Goal: Task Accomplishment & Management: Manage account settings

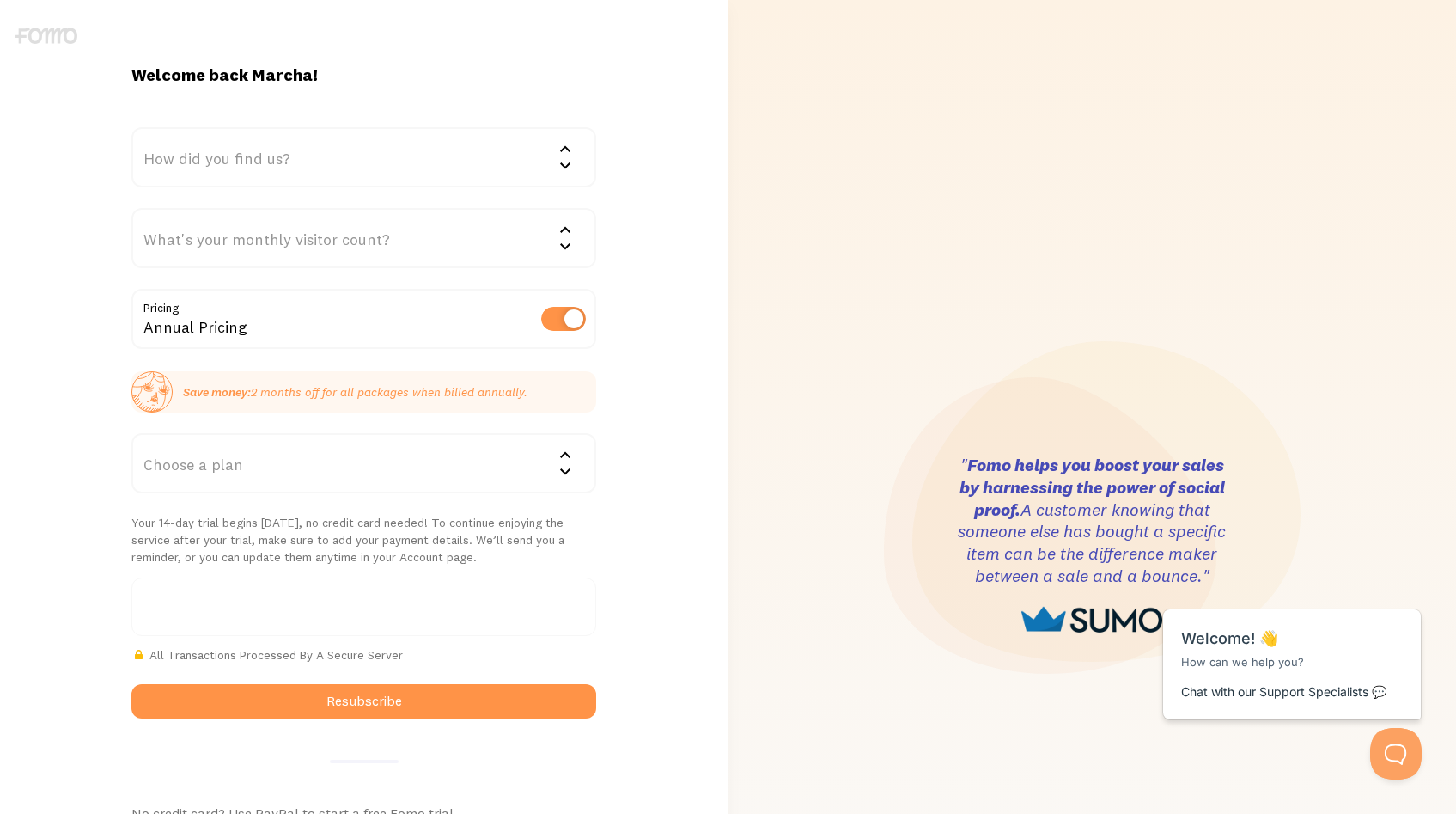
click at [372, 232] on div "What's your monthly visitor count?" at bounding box center [364, 238] width 465 height 60
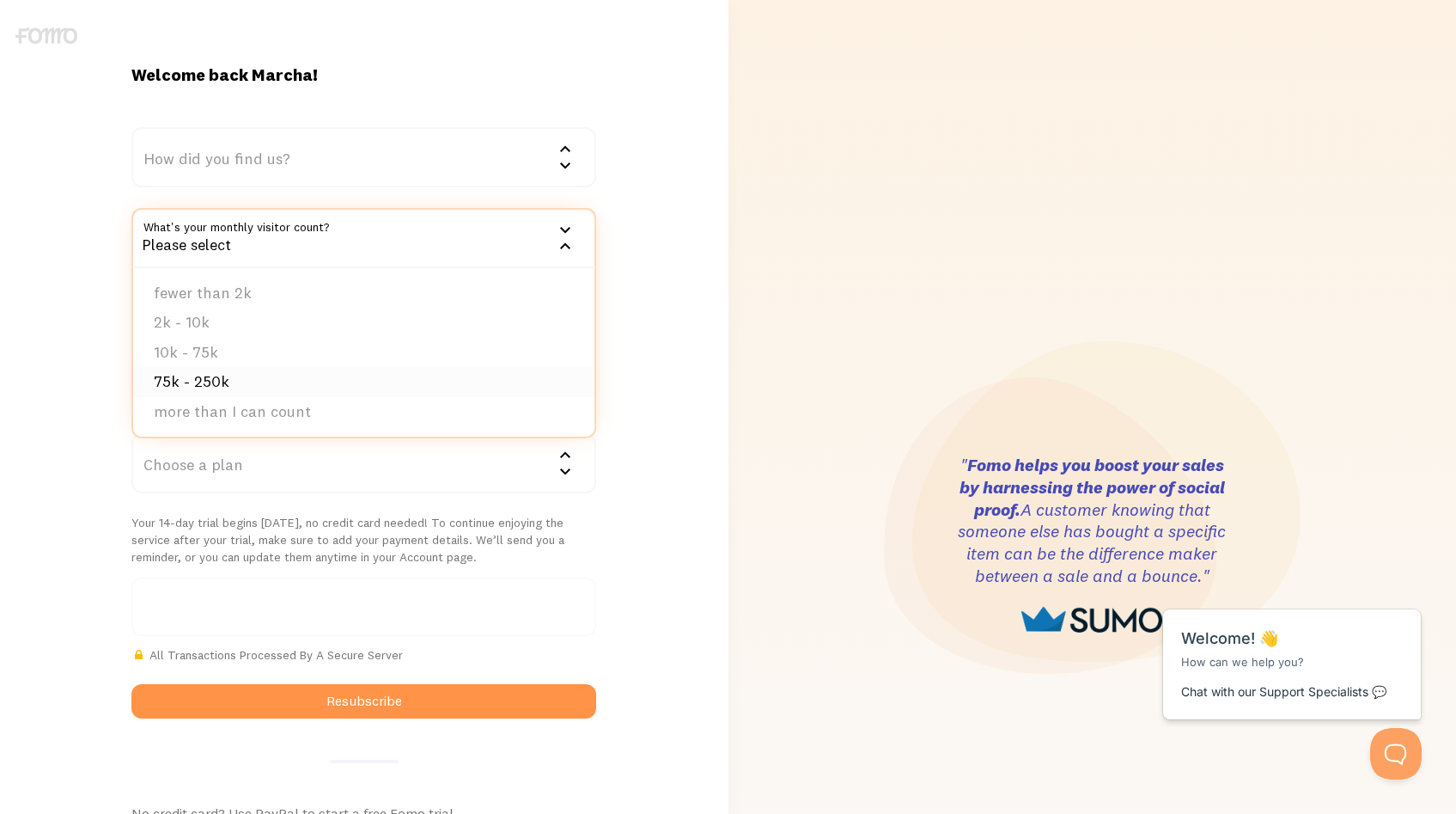
click at [286, 380] on li "75k - 250k" at bounding box center [364, 381] width 461 height 30
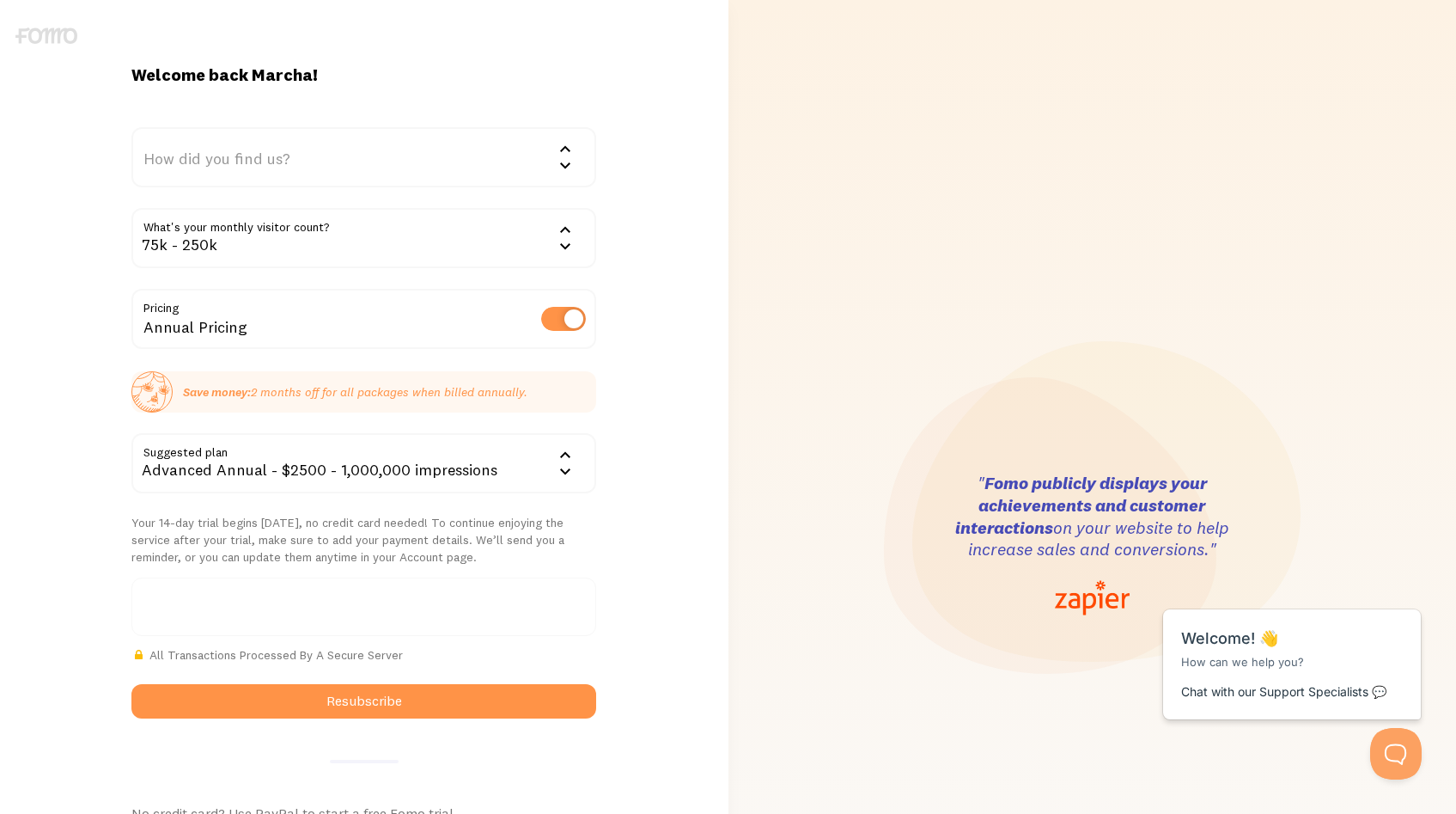
click at [400, 470] on div "Advanced Annual - $2500 - 1,000,000 impressions" at bounding box center [364, 463] width 465 height 60
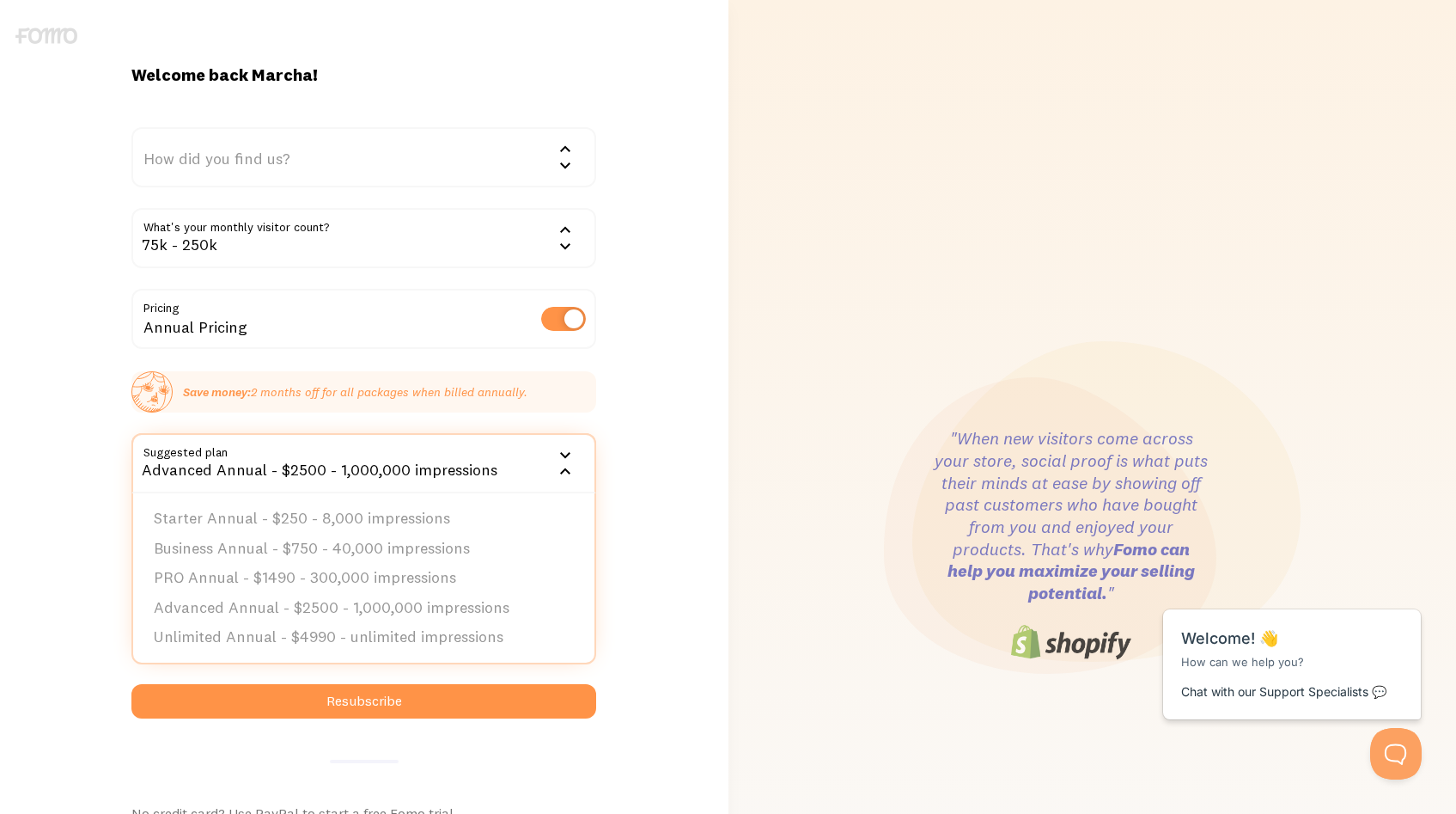
click at [632, 445] on div "Welcome back Marcha! How did you find us? We'd love to know! Google Word of mou…" at bounding box center [364, 545] width 729 height 963
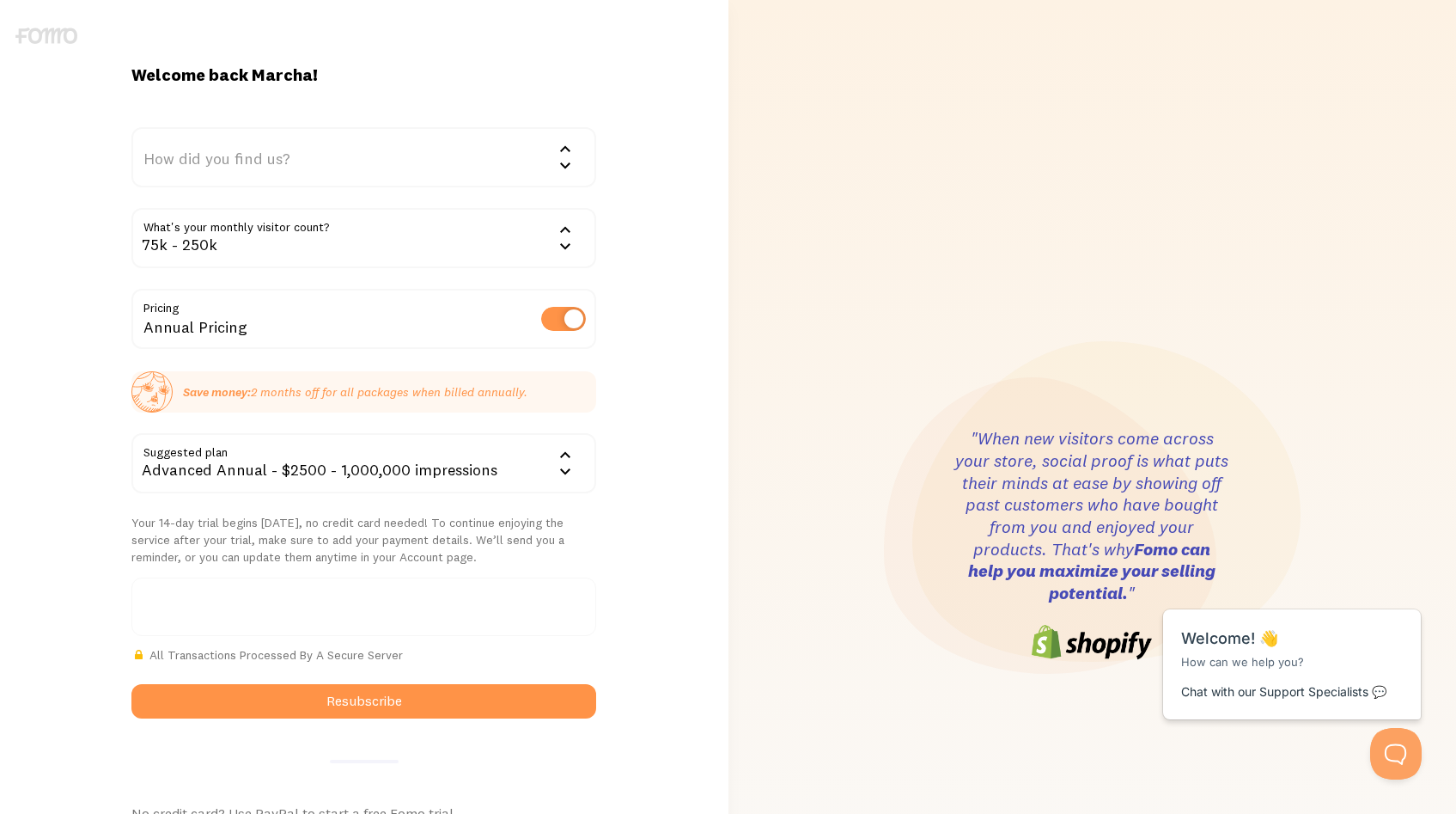
click at [398, 245] on div "75k - 250k" at bounding box center [364, 238] width 465 height 60
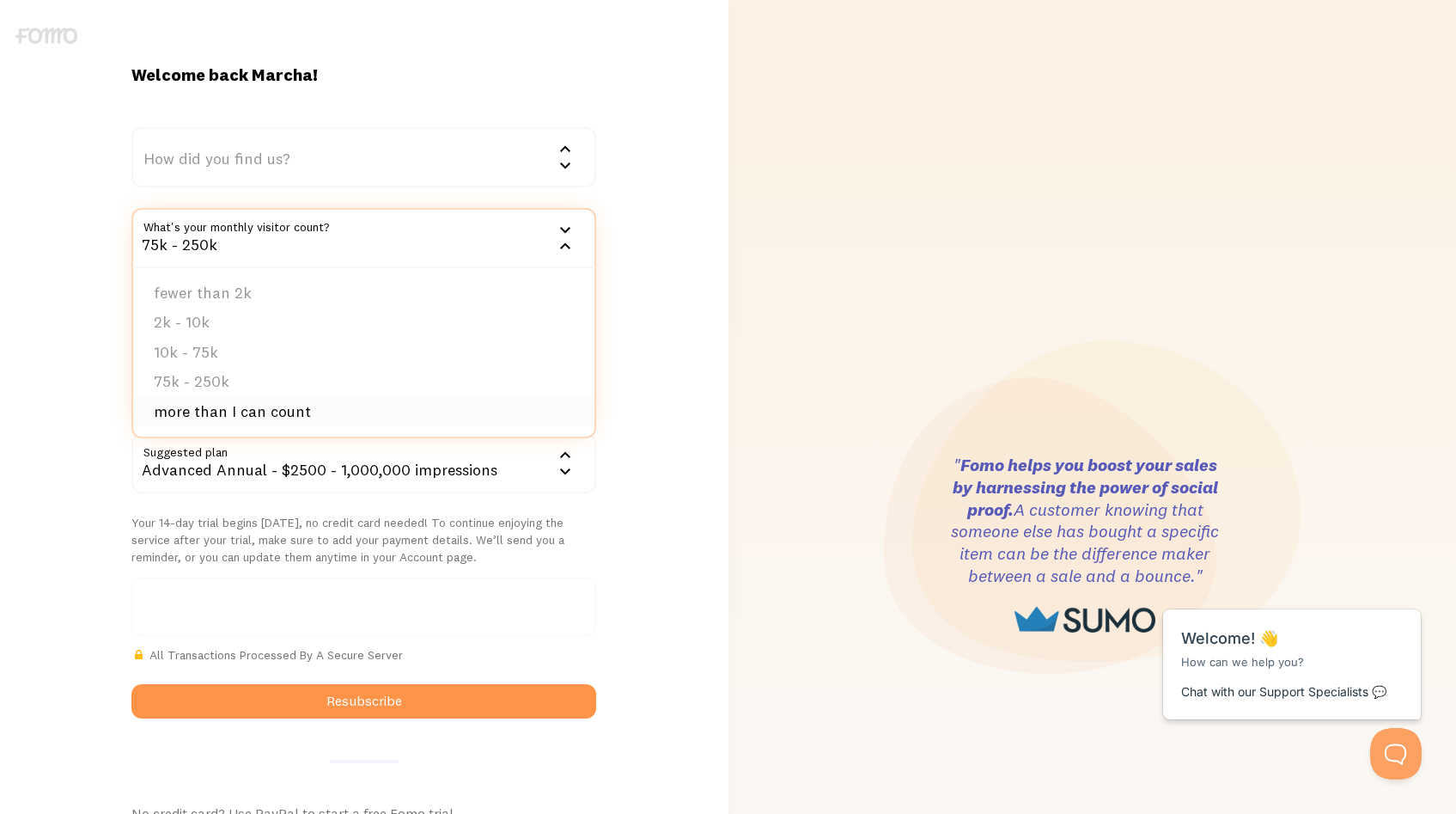
click at [305, 425] on li "more than I can count" at bounding box center [364, 412] width 461 height 30
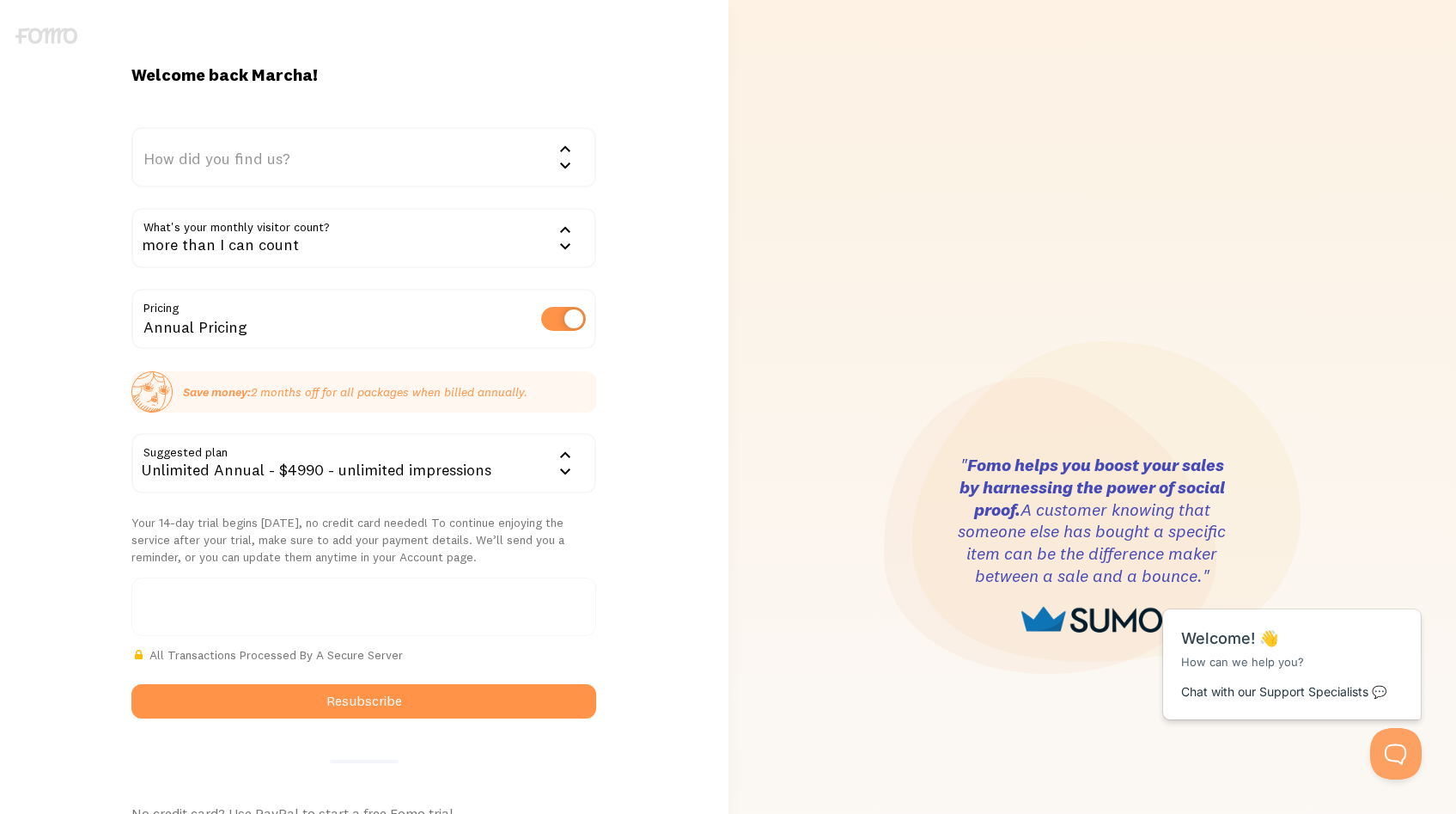
click at [437, 464] on div "Unlimited Annual - $4990 - unlimited impressions" at bounding box center [364, 463] width 465 height 60
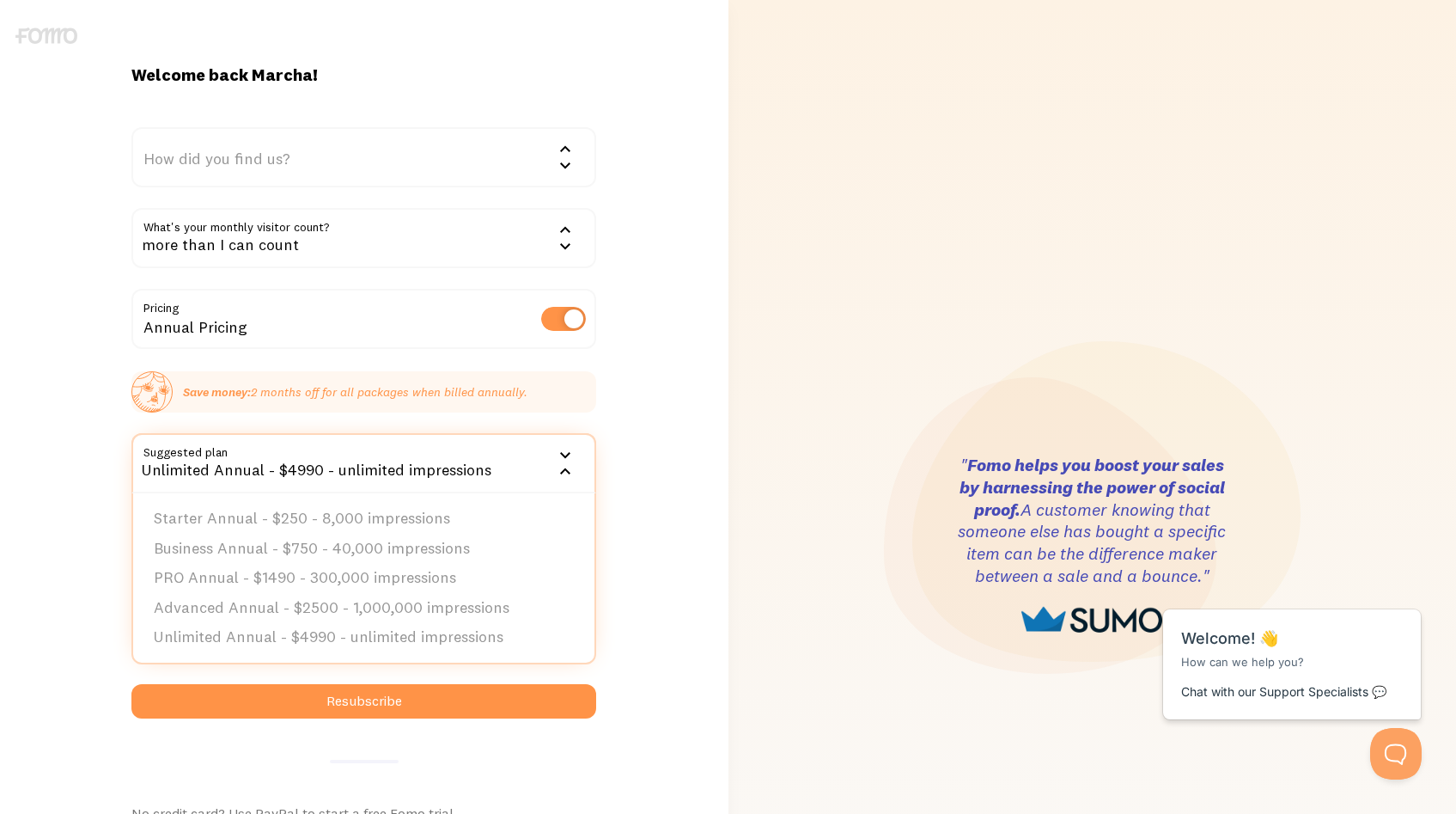
click at [550, 316] on label at bounding box center [564, 318] width 45 height 24
click at [550, 316] on input "checkbox" at bounding box center [564, 318] width 45 height 24
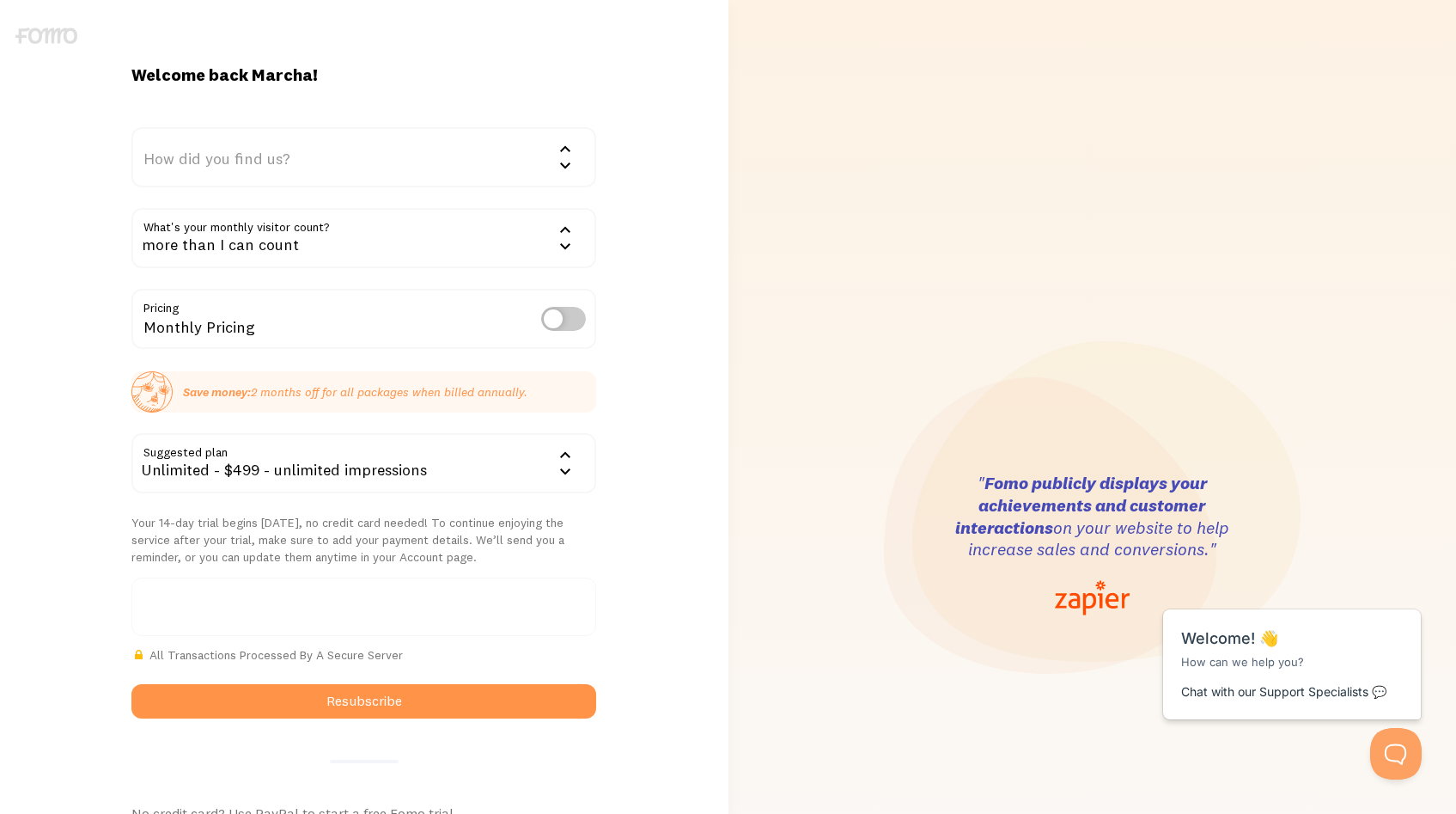
click at [660, 448] on div "Welcome back Marcha! How did you find us? We'd love to know! Google Word of mou…" at bounding box center [364, 545] width 729 height 963
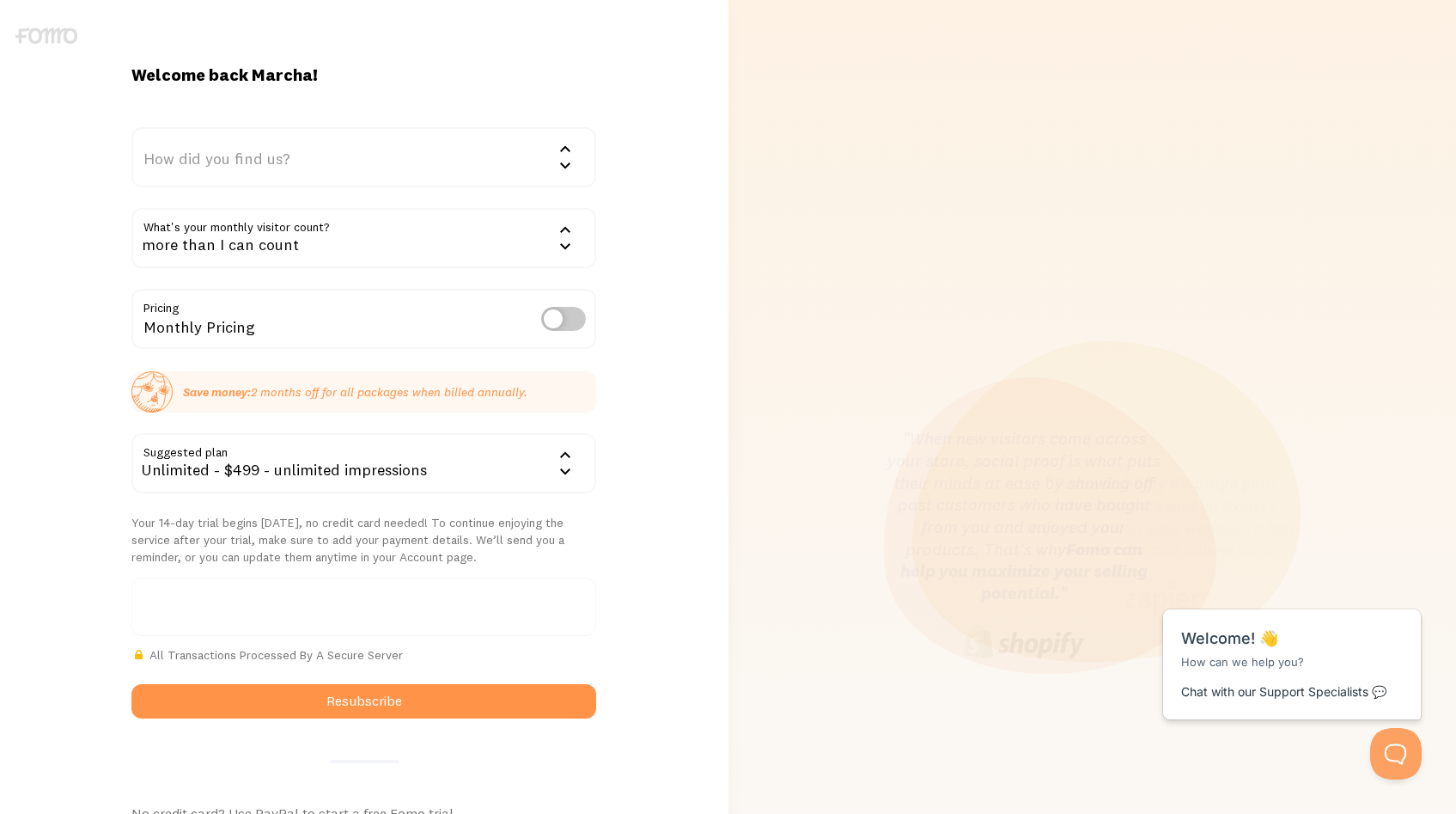
click at [379, 246] on div "more than I can count" at bounding box center [364, 238] width 465 height 60
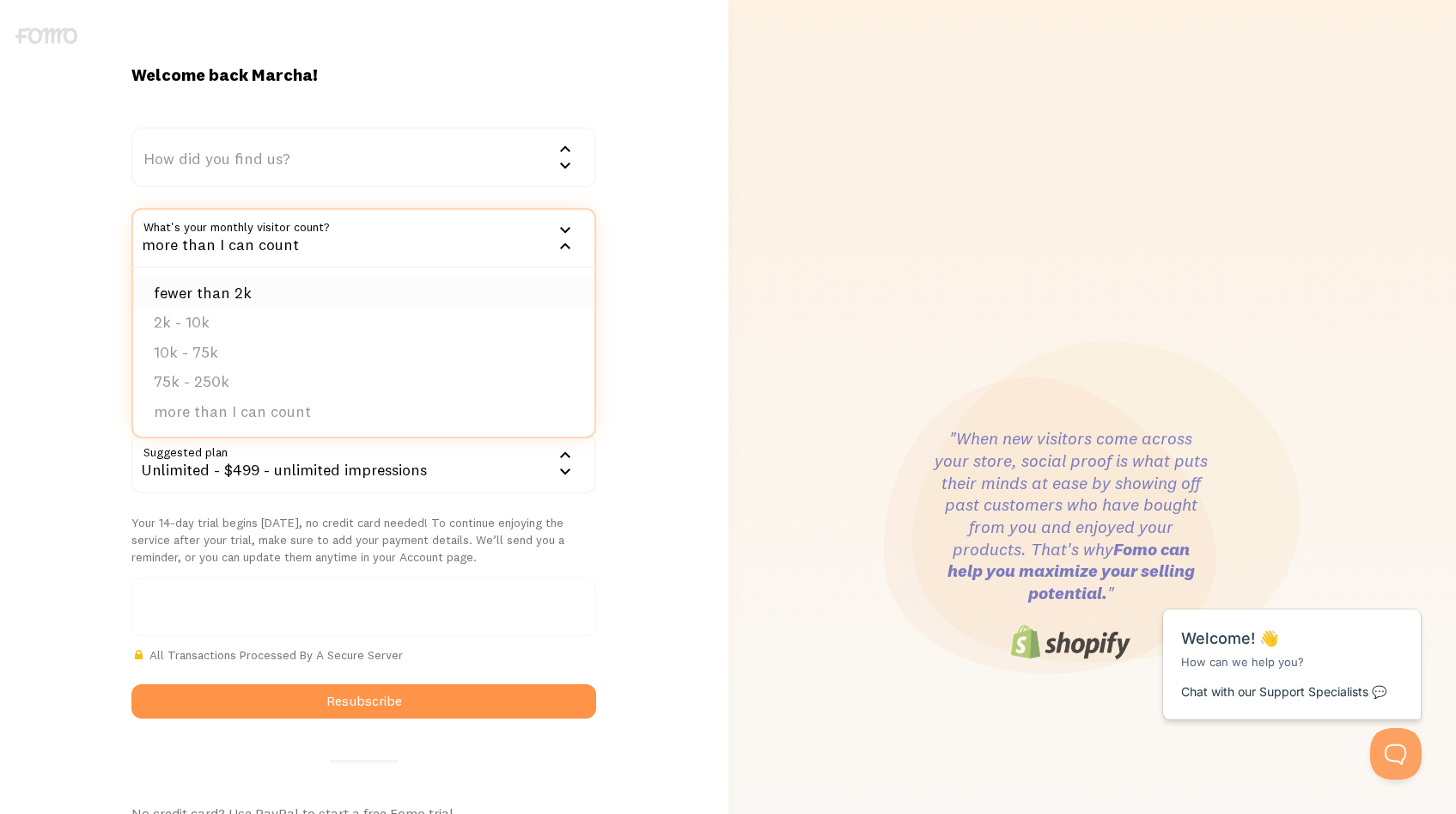
click at [327, 287] on li "fewer than 2k" at bounding box center [364, 293] width 461 height 30
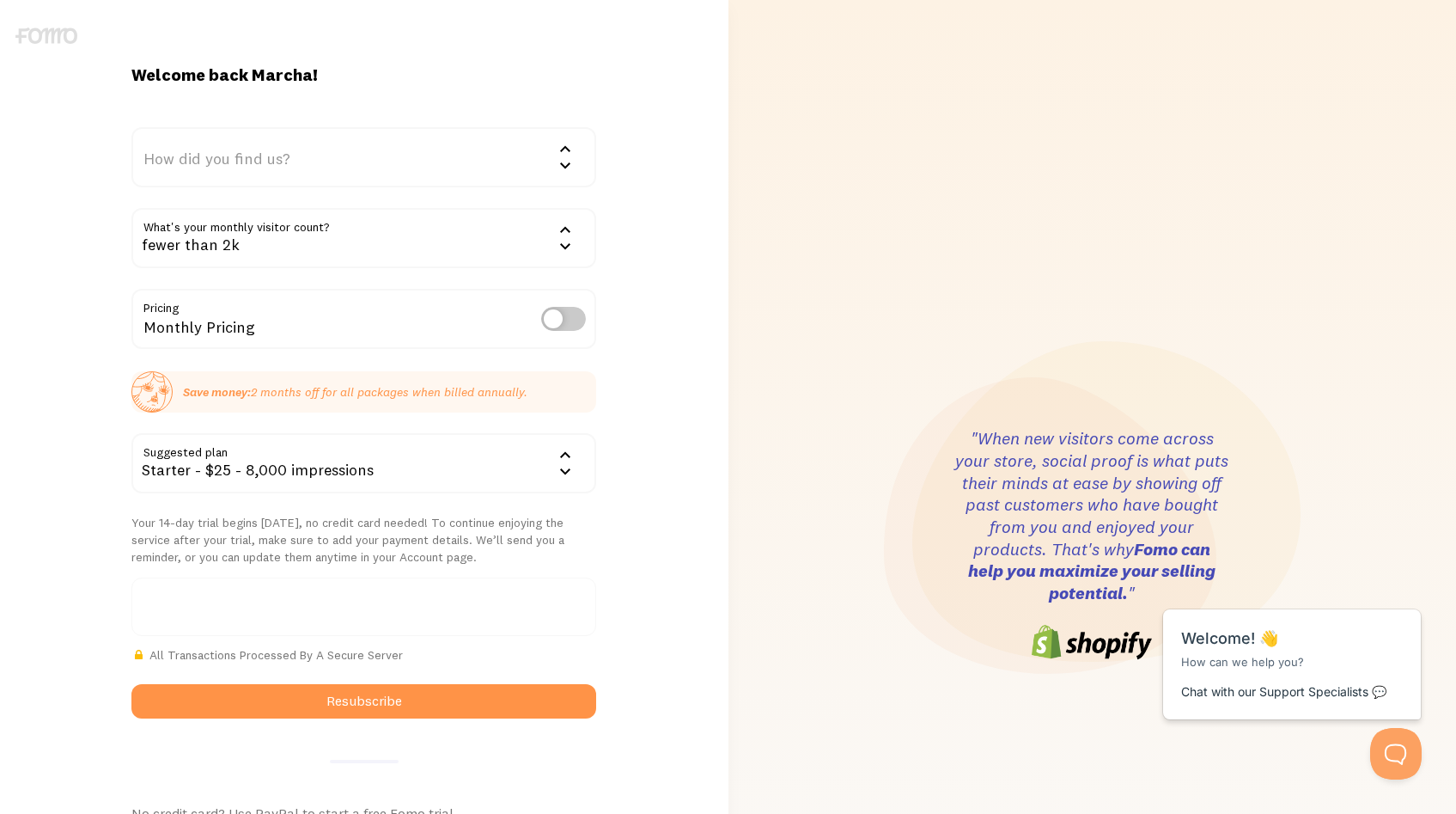
click at [399, 473] on div "Starter - $25 - 8,000 impressions" at bounding box center [364, 463] width 465 height 60
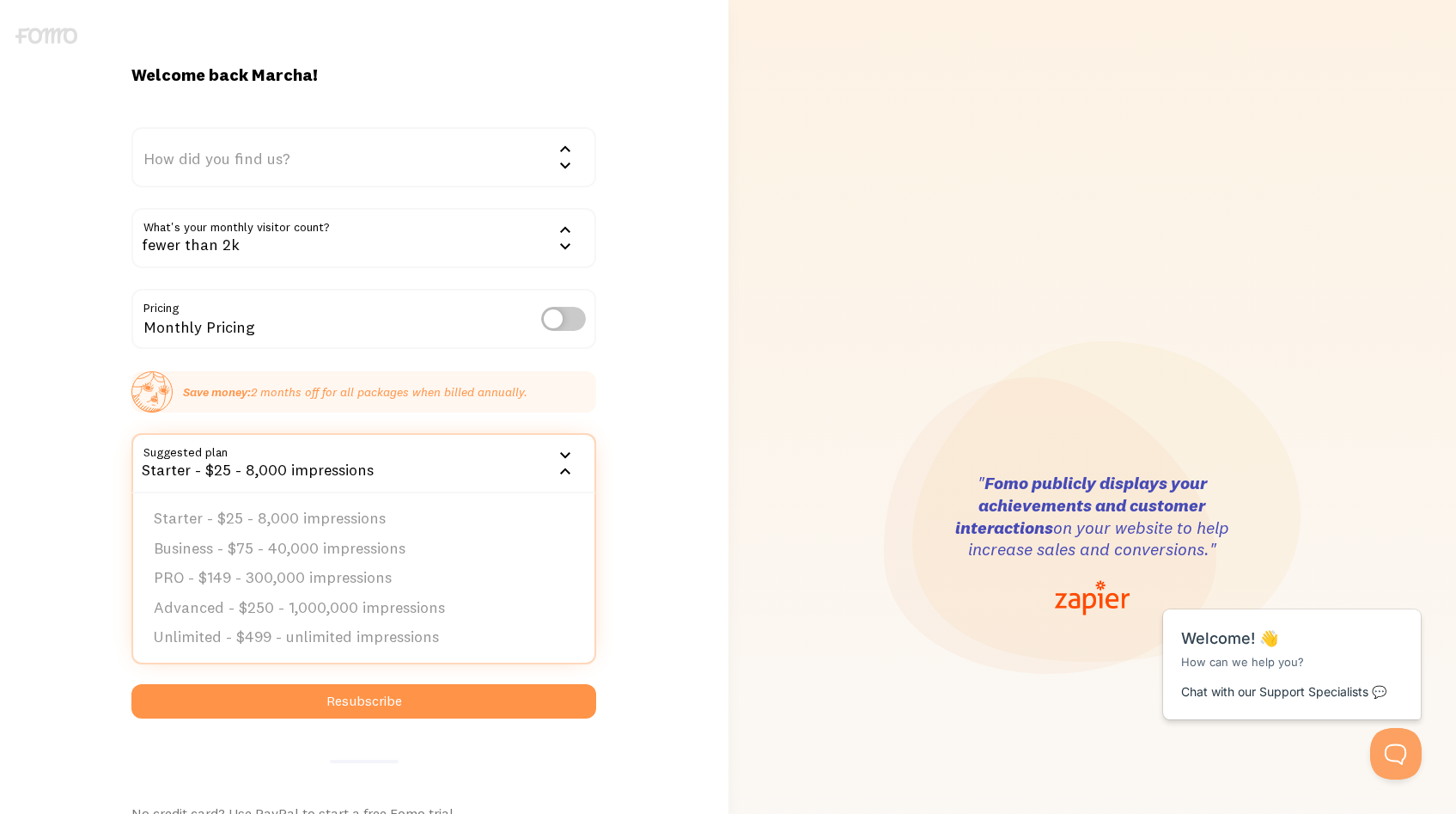
click at [660, 305] on div "Welcome back Marcha! How did you find us? We'd love to know! Google Word of mou…" at bounding box center [364, 545] width 729 height 963
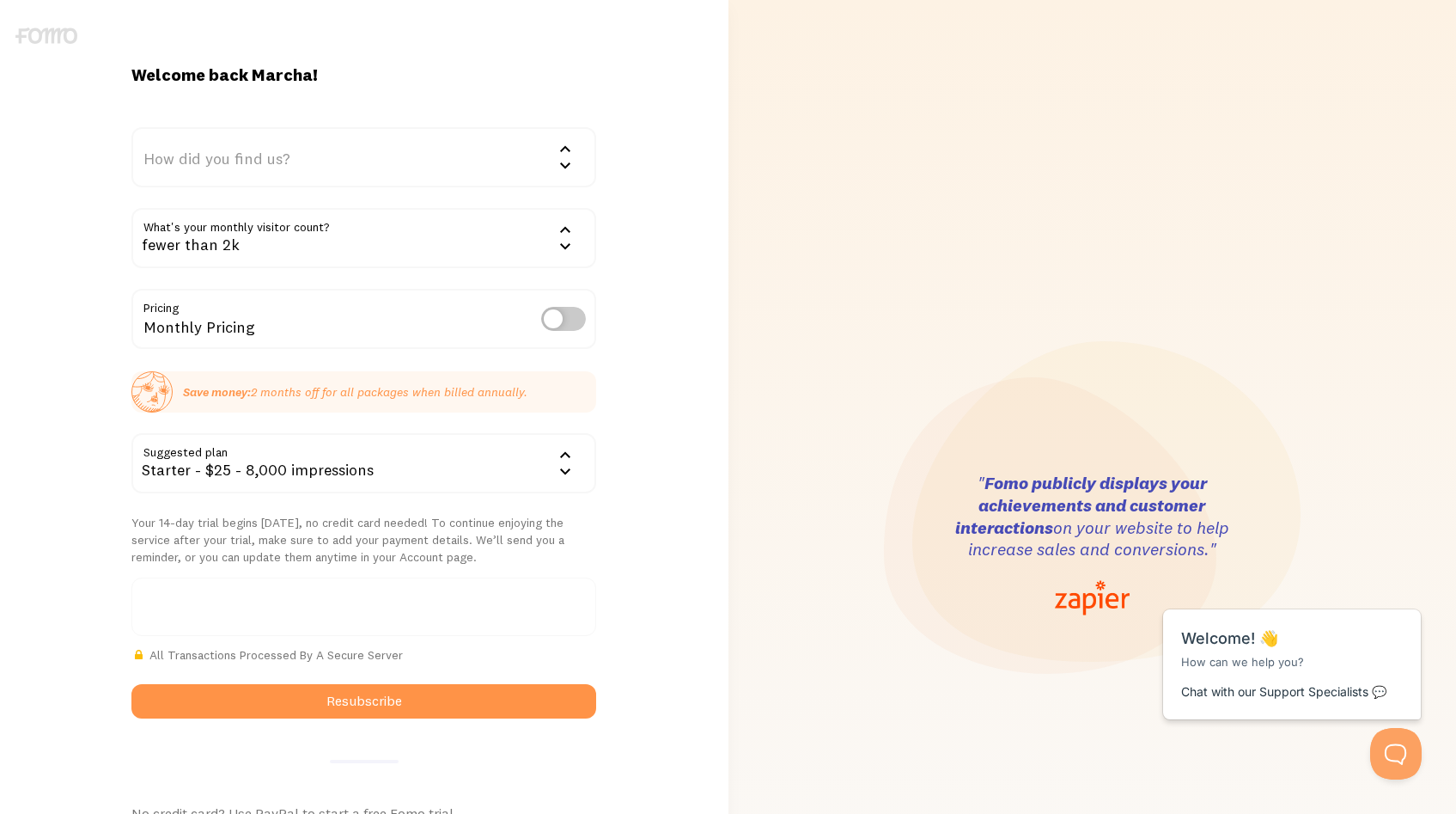
click at [247, 151] on div "How did you find us?" at bounding box center [364, 157] width 465 height 60
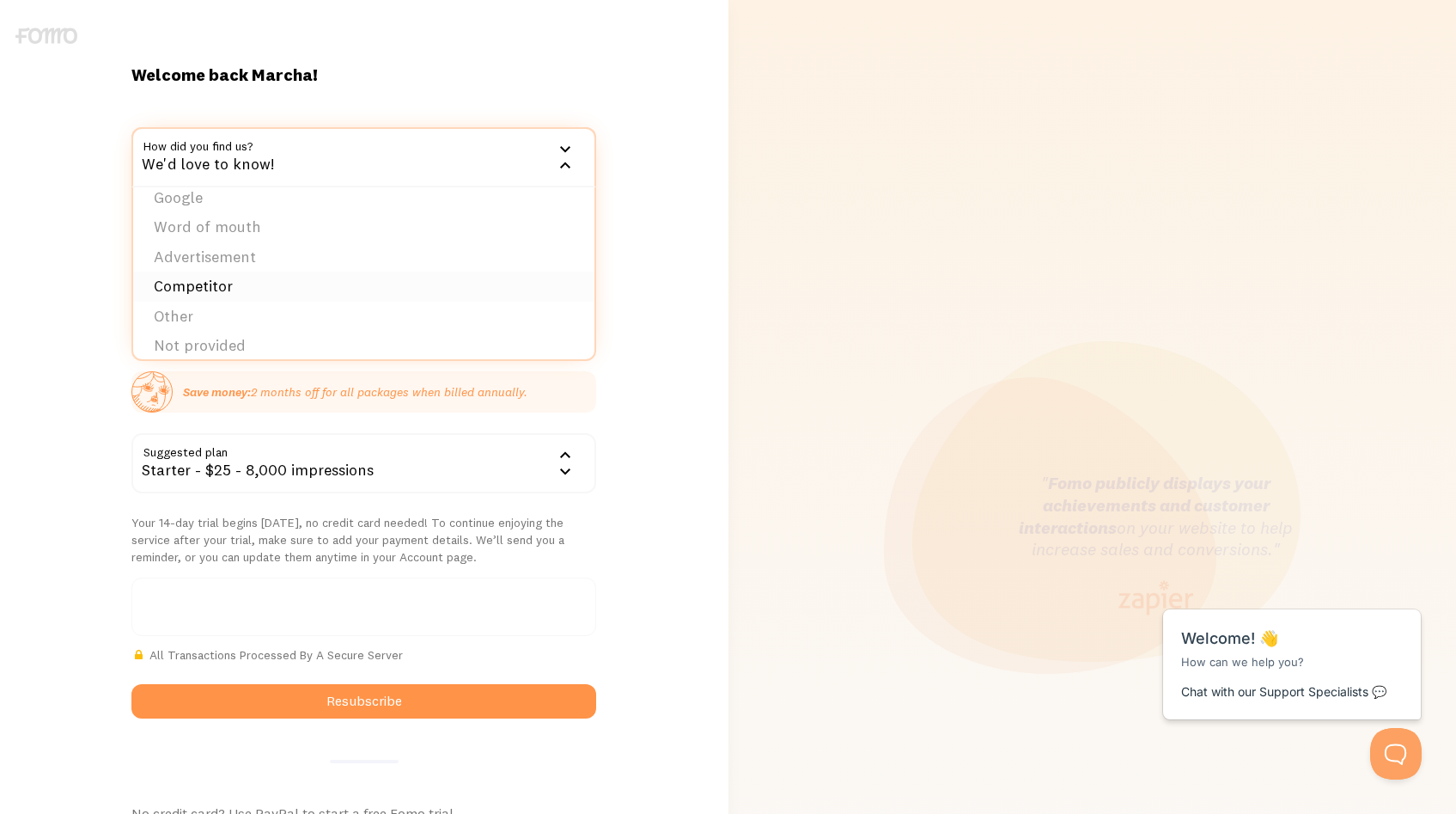
scroll to position [27, 0]
click at [230, 297] on li "Other" at bounding box center [364, 304] width 461 height 30
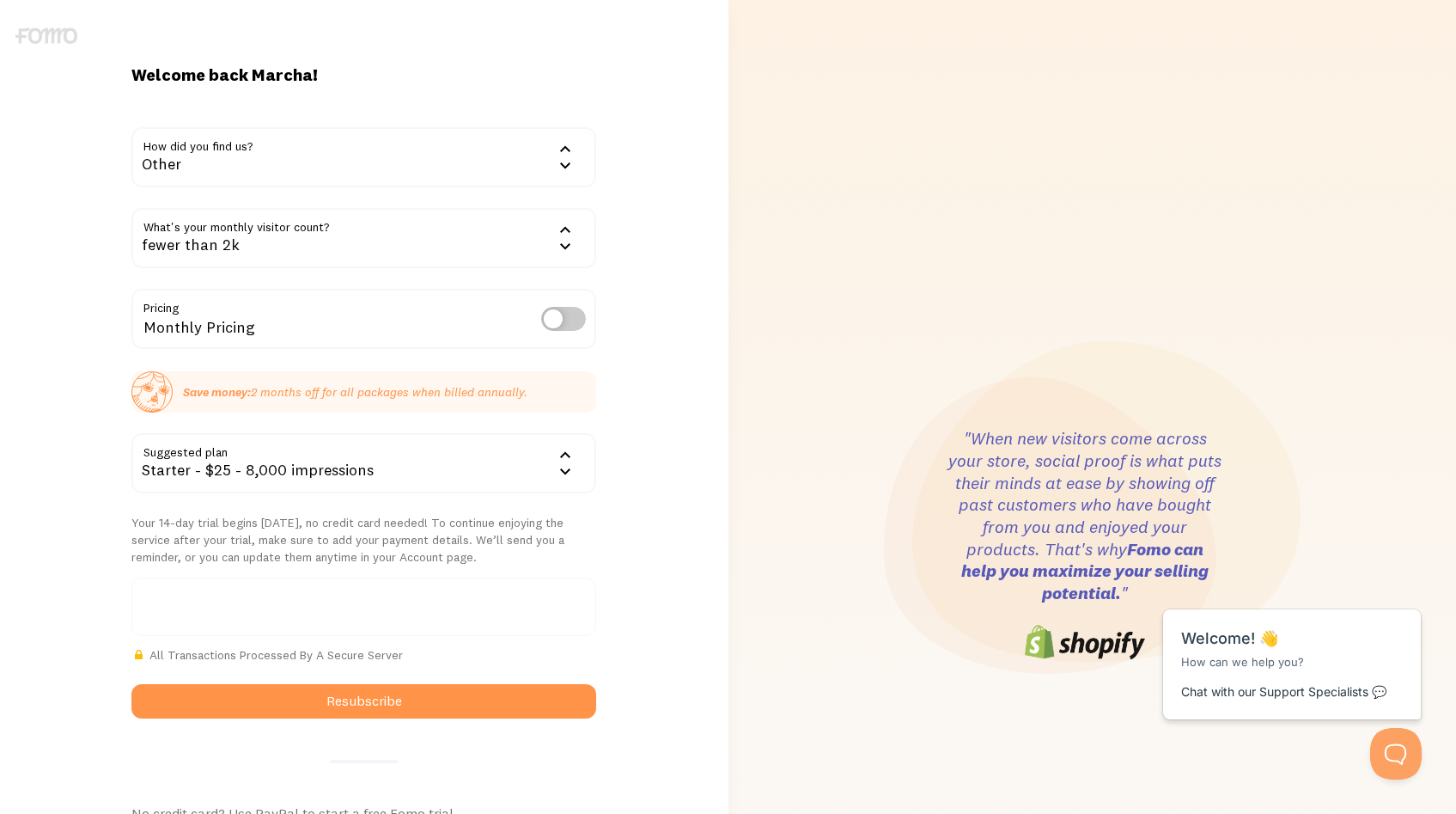
click at [600, 221] on div "Welcome back Marcha! How did you find us? Other Google Word of mouth Advertisem…" at bounding box center [363, 545] width 486 height 963
click at [492, 233] on div "fewer than 2k" at bounding box center [364, 238] width 465 height 60
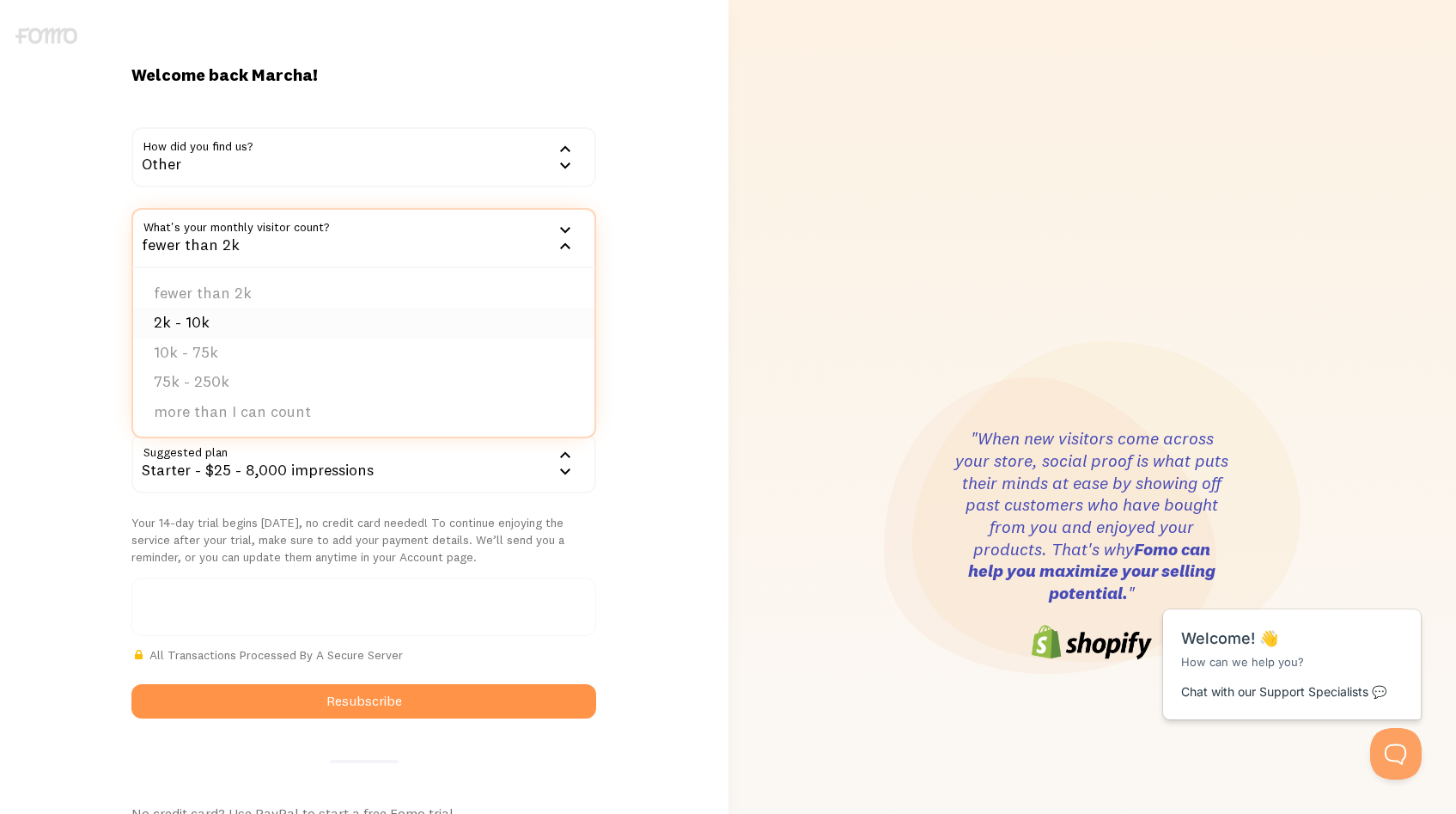
click at [359, 336] on li "2k - 10k" at bounding box center [364, 322] width 461 height 30
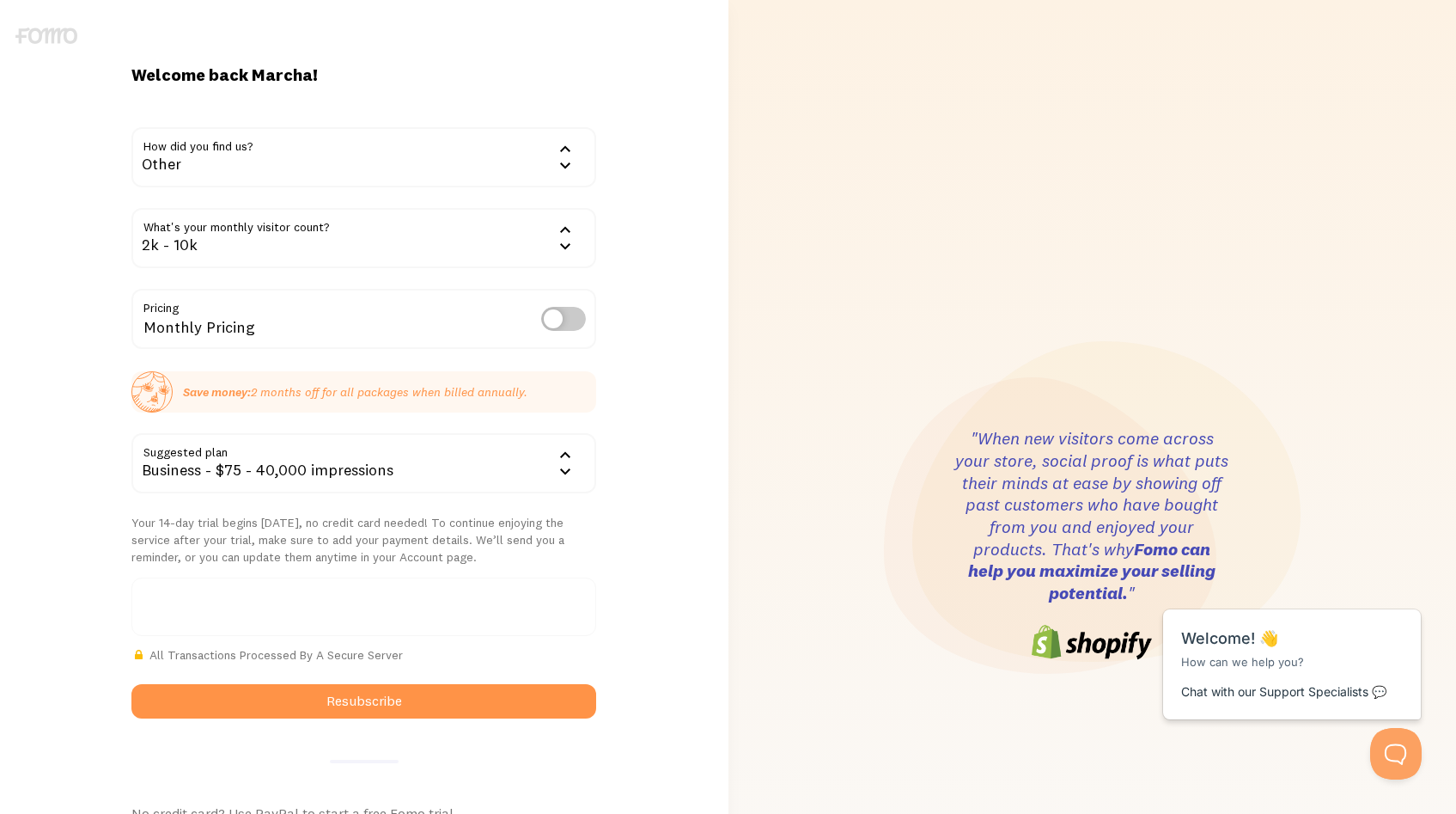
click at [626, 348] on div "Welcome back Marcha! How did you find us? Other Google Word of mouth Advertisem…" at bounding box center [364, 545] width 729 height 963
click at [573, 316] on label at bounding box center [564, 318] width 45 height 24
click at [573, 316] on input "checkbox" at bounding box center [564, 318] width 45 height 24
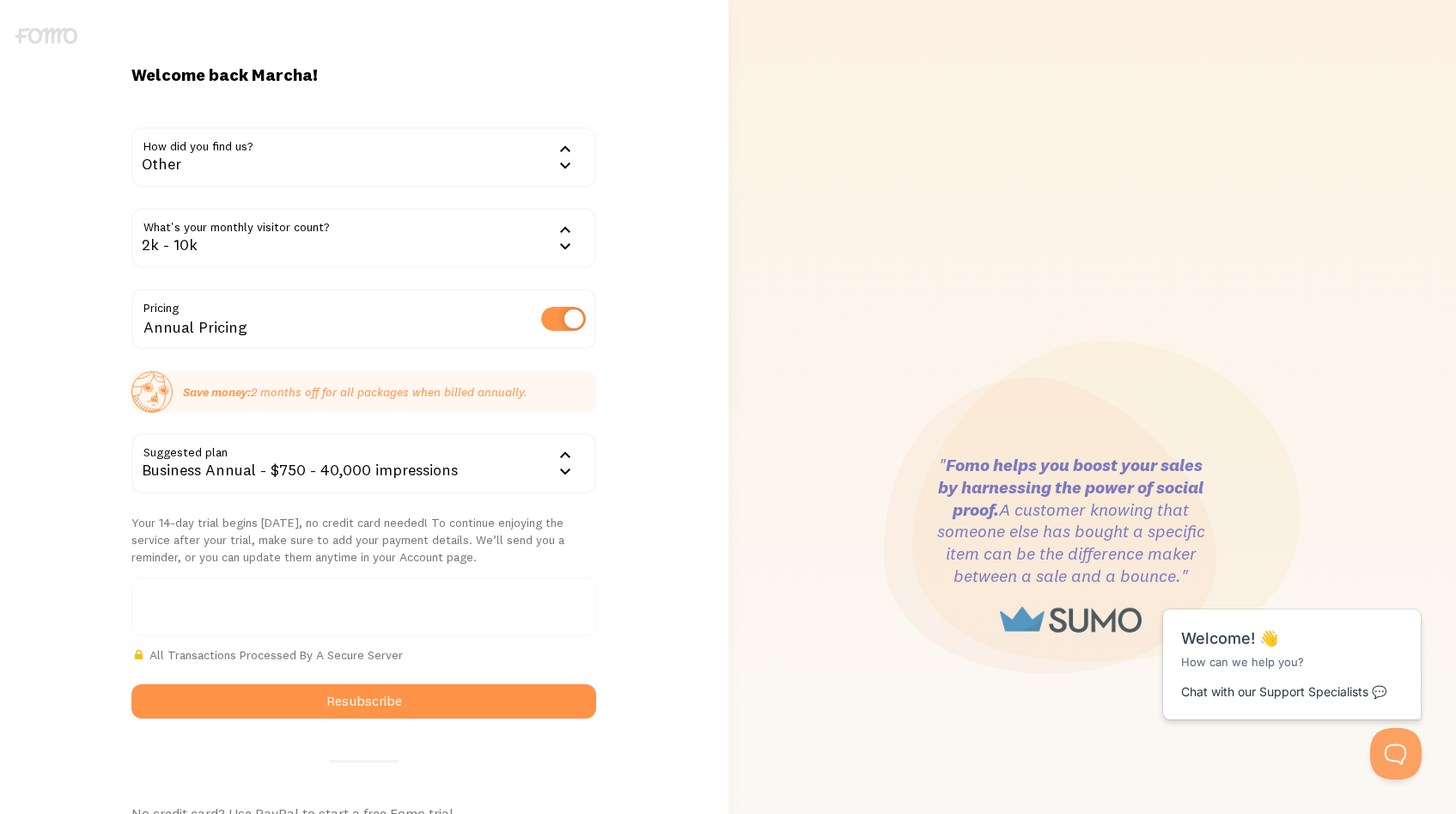
click at [560, 314] on label at bounding box center [564, 318] width 45 height 24
click at [560, 314] on input "checkbox" at bounding box center [564, 318] width 45 height 24
checkbox input "false"
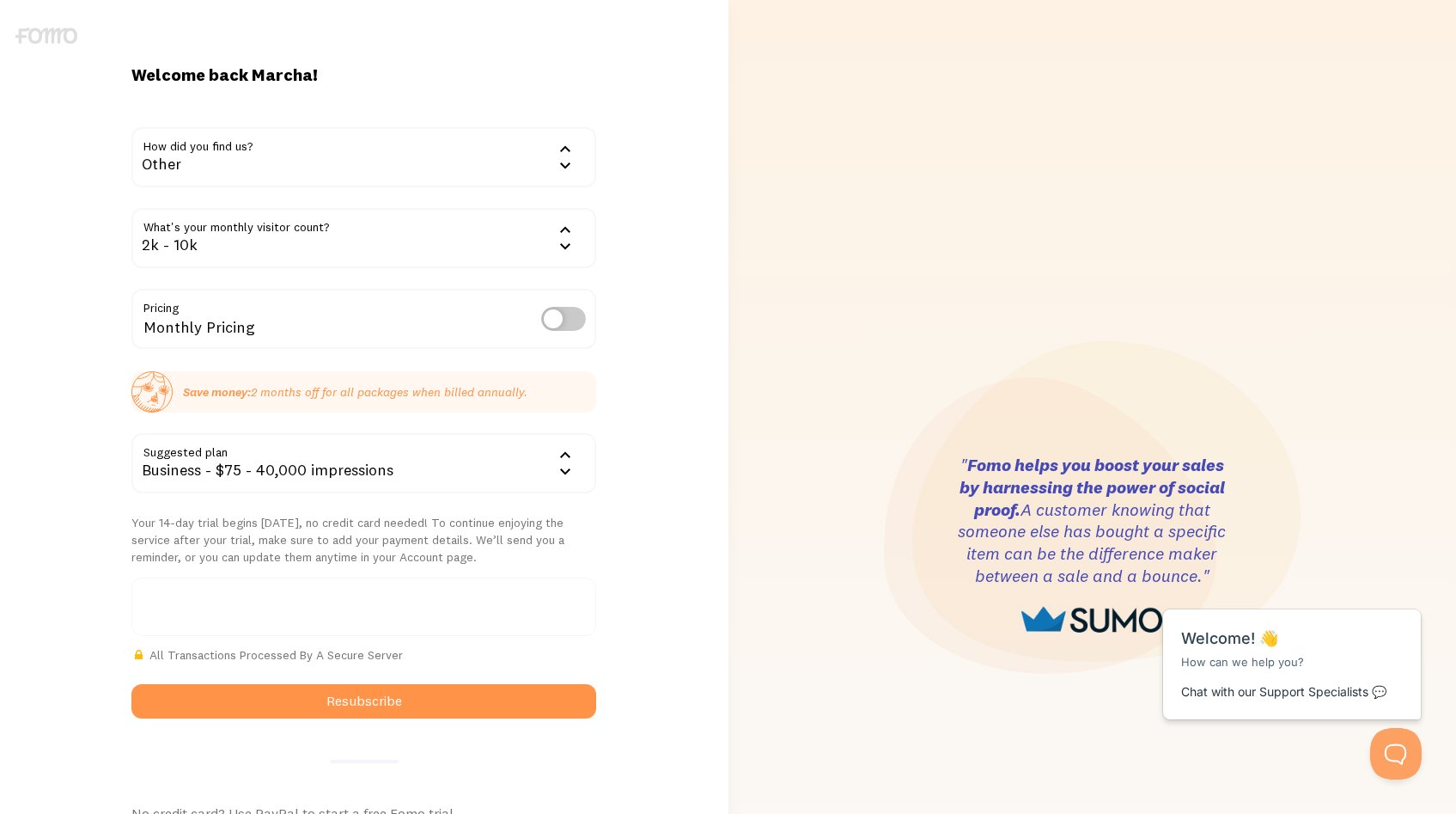
click at [632, 359] on div "Welcome back Marcha! How did you find us? Other Google Word of mouth Advertisem…" at bounding box center [364, 545] width 729 height 963
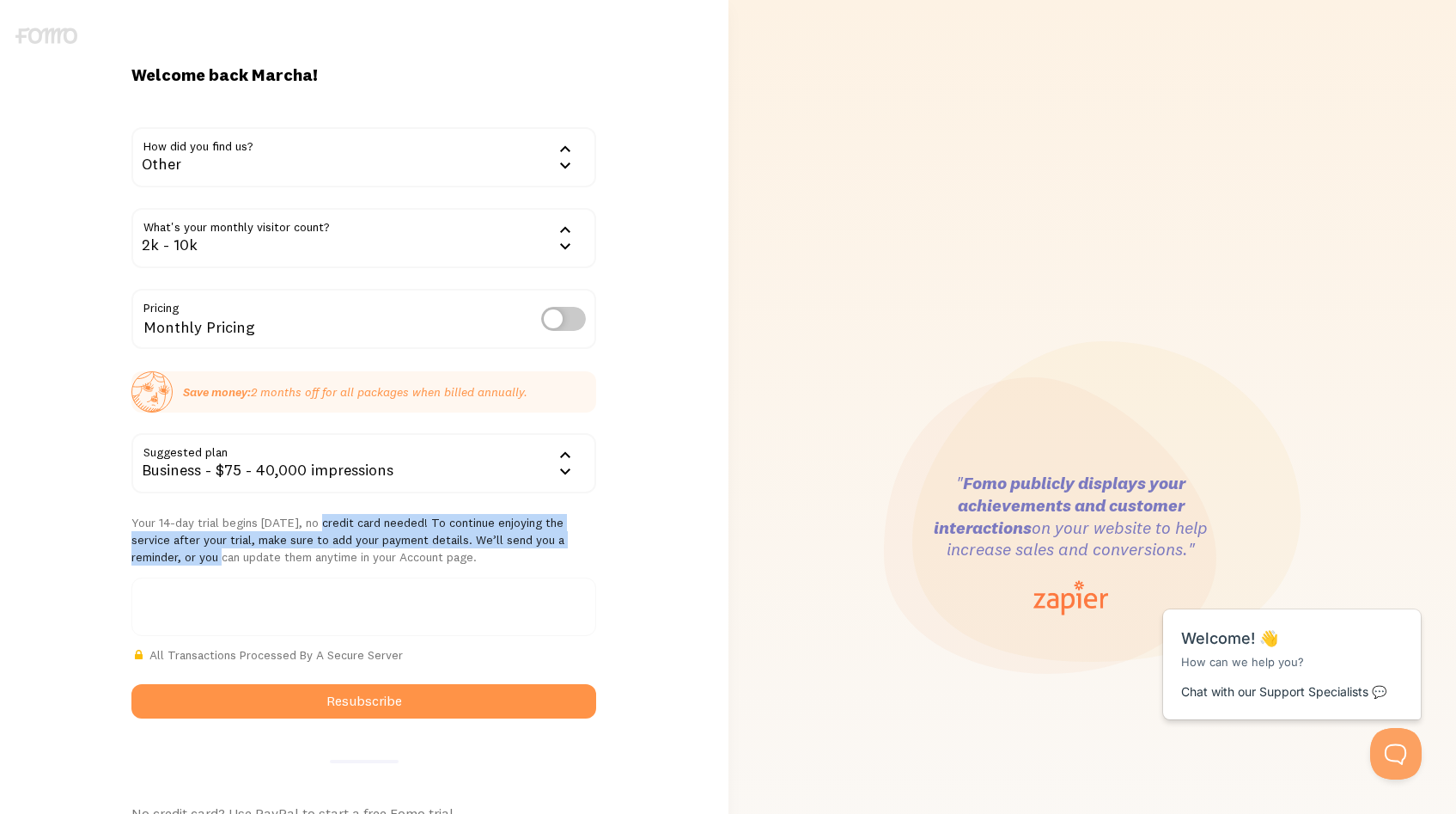
drag, startPoint x: 448, startPoint y: 528, endPoint x: 514, endPoint y: 533, distance: 66.2
click at [514, 533] on p "Your 14-day trial begins today, no credit card needed! To continue enjoying the…" at bounding box center [364, 539] width 465 height 51
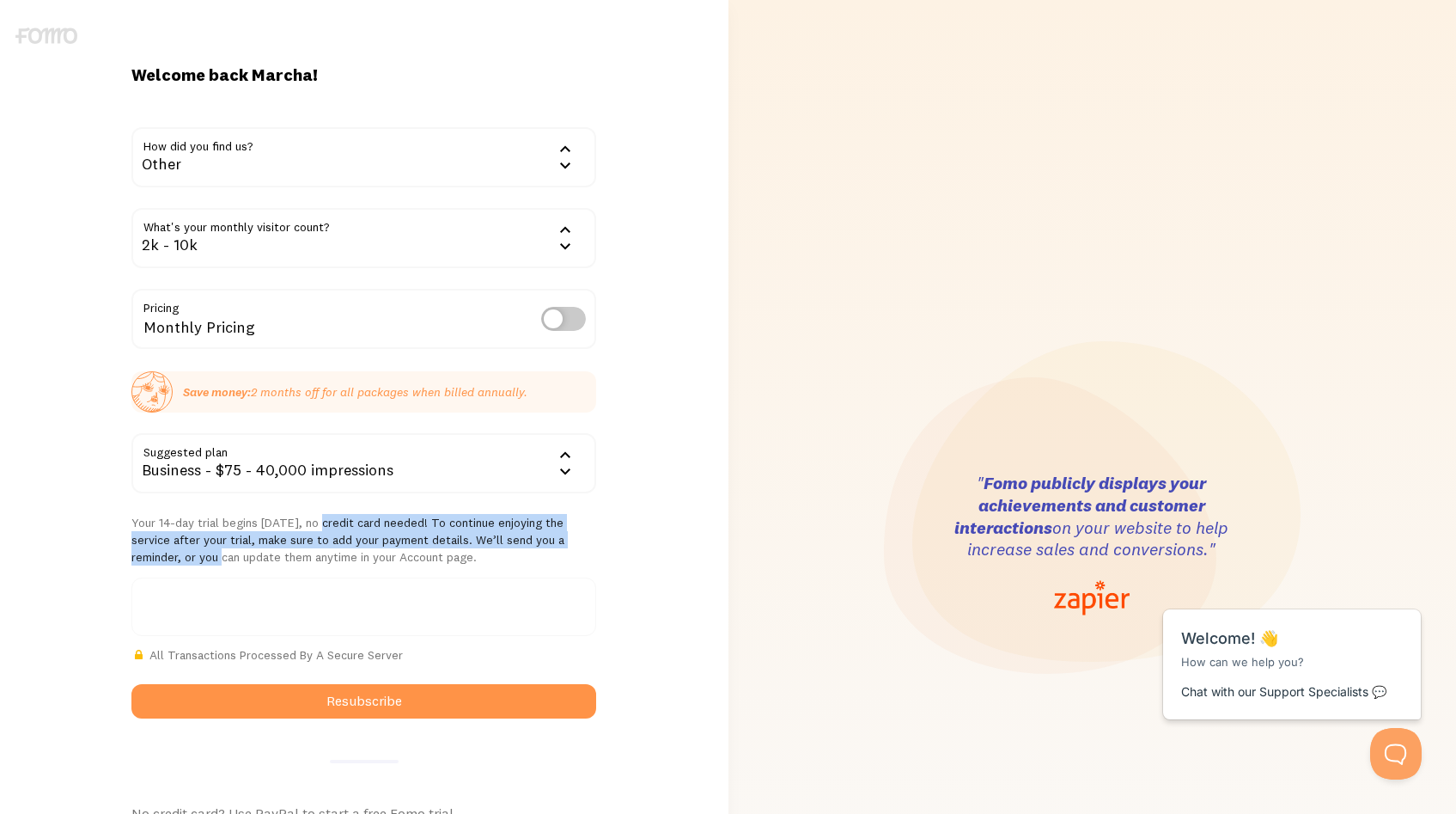
click at [514, 533] on p "Your 14-day trial begins today, no credit card needed! To continue enjoying the…" at bounding box center [364, 539] width 465 height 51
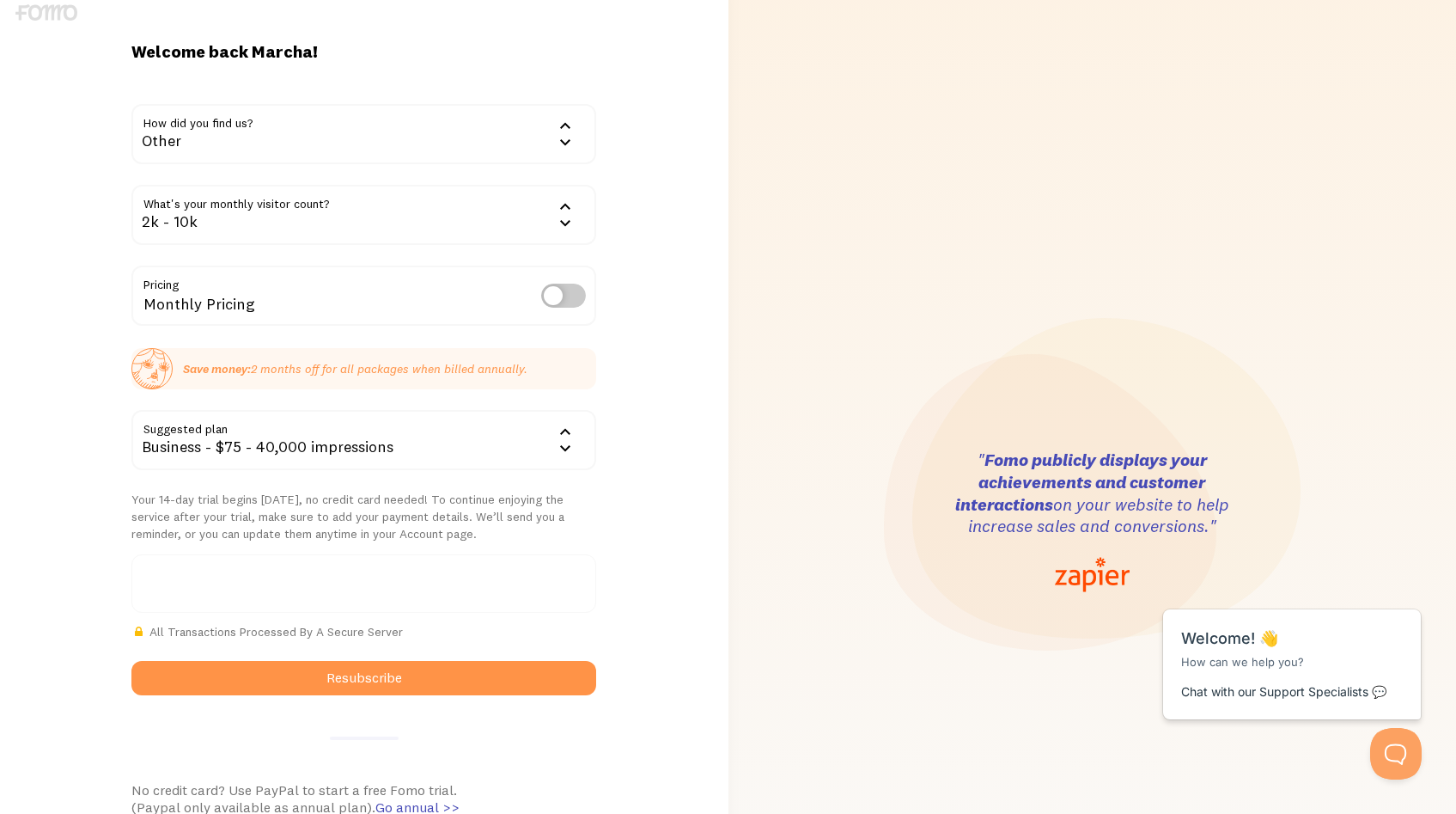
scroll to position [23, 0]
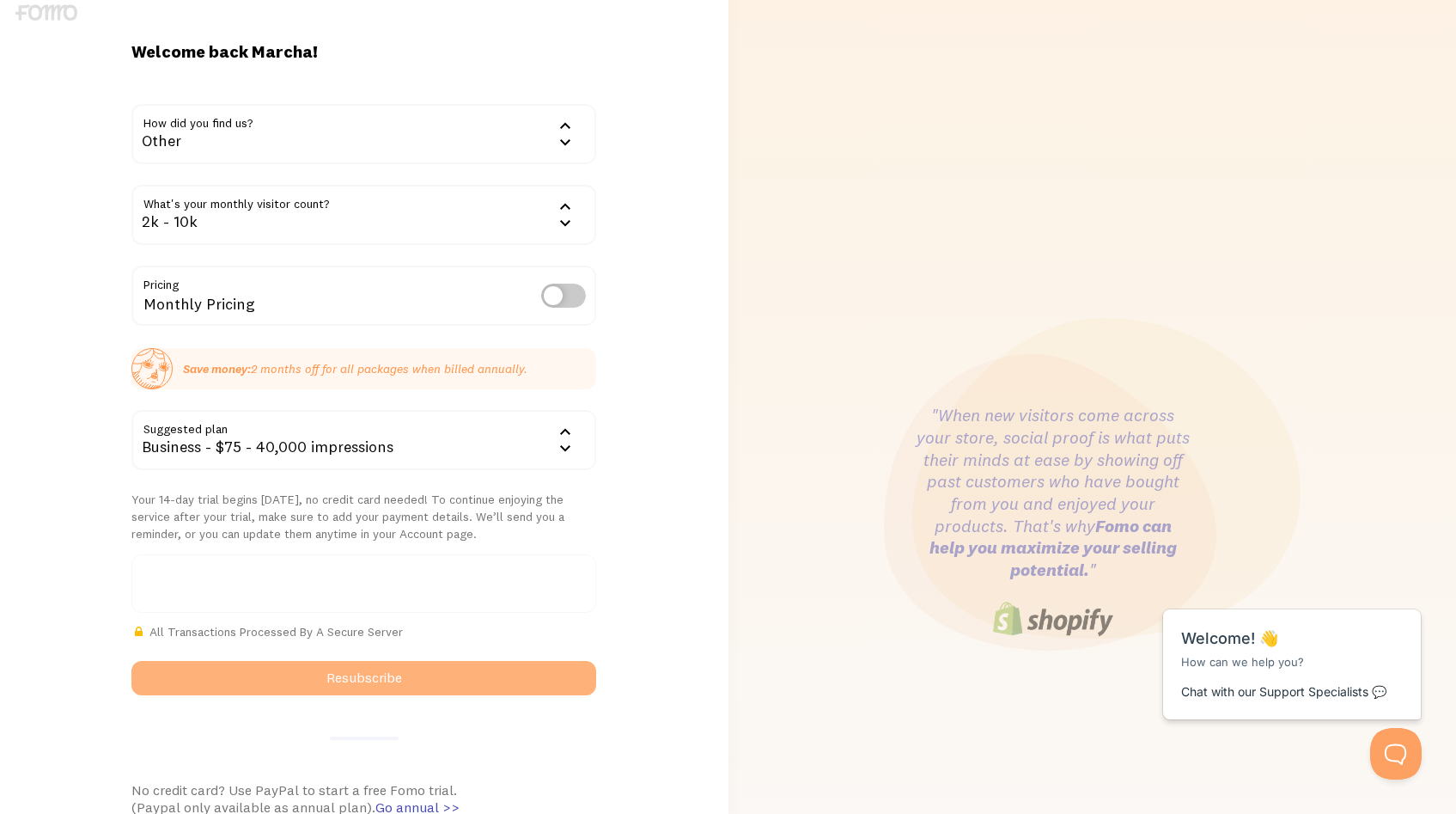
click at [378, 676] on button "Resubscribe" at bounding box center [364, 678] width 465 height 34
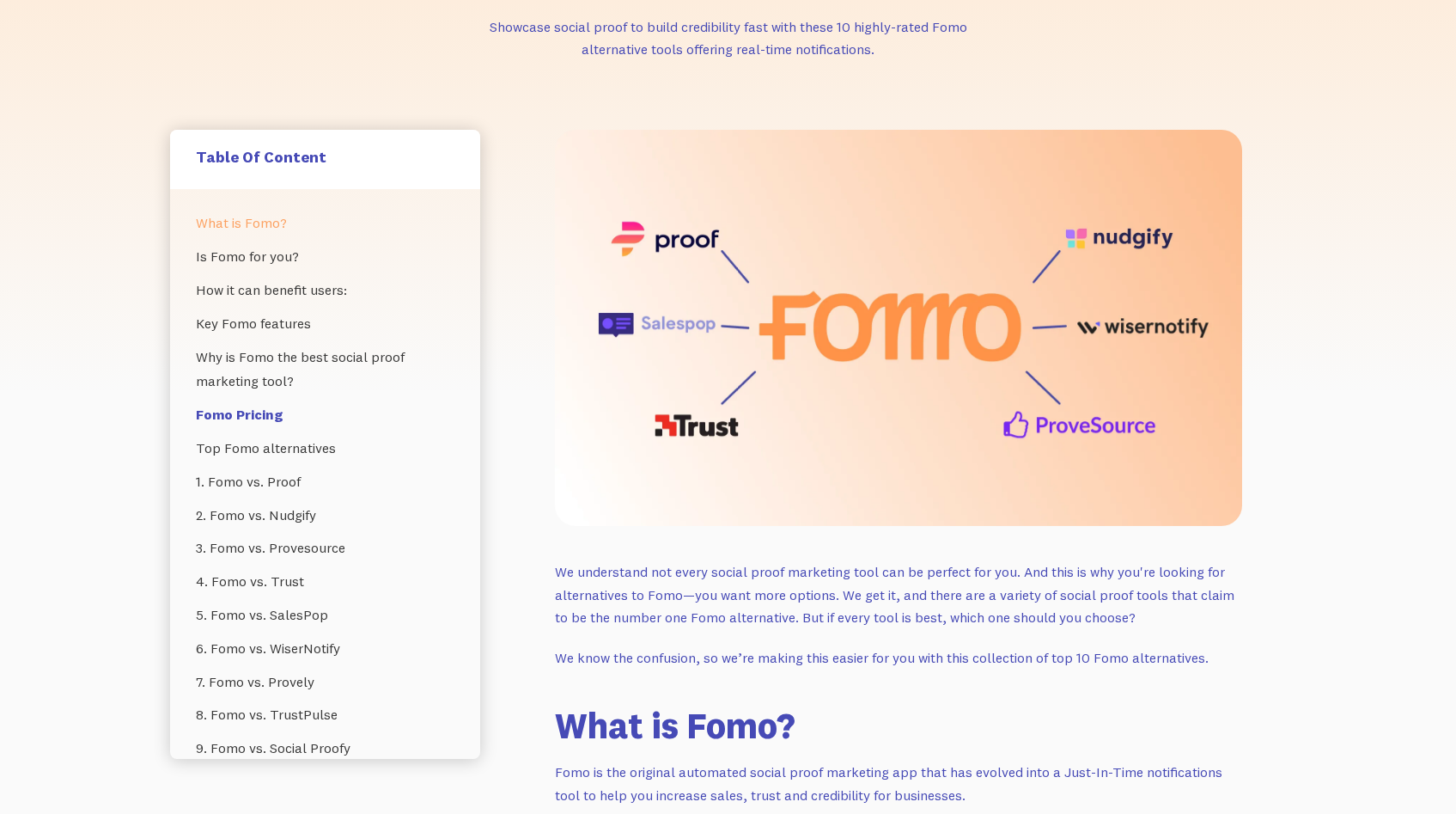
scroll to position [129, 0]
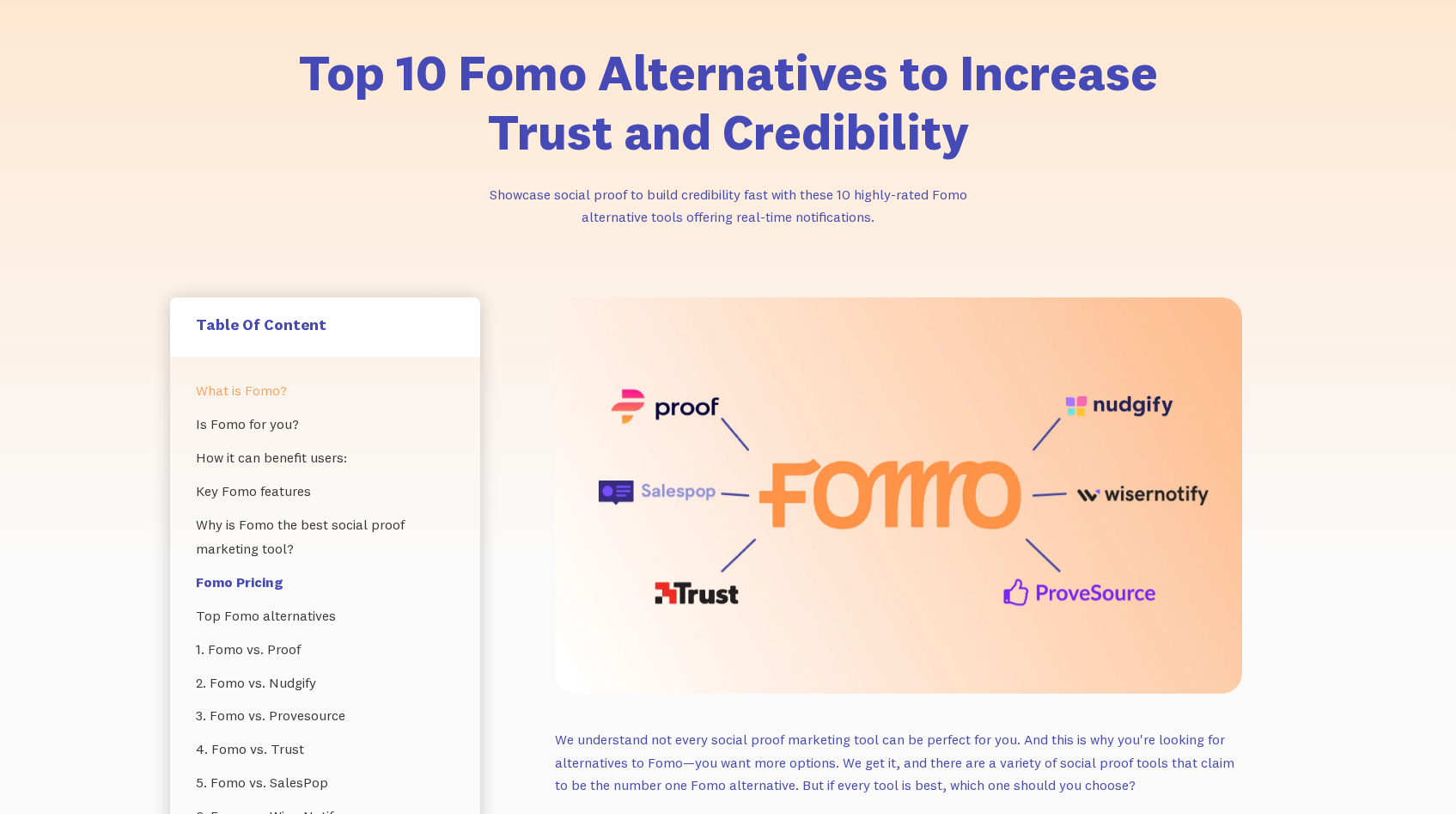
drag, startPoint x: 662, startPoint y: 426, endPoint x: 1121, endPoint y: 9, distance: 620.1
click at [1117, 195] on div "Top 10 Fomo Alternatives to Increase Trust and Credibility Showcase social proo…" at bounding box center [728, 136] width 877 height 187
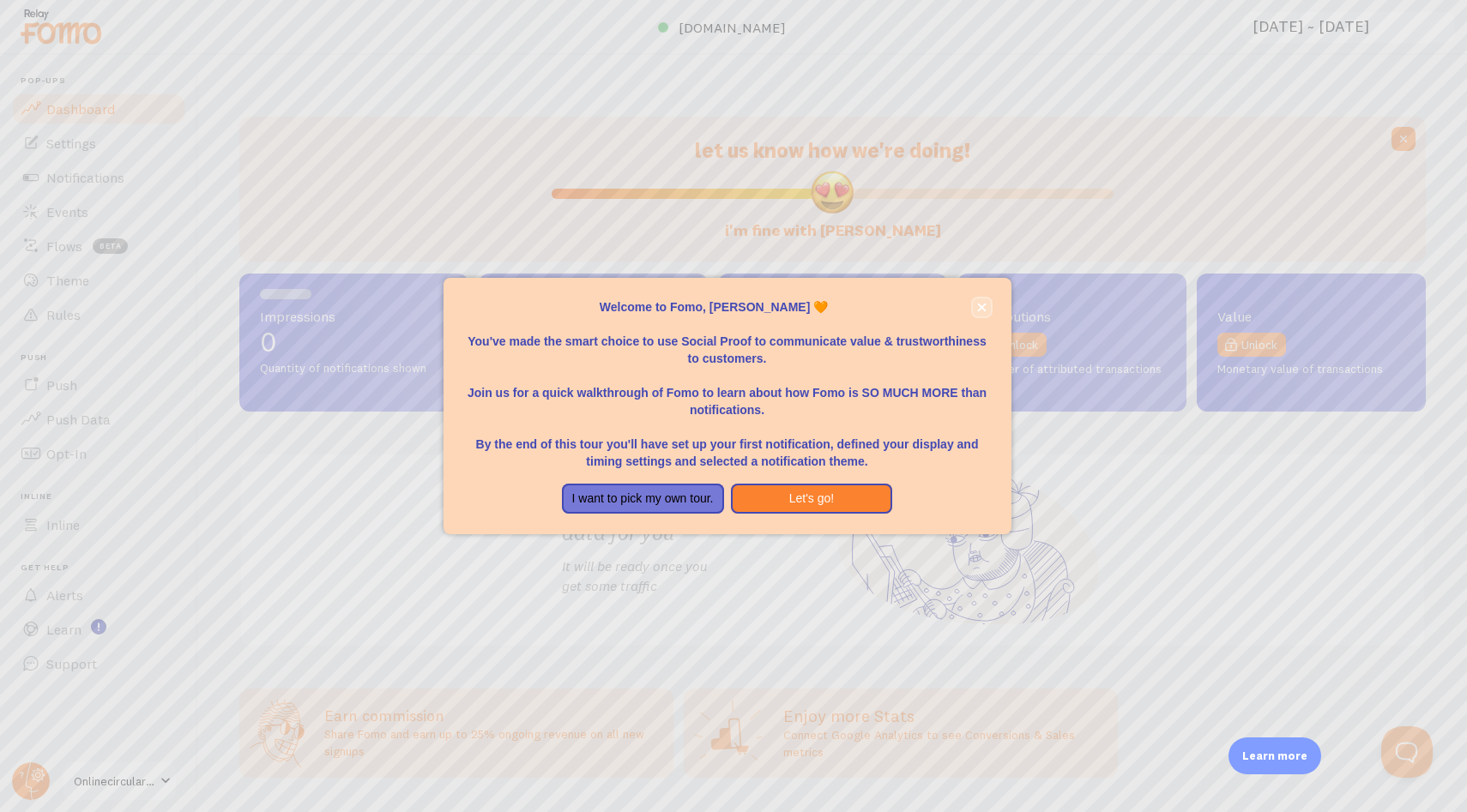
click at [983, 308] on icon "close," at bounding box center [981, 308] width 9 height 9
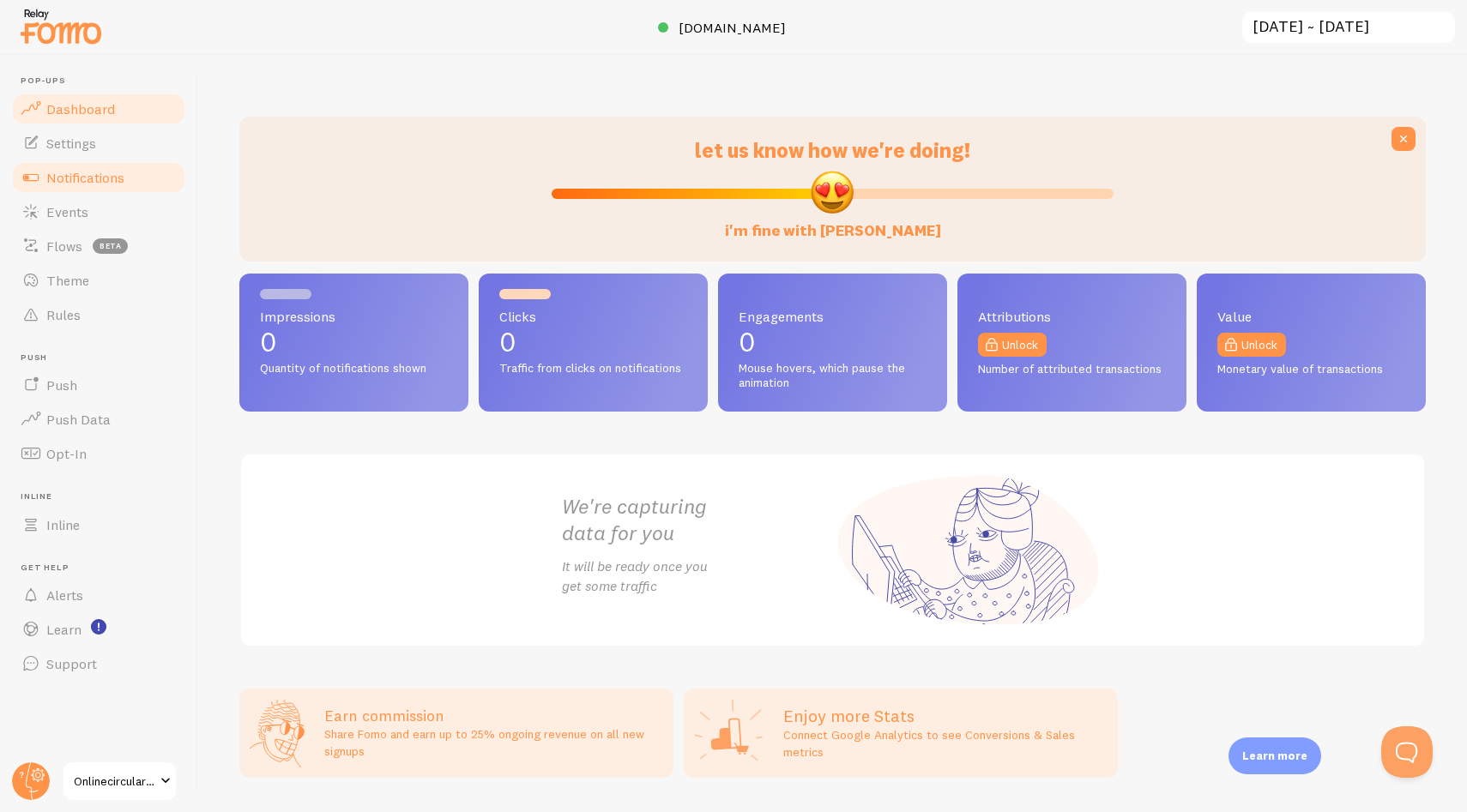
click at [103, 169] on span "Notifications" at bounding box center [85, 177] width 78 height 17
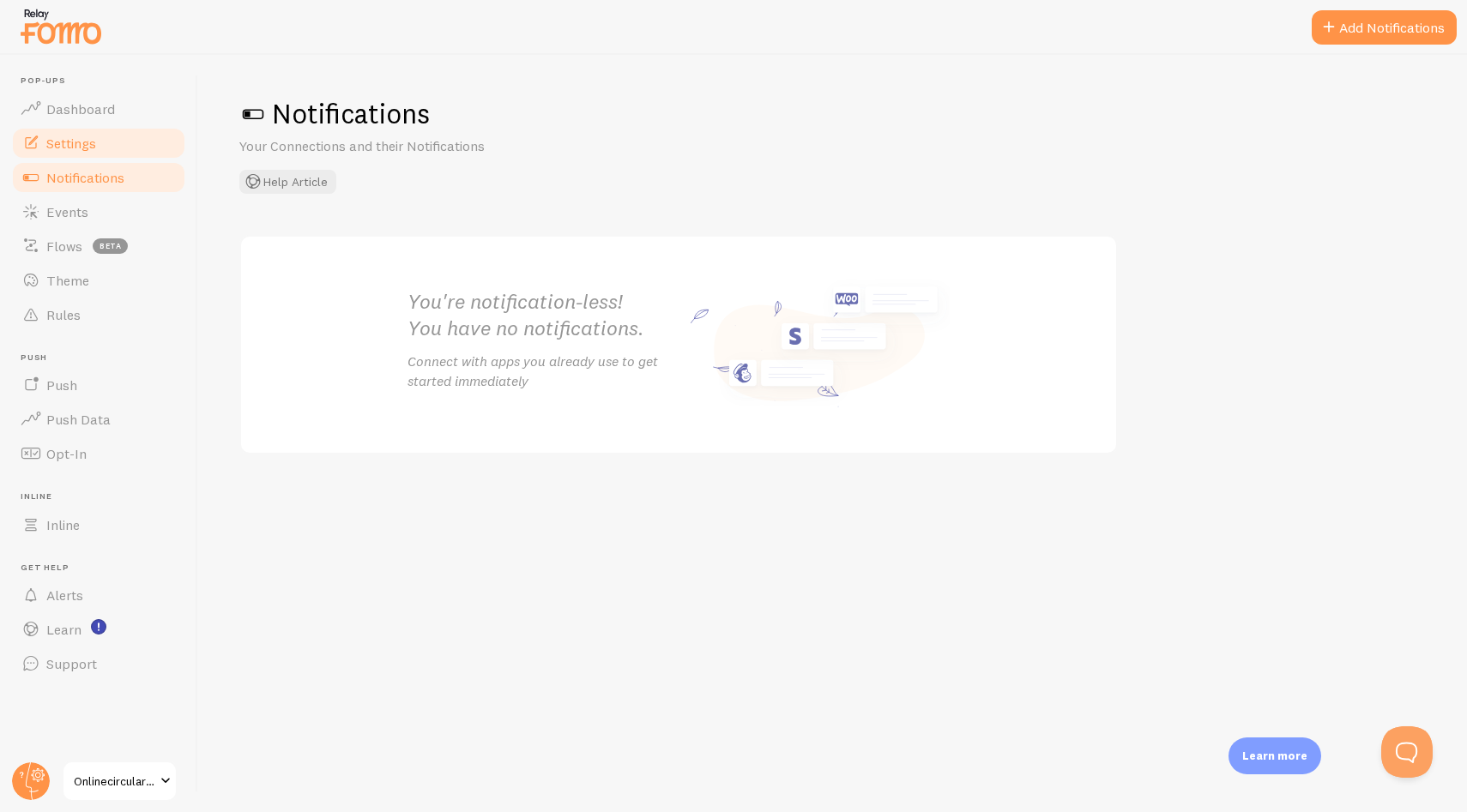
click at [97, 142] on link "Settings" at bounding box center [98, 143] width 176 height 34
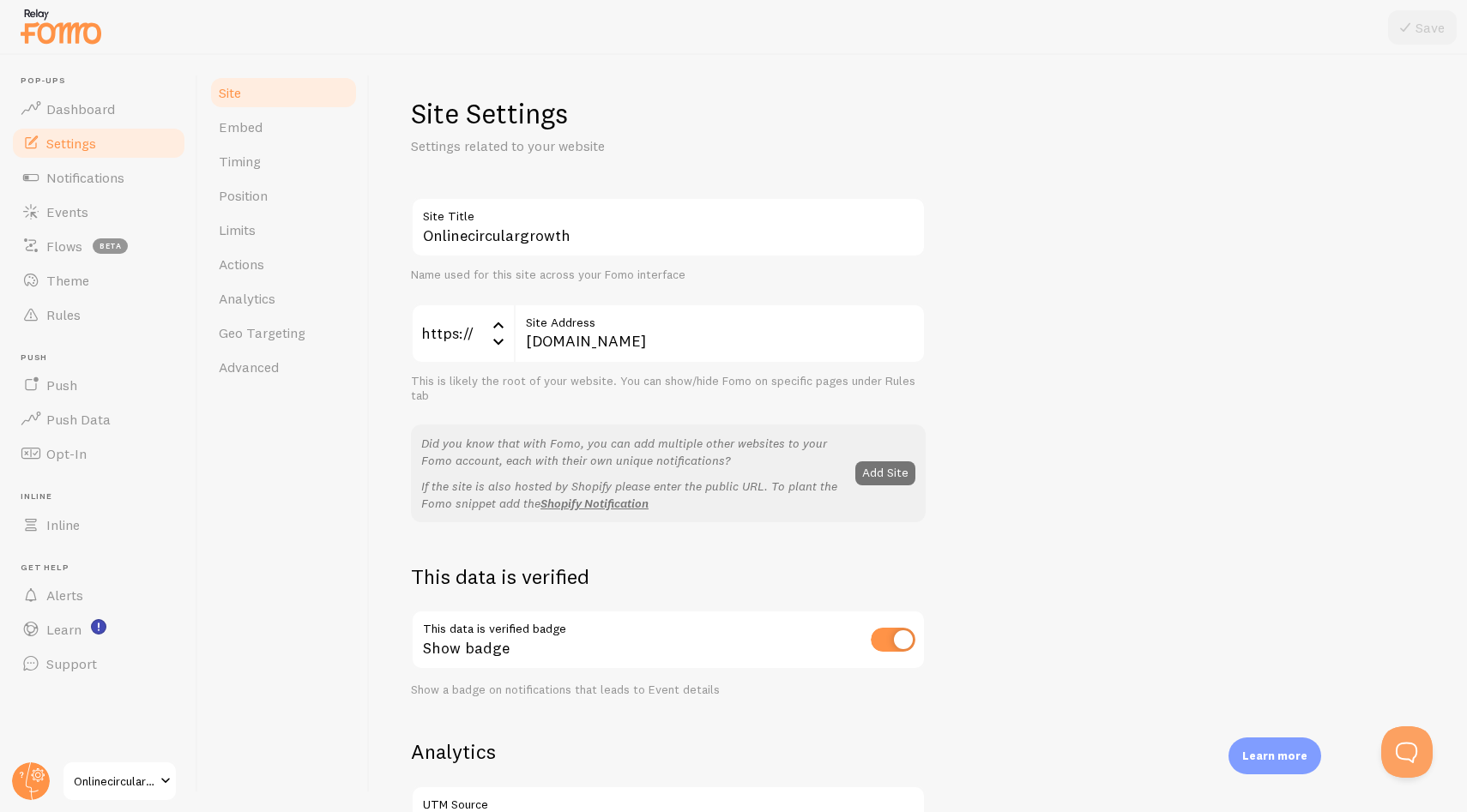
click at [1111, 395] on div "Onlinecirculargrowth Site Title Name used for this site across your Fomo interf…" at bounding box center [918, 777] width 1015 height 1160
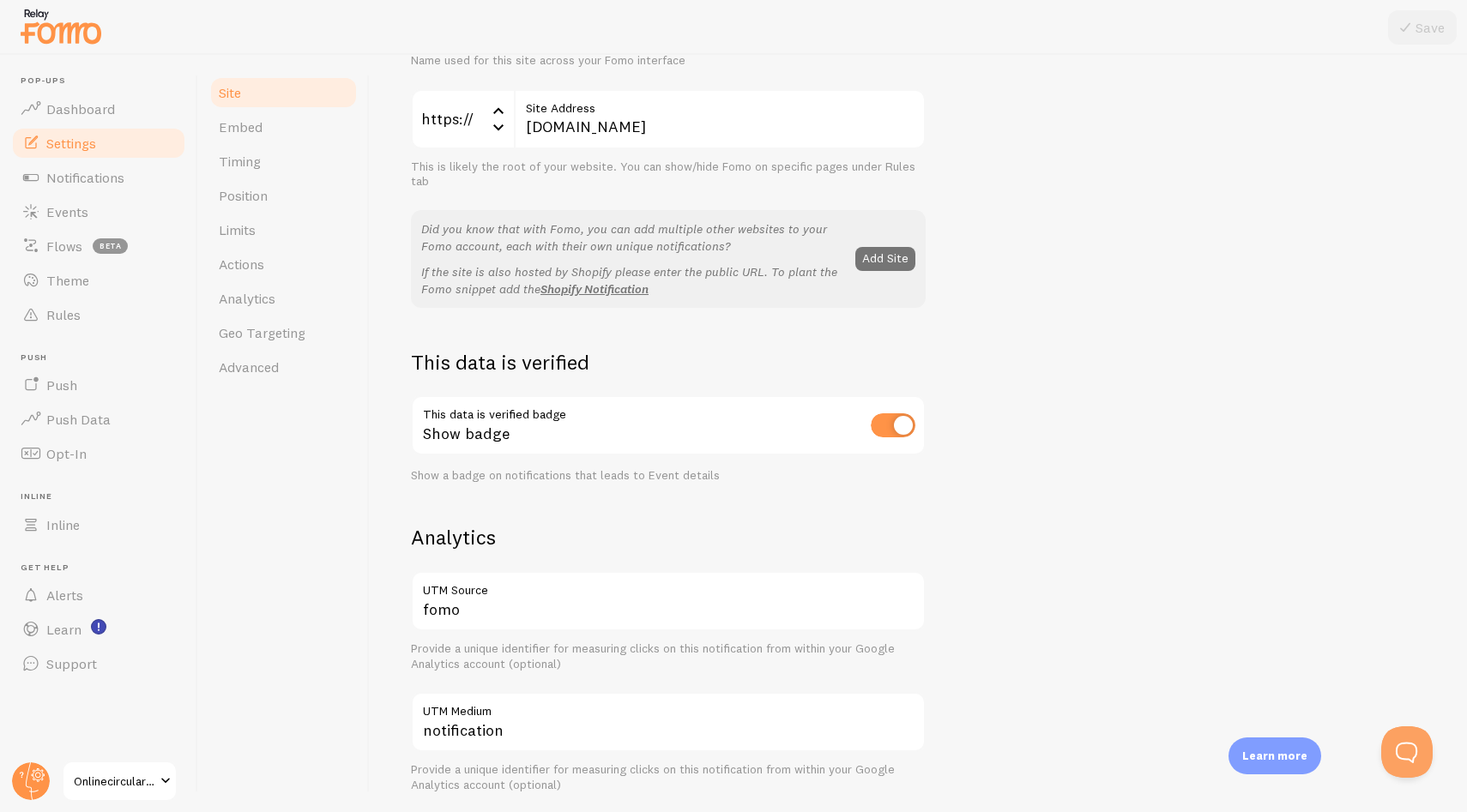
scroll to position [344, 0]
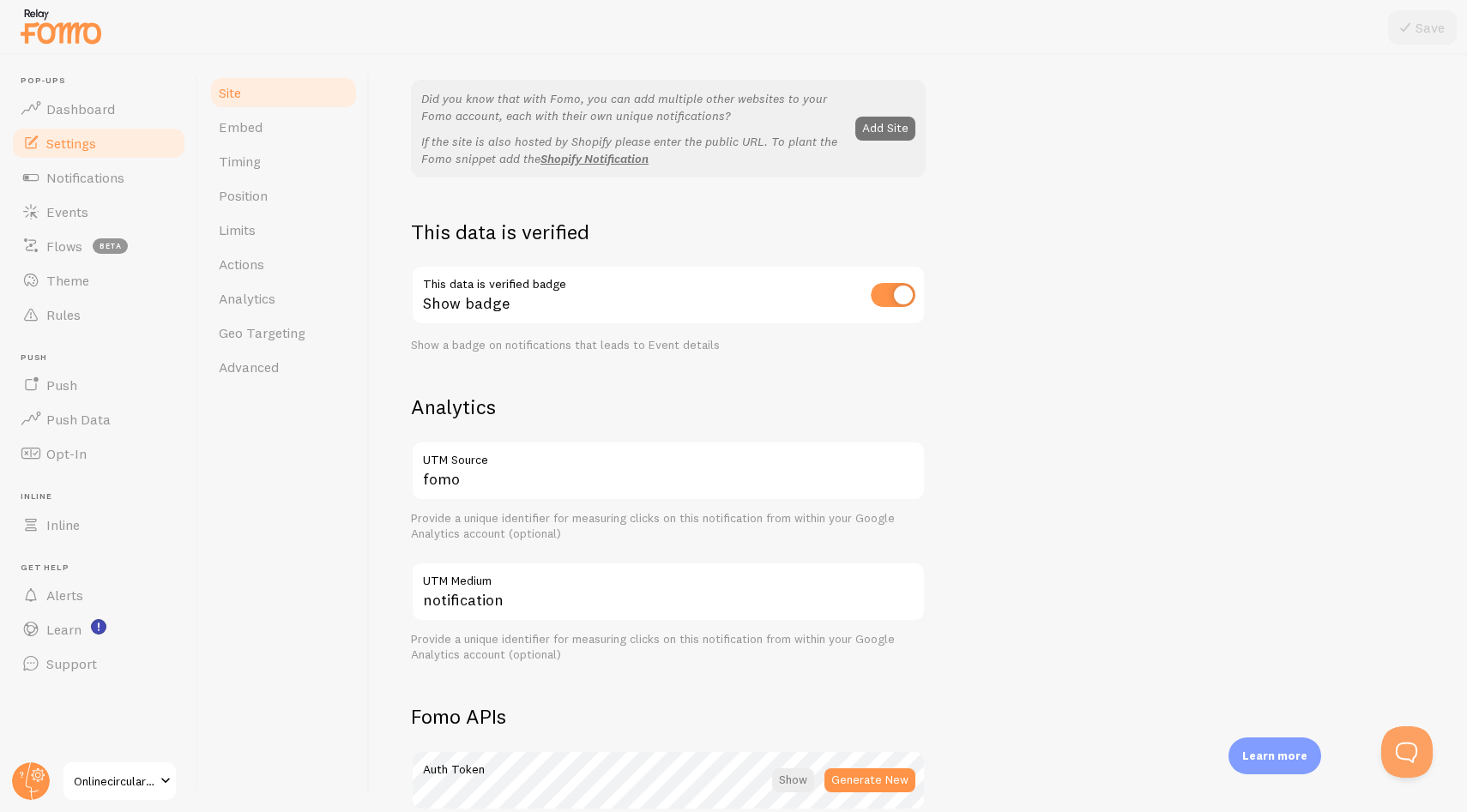
click at [139, 785] on span "Onlinecirculargrowth" at bounding box center [114, 781] width 82 height 21
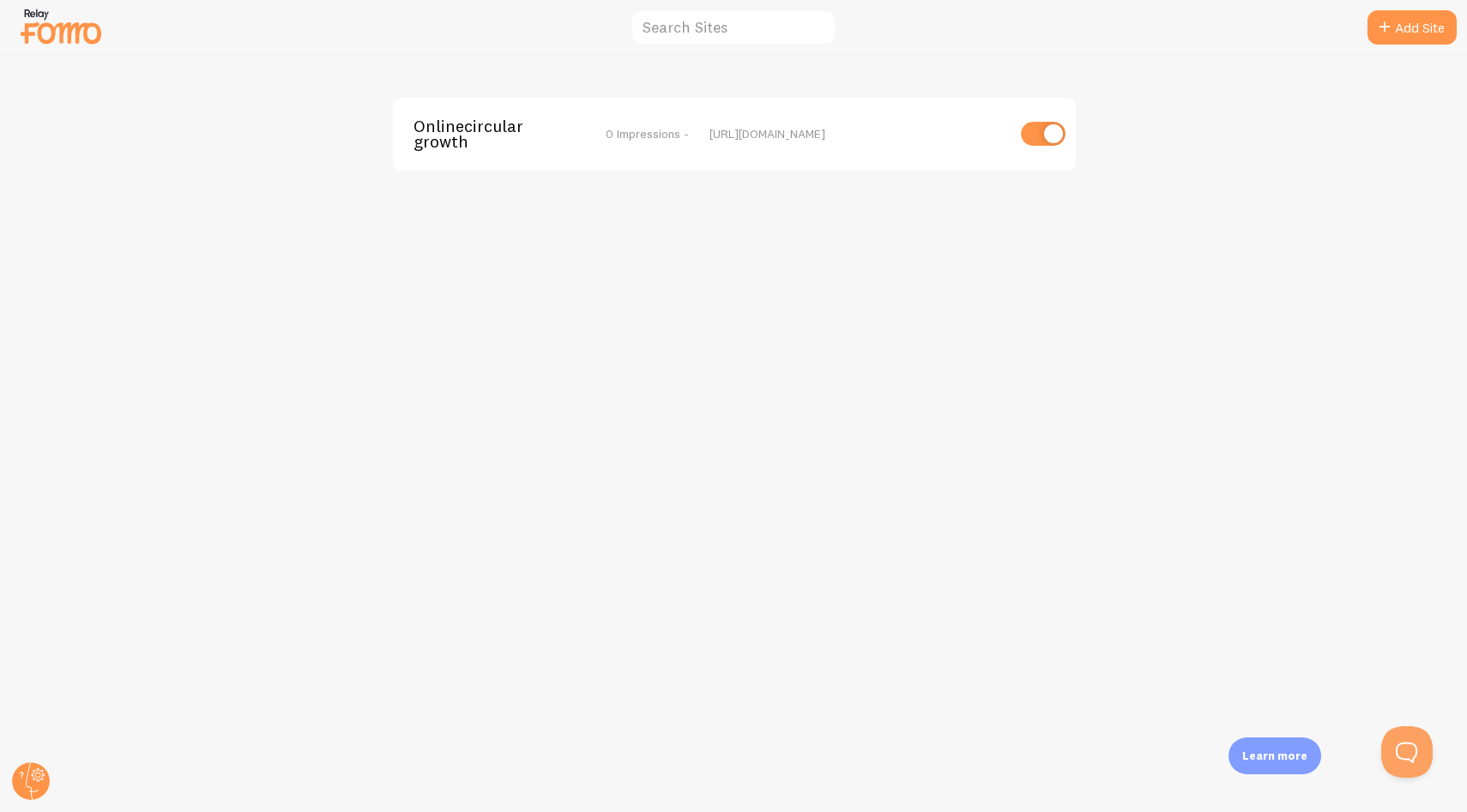
click at [701, 220] on div "Onlinecirculargrowth 0 Impressions - [URL][DOMAIN_NAME]" at bounding box center [734, 433] width 1466 height 757
click at [1400, 20] on link "Add Site" at bounding box center [1411, 27] width 89 height 34
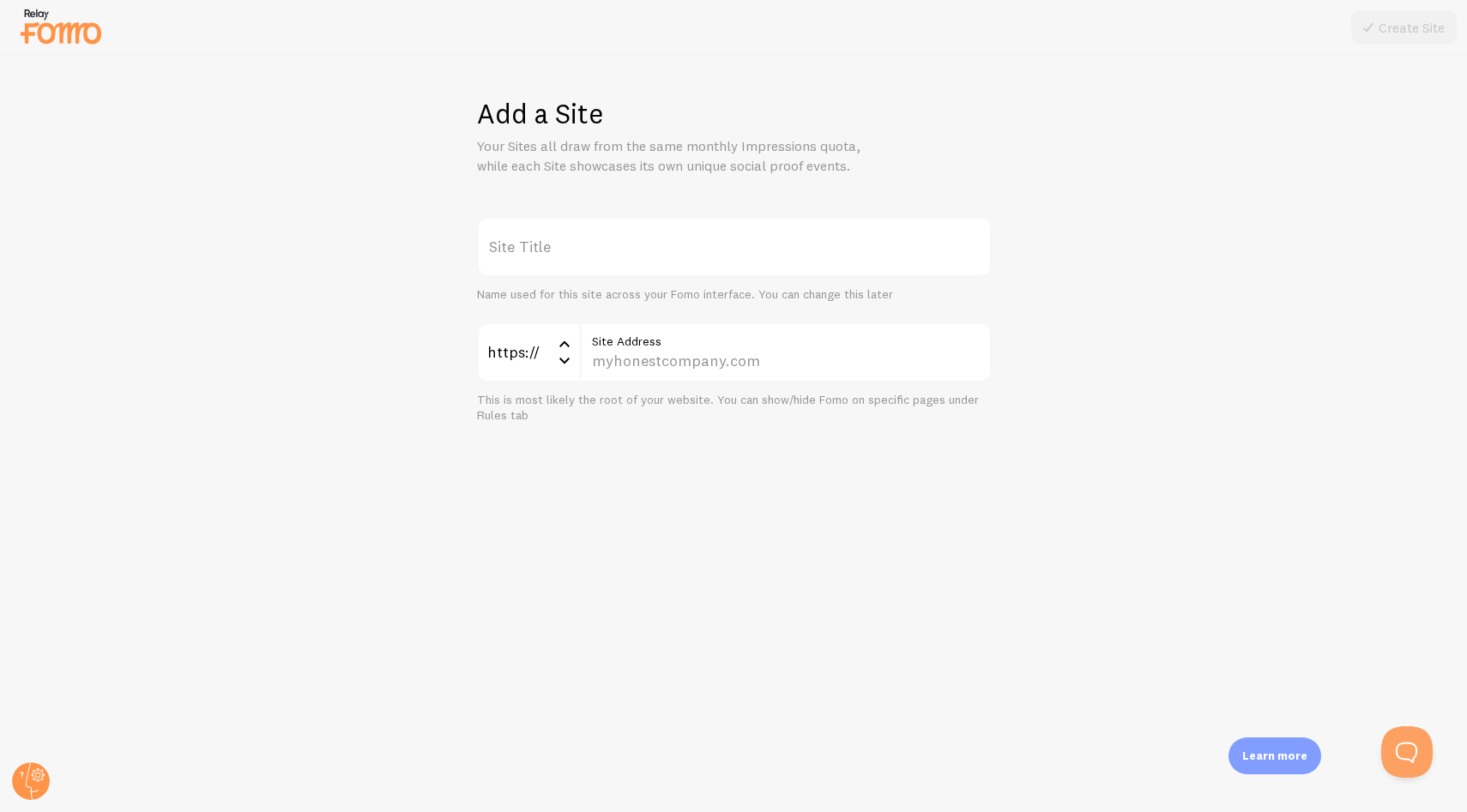
click at [535, 234] on label "Site Title" at bounding box center [734, 246] width 514 height 60
click at [535, 234] on input "Site Title" at bounding box center [734, 246] width 514 height 60
type input "Art & Soul"
click at [637, 365] on input "Site Address" at bounding box center [786, 352] width 412 height 60
click at [685, 352] on input "Site Address" at bounding box center [786, 352] width 412 height 60
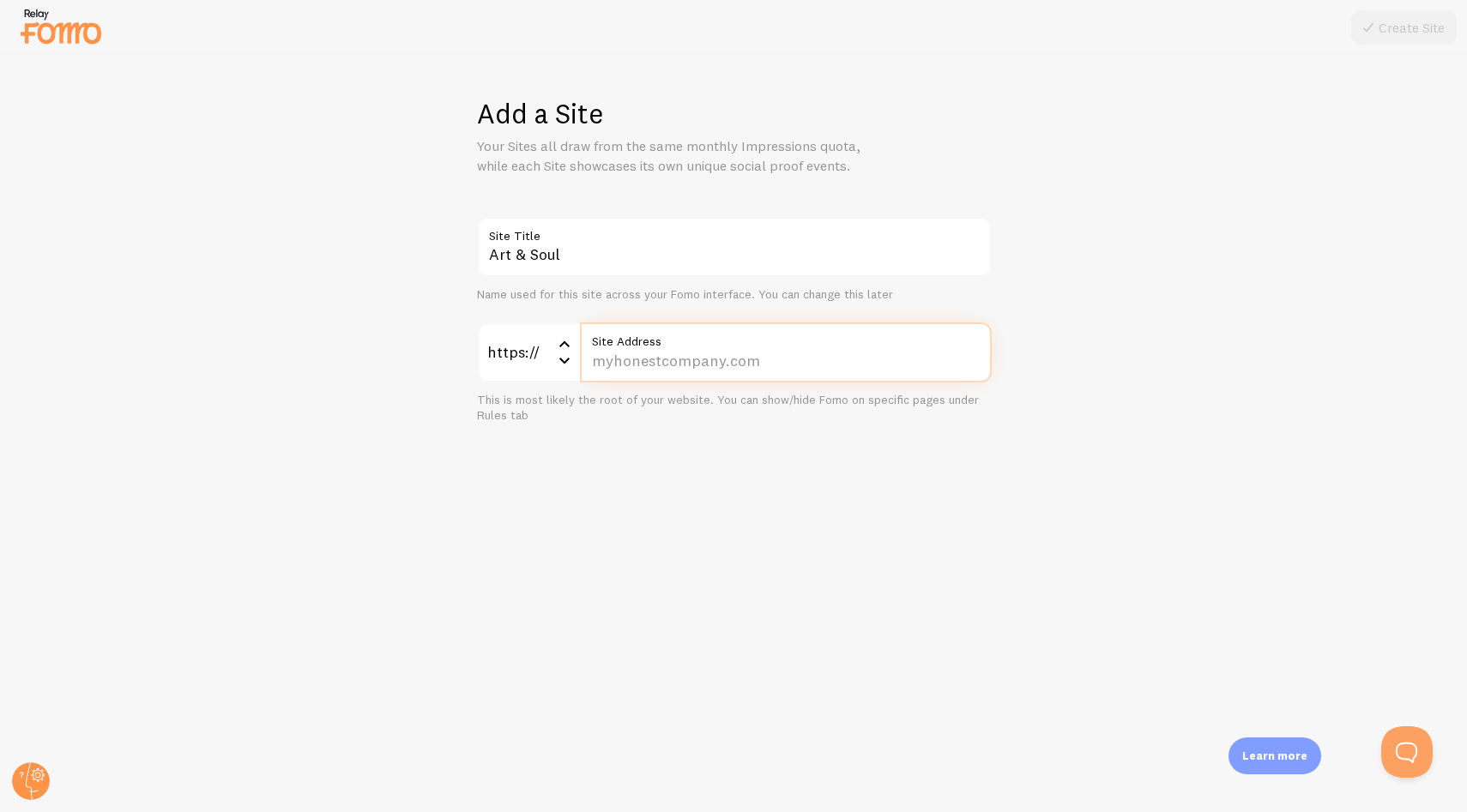
paste input "[DOMAIN_NAME]/"
type input "[DOMAIN_NAME]/"
click at [816, 486] on div "Add a Site Your Sites all draw from the same monthly Impressions quota, while e…" at bounding box center [734, 433] width 1466 height 757
click at [1388, 27] on button "Create Site" at bounding box center [1403, 27] width 105 height 34
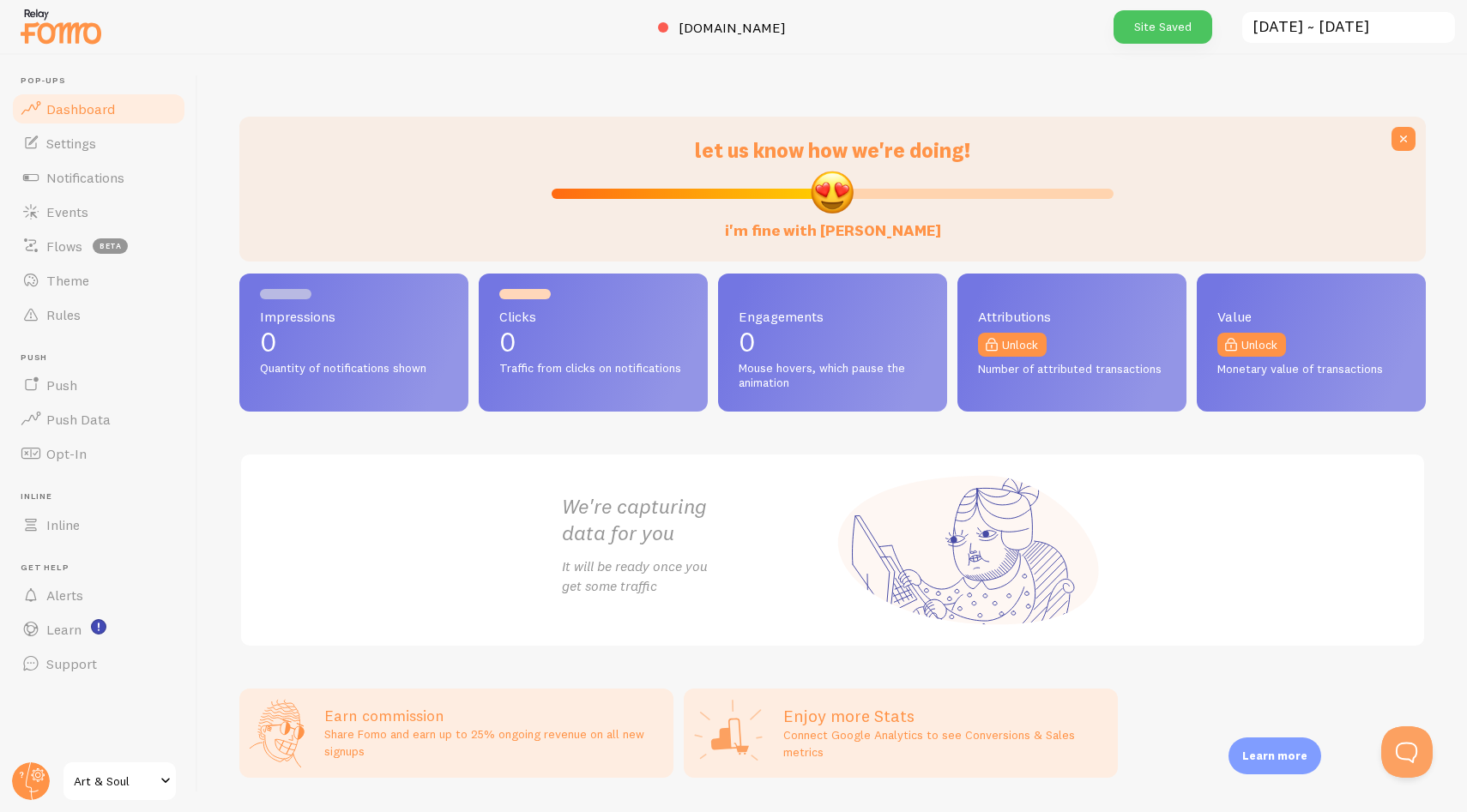
click at [673, 430] on div "Impressions 0 Quantity of notifications shown Clicks 0 Traffic from clicks on n…" at bounding box center [832, 460] width 1186 height 374
click at [547, 427] on div "Impressions 0 Quantity of notifications shown Clicks 0 Traffic from clicks on n…" at bounding box center [832, 460] width 1186 height 374
click at [702, 565] on p "It will be ready once you get some traffic" at bounding box center [697, 576] width 271 height 40
click at [619, 428] on div "Impressions 0 Quantity of notifications shown Clicks 0 Traffic from clicks on n…" at bounding box center [832, 460] width 1186 height 374
click at [432, 491] on div "We're capturing data for you It will be ready once you get some traffic" at bounding box center [832, 549] width 1186 height 194
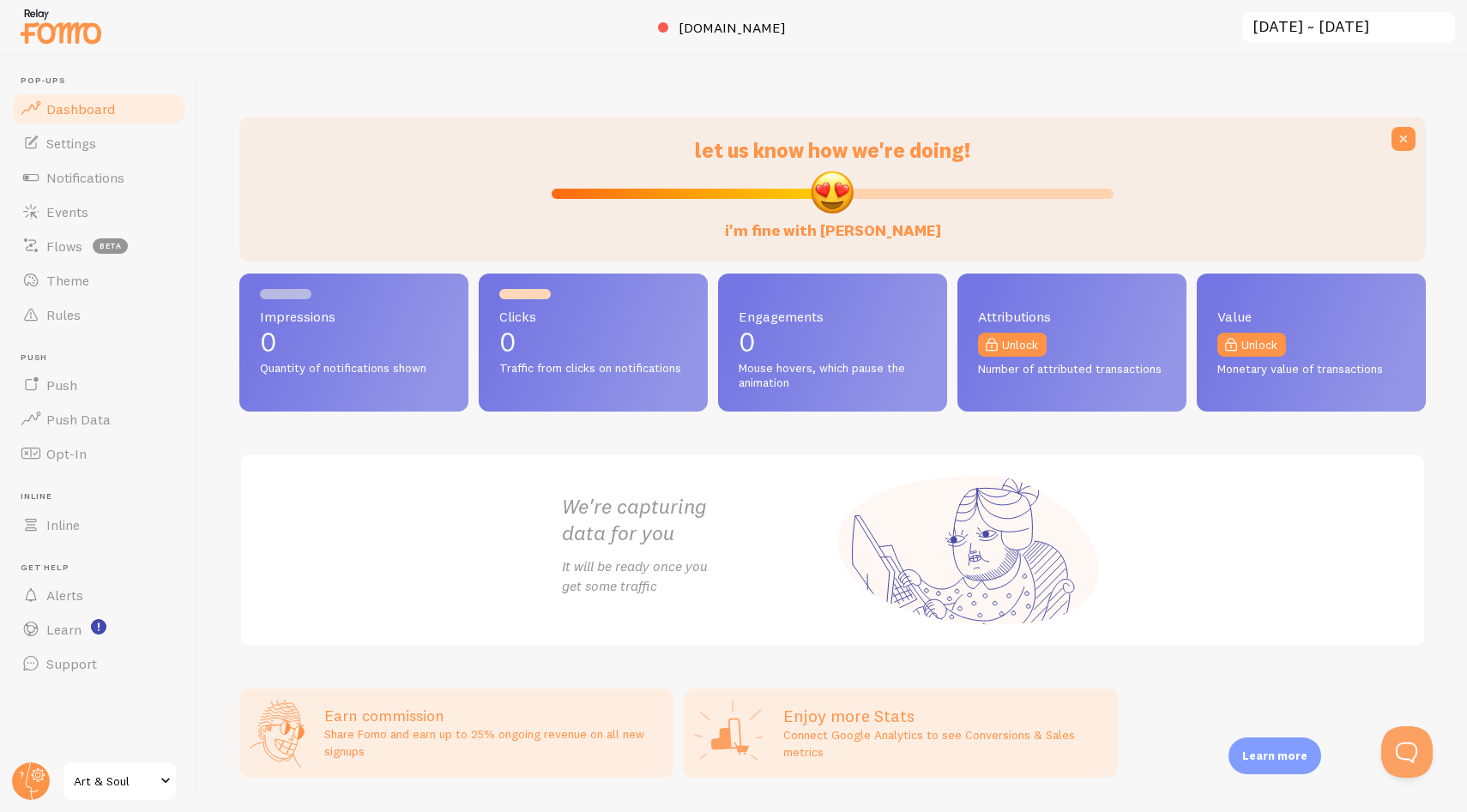
click at [762, 464] on div "We're capturing data for you It will be ready once you get some traffic" at bounding box center [833, 549] width 583 height 192
click at [496, 433] on div "Impressions 0 Quantity of notifications shown Clicks 0 Traffic from clicks on n…" at bounding box center [832, 460] width 1186 height 374
click at [453, 228] on div at bounding box center [395, 189] width 291 height 103
click at [359, 434] on div "Impressions 0 Quantity of notifications shown Clicks 0 Traffic from clicks on n…" at bounding box center [832, 460] width 1186 height 374
click at [943, 239] on div "i'm fine with [PERSON_NAME]" at bounding box center [833, 201] width 563 height 78
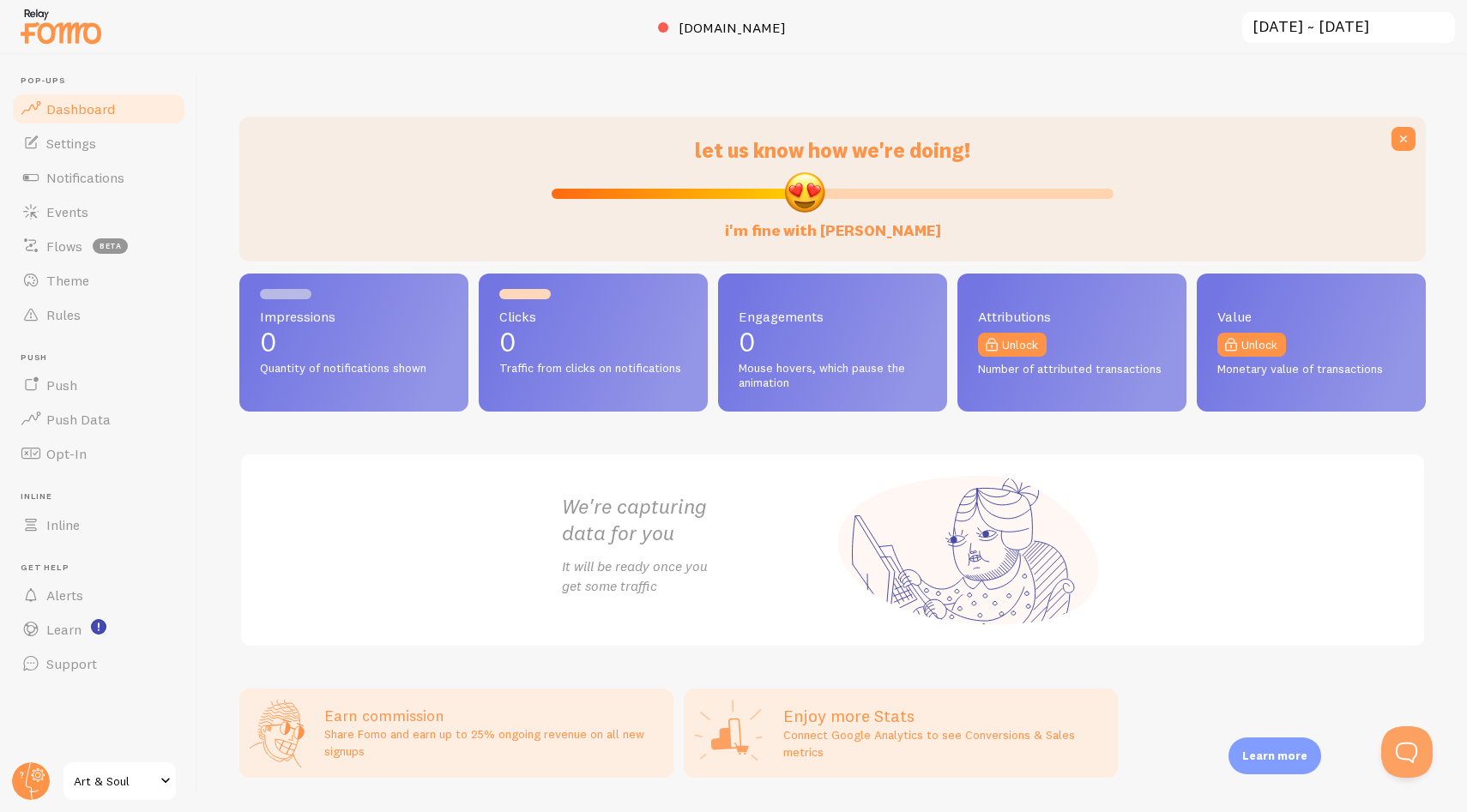
drag, startPoint x: 860, startPoint y: 201, endPoint x: 797, endPoint y: 202, distance: 63.0
type input "45"
click at [797, 202] on input "i'm fine with [PERSON_NAME]" at bounding box center [833, 193] width 563 height 21
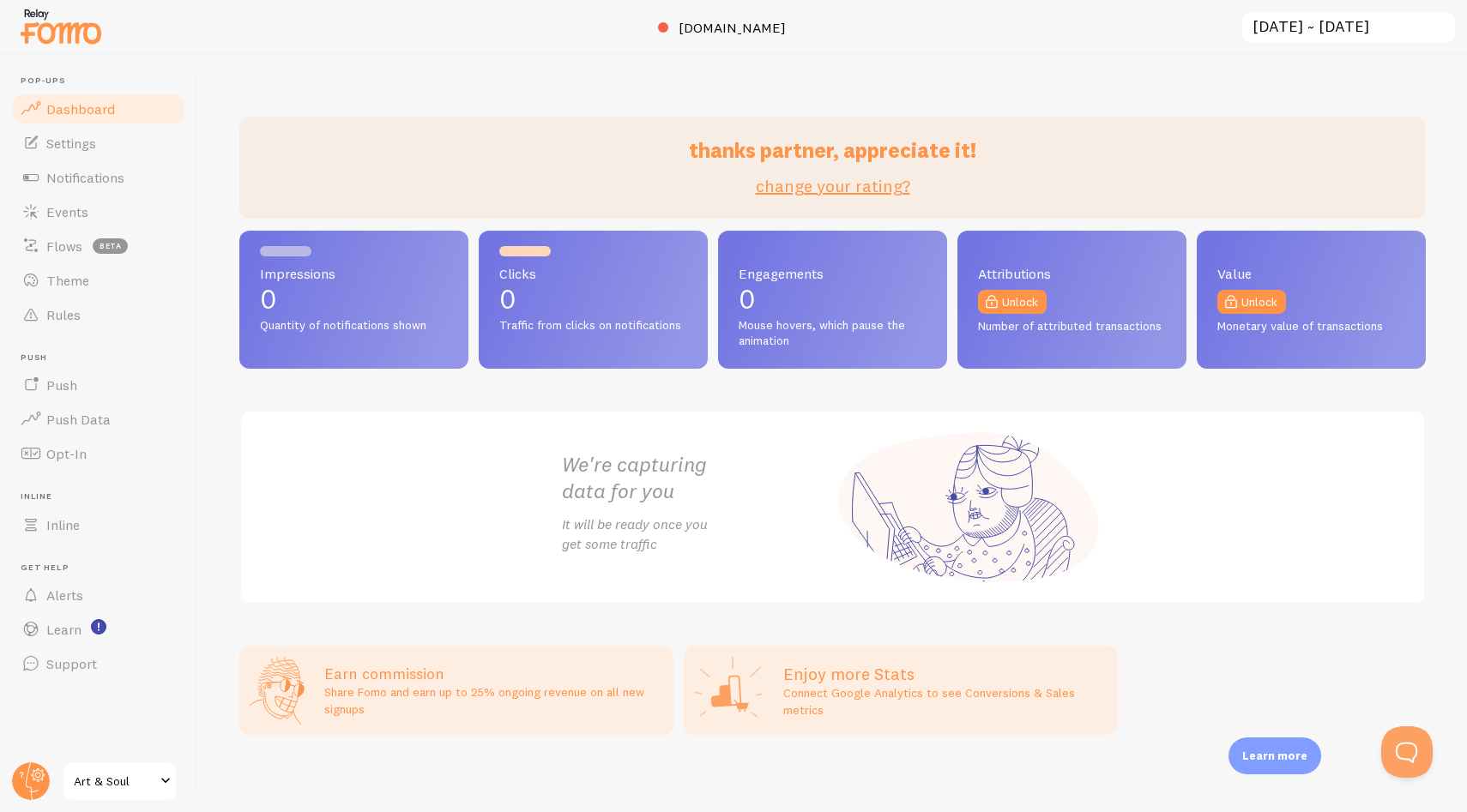
click at [779, 424] on div "We're capturing data for you It will be ready once you get some traffic" at bounding box center [833, 507] width 583 height 192
click at [75, 388] on span "Push" at bounding box center [61, 385] width 31 height 17
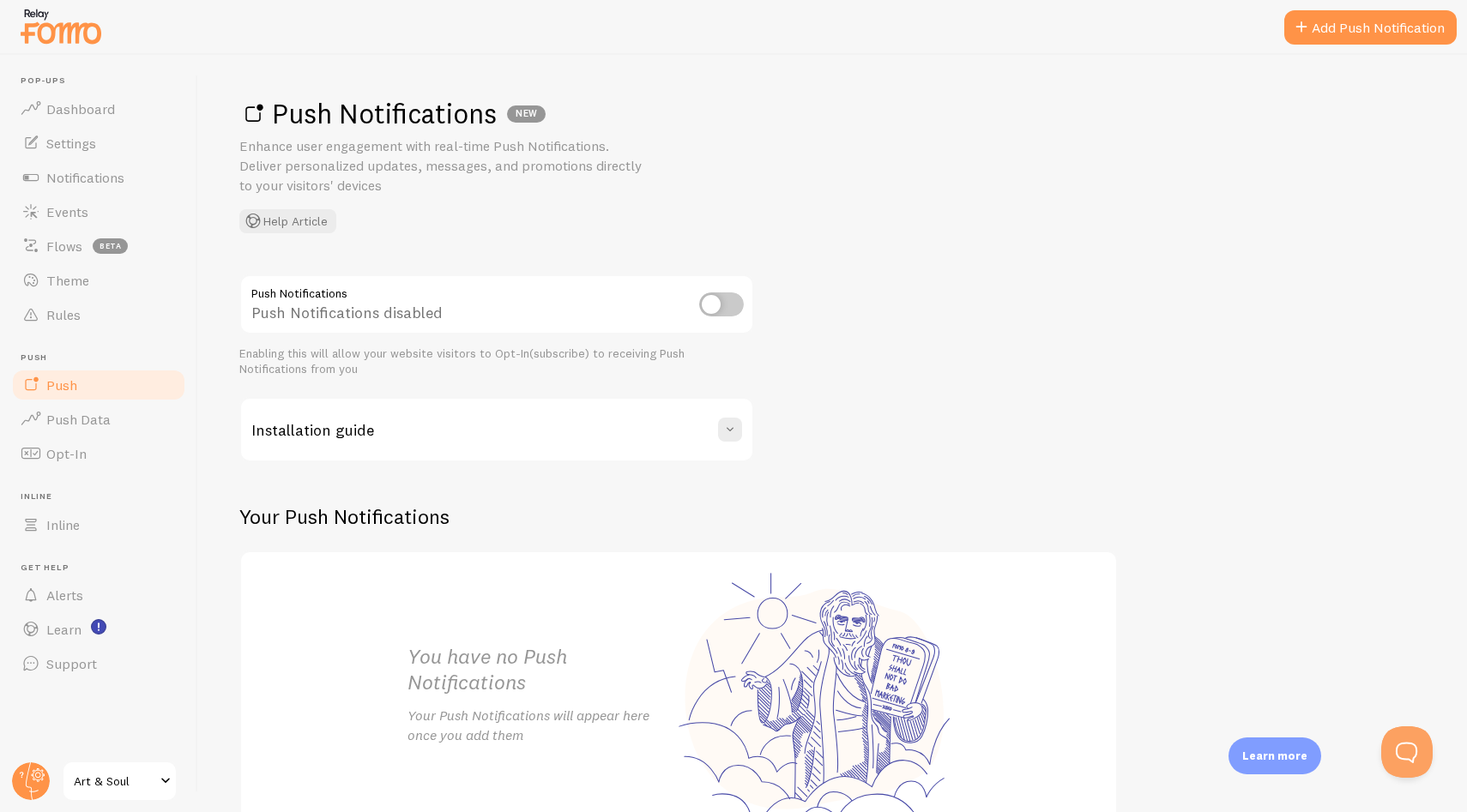
click at [989, 357] on div "Push Notifications Push Notifications disabled Enabling this will allow your we…" at bounding box center [832, 561] width 1186 height 574
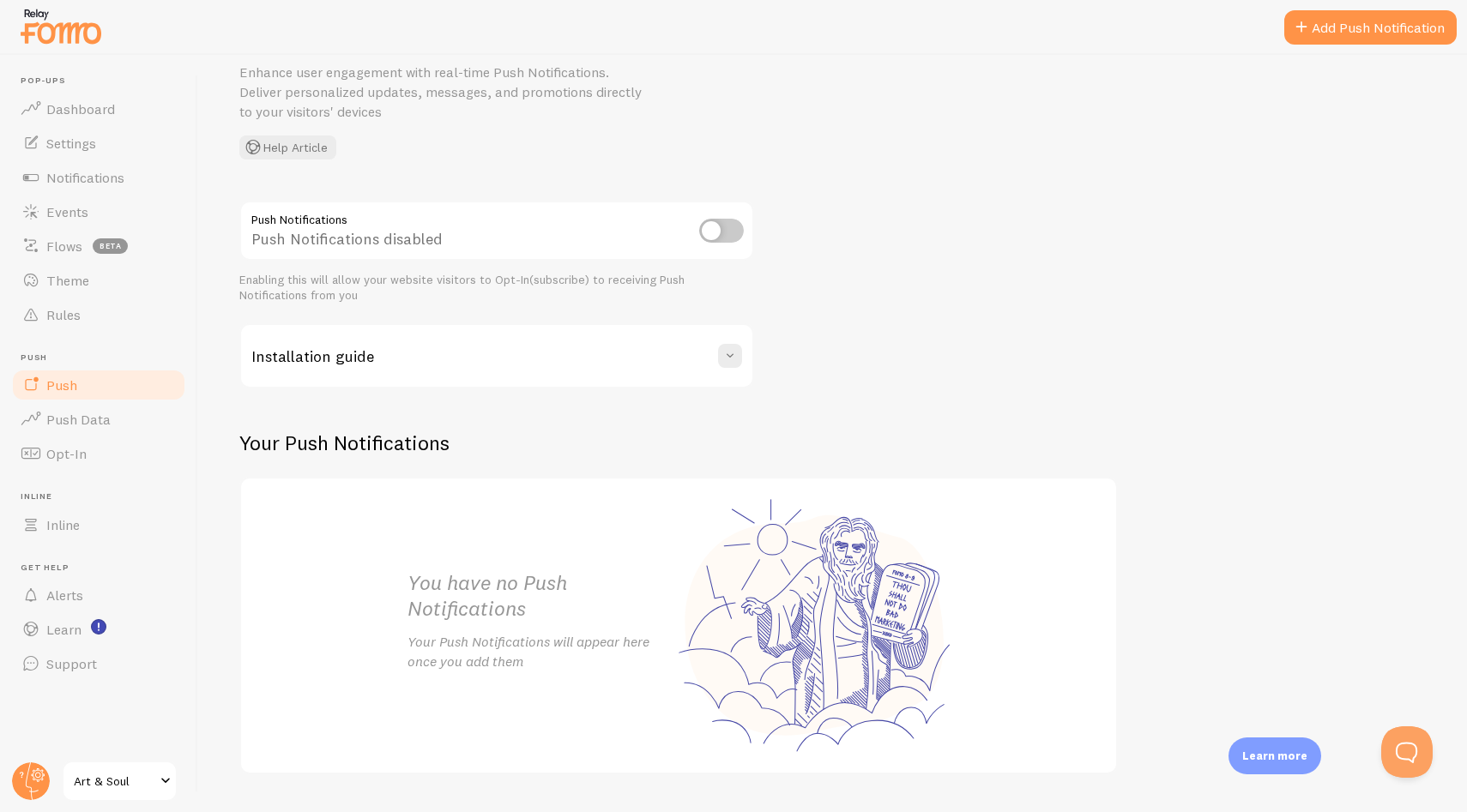
scroll to position [118, 0]
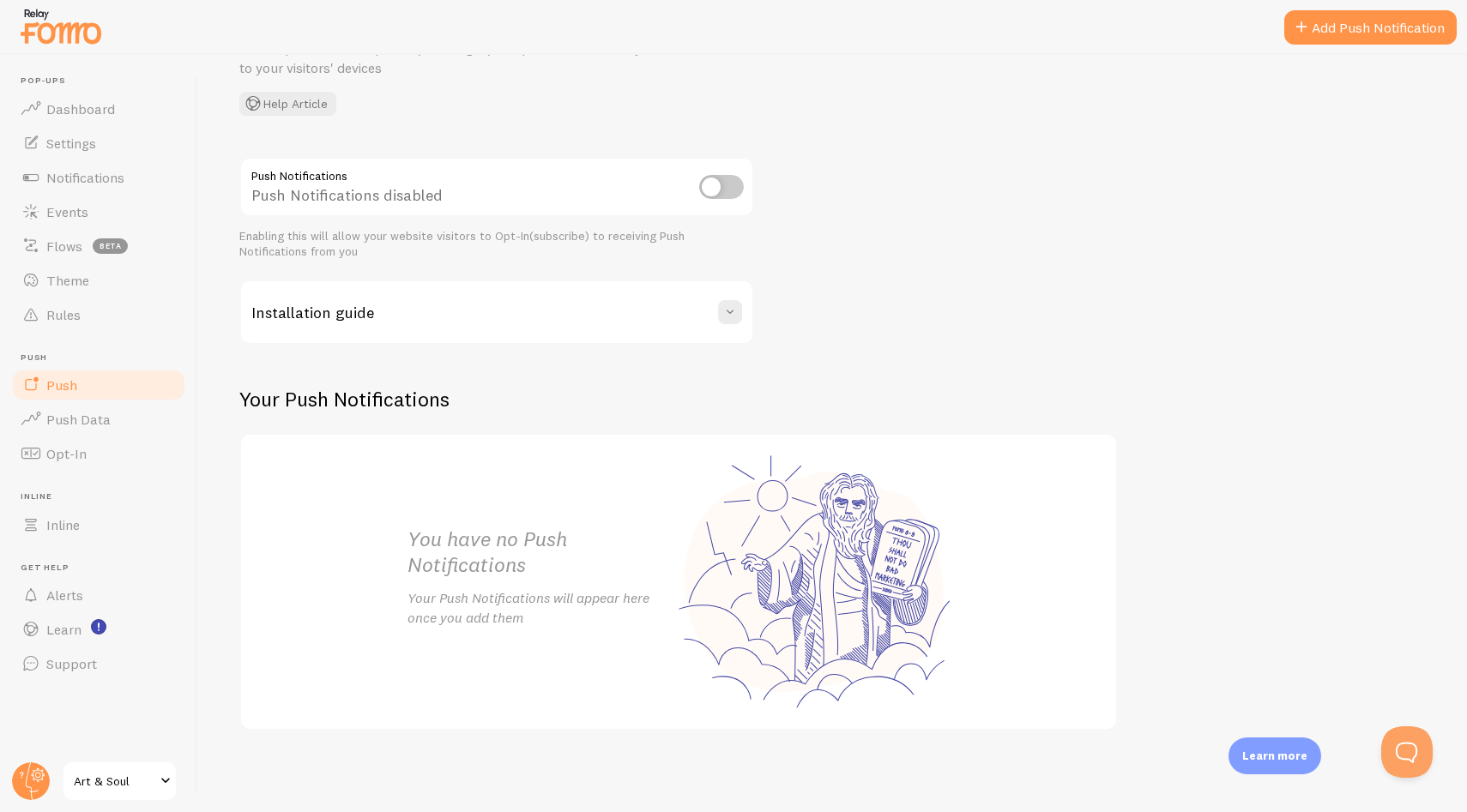
click at [674, 361] on div "Push Notifications Push Notifications disabled Enabling this will allow your we…" at bounding box center [832, 444] width 1186 height 574
click at [1018, 460] on div "You have no Push Notifications Your Push Notifications will appear here once yo…" at bounding box center [678, 582] width 878 height 297
click at [309, 389] on h2 "Your Push Notifications" at bounding box center [678, 399] width 878 height 27
click at [312, 390] on h2 "Your Push Notifications" at bounding box center [678, 399] width 878 height 27
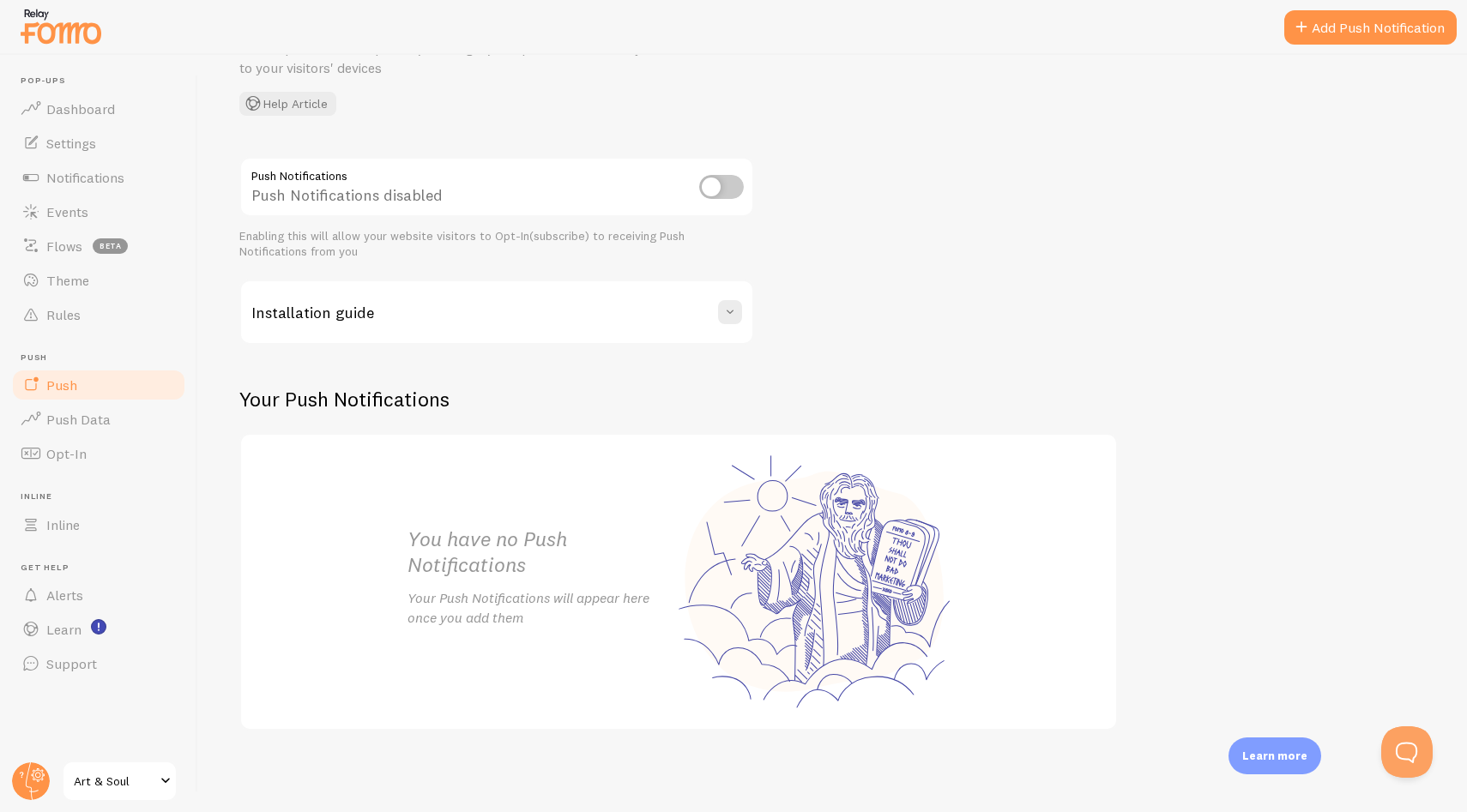
click at [438, 427] on div "Your Push Notifications You have no Push Notifications Your Push Notifications …" at bounding box center [678, 558] width 878 height 344
click at [1009, 314] on div "Push Notifications Push Notifications disabled Enabling this will allow your we…" at bounding box center [832, 444] width 1186 height 574
click at [956, 289] on div "Push Notifications Push Notifications disabled Enabling this will allow your we…" at bounding box center [832, 444] width 1186 height 574
click at [1035, 379] on div "Push Notifications Push Notifications disabled Enabling this will allow your we…" at bounding box center [832, 444] width 1186 height 574
click at [425, 397] on h2 "Your Push Notifications" at bounding box center [678, 399] width 878 height 27
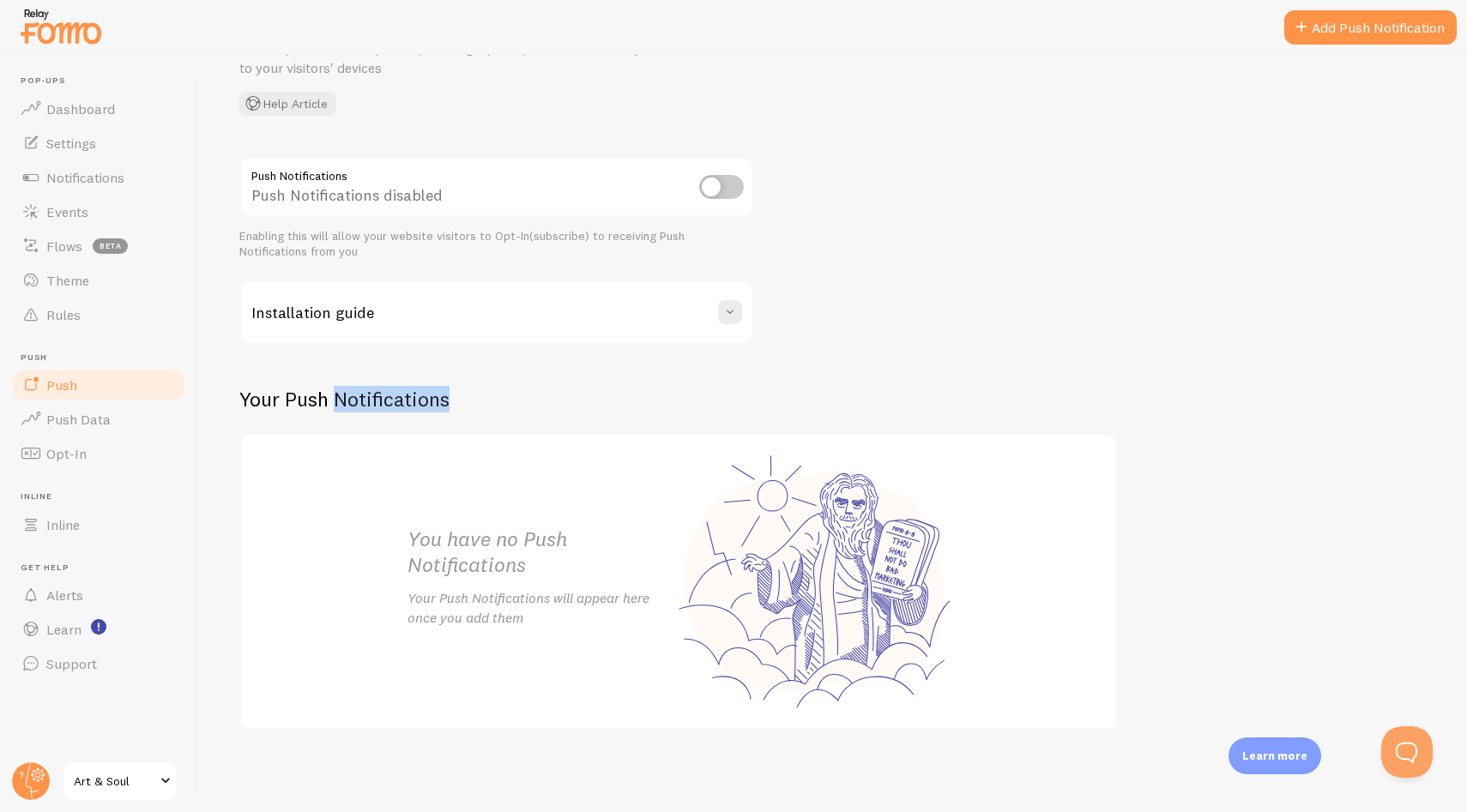
click at [425, 397] on h2 "Your Push Notifications" at bounding box center [678, 399] width 878 height 27
click at [506, 401] on h2 "Your Push Notifications" at bounding box center [678, 399] width 878 height 27
click at [527, 390] on h2 "Your Push Notifications" at bounding box center [678, 399] width 878 height 27
click at [508, 423] on div "Your Push Notifications You have no Push Notifications Your Push Notifications …" at bounding box center [678, 558] width 878 height 344
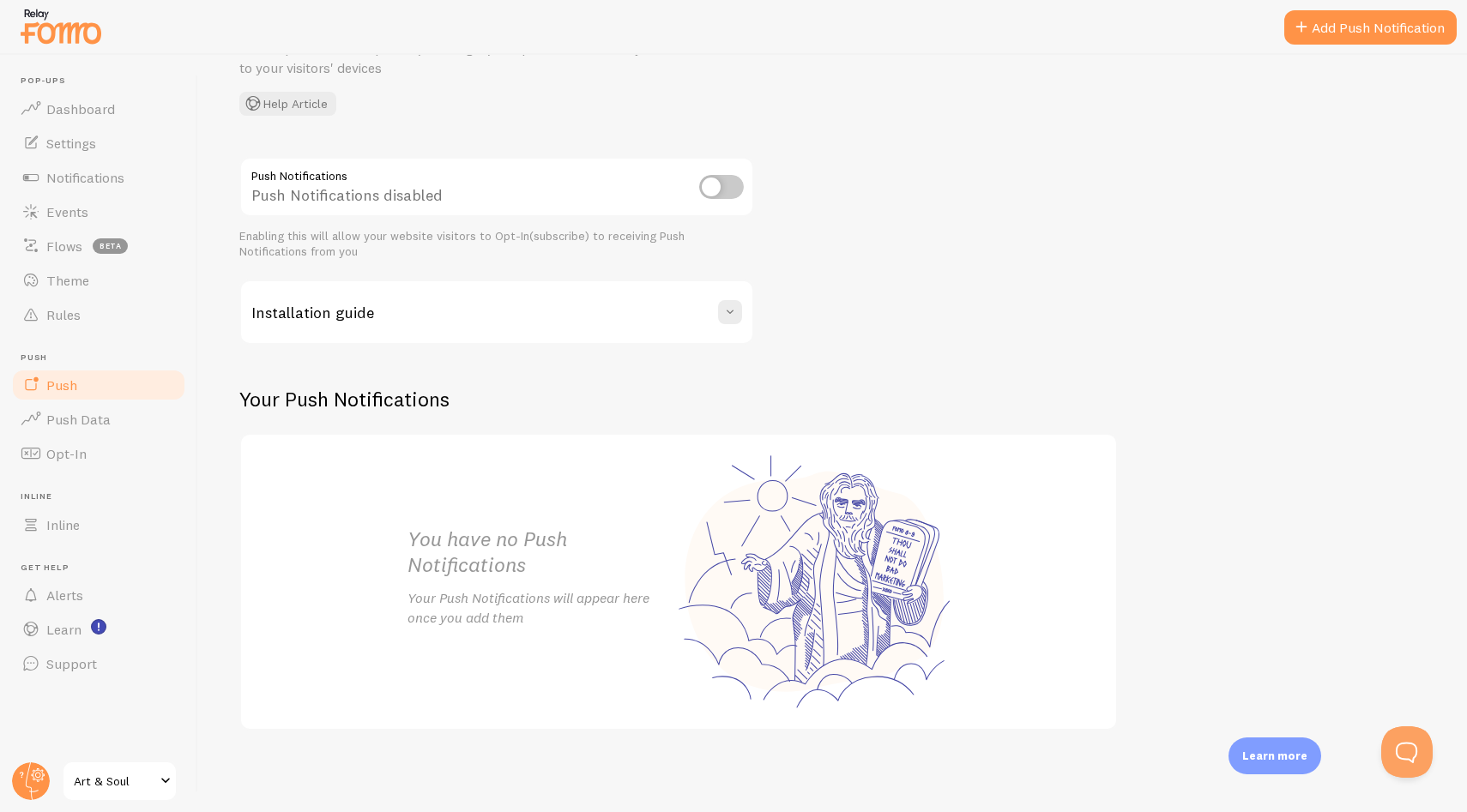
click at [1064, 293] on div "Push Notifications Push Notifications disabled Enabling this will allow your we…" at bounding box center [832, 444] width 1186 height 574
click at [737, 182] on input "checkbox" at bounding box center [721, 187] width 45 height 24
checkbox input "true"
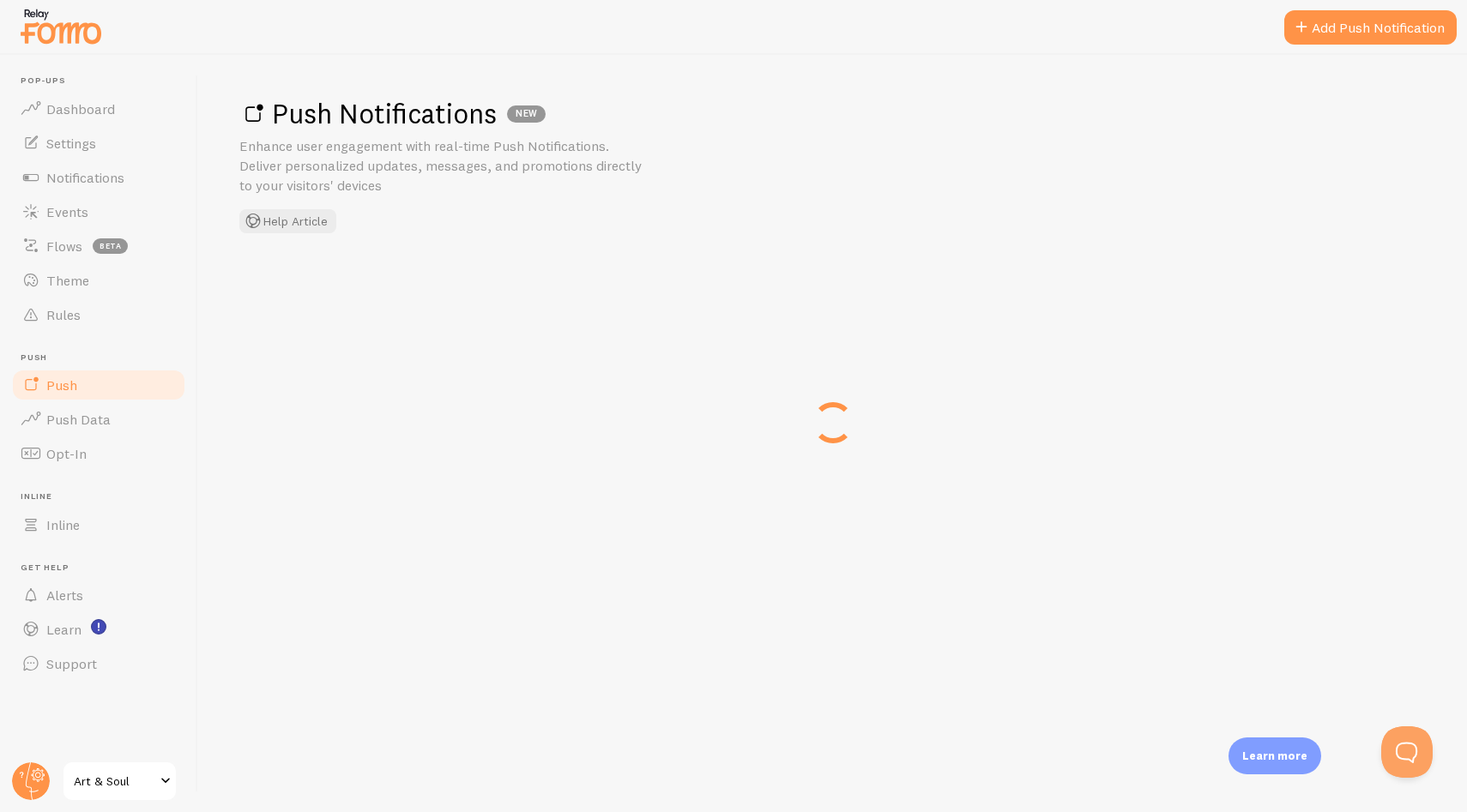
scroll to position [0, 0]
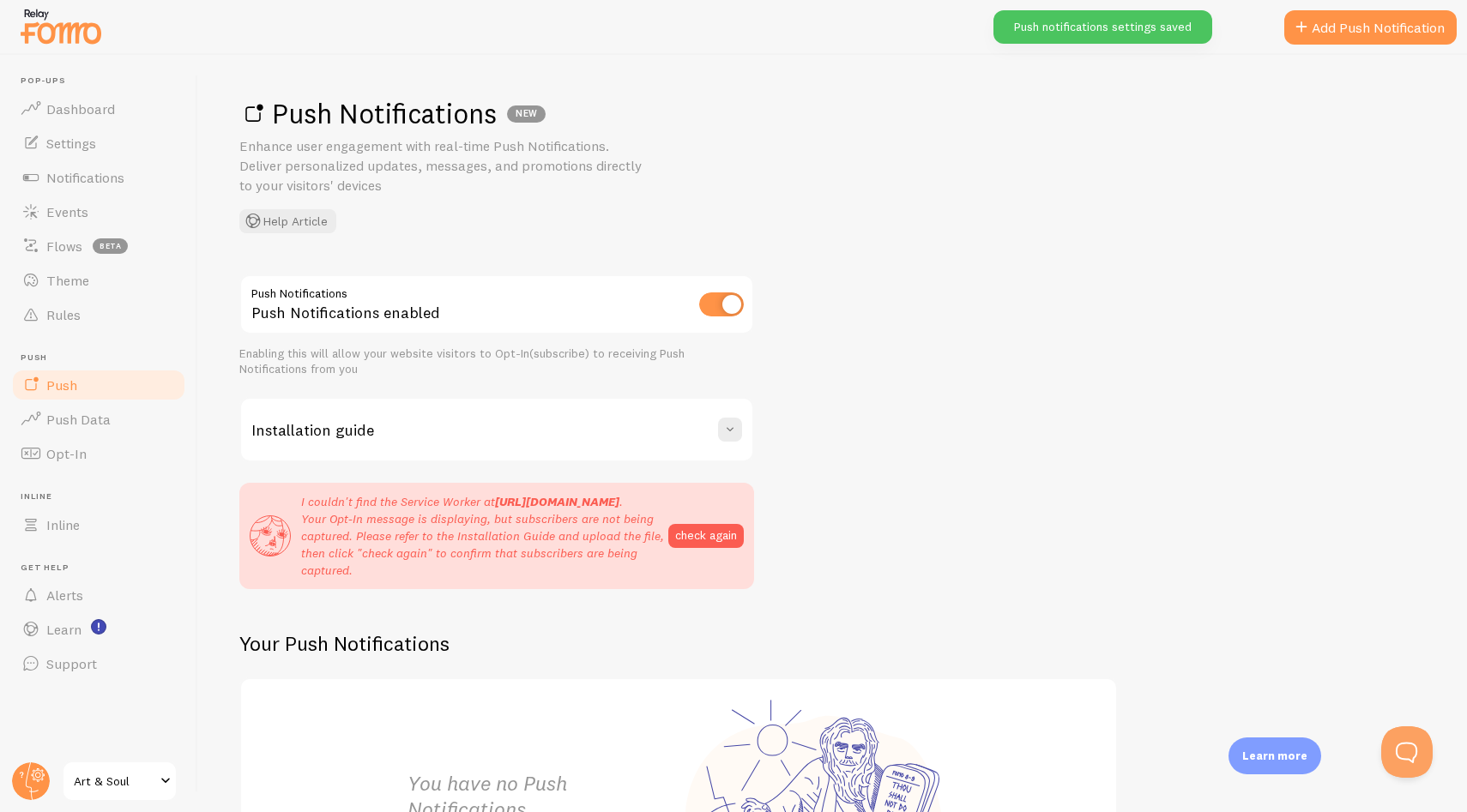
click at [793, 209] on div "Push Notifications NEW Enhance user engagement with real-time Push Notification…" at bounding box center [832, 165] width 1186 height 138
click at [997, 390] on div "Push Notifications Push Notifications enabled Enabling this will allow your web…" at bounding box center [832, 624] width 1186 height 700
click at [1390, 18] on link "Add Push Notification" at bounding box center [1370, 27] width 173 height 34
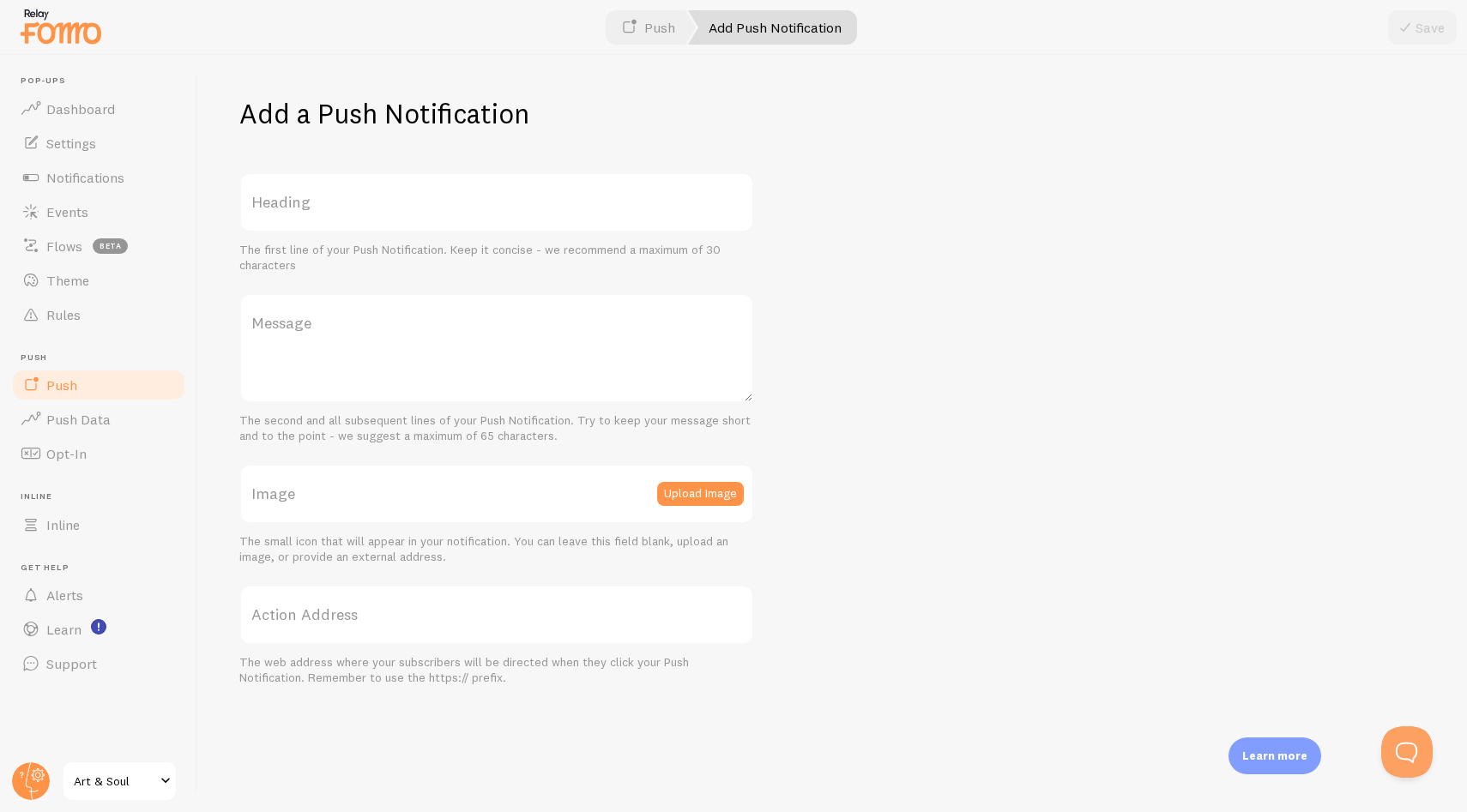
click at [298, 209] on label "Heading" at bounding box center [496, 202] width 514 height 60
click at [298, 209] on input "Heading" at bounding box center [496, 202] width 514 height 60
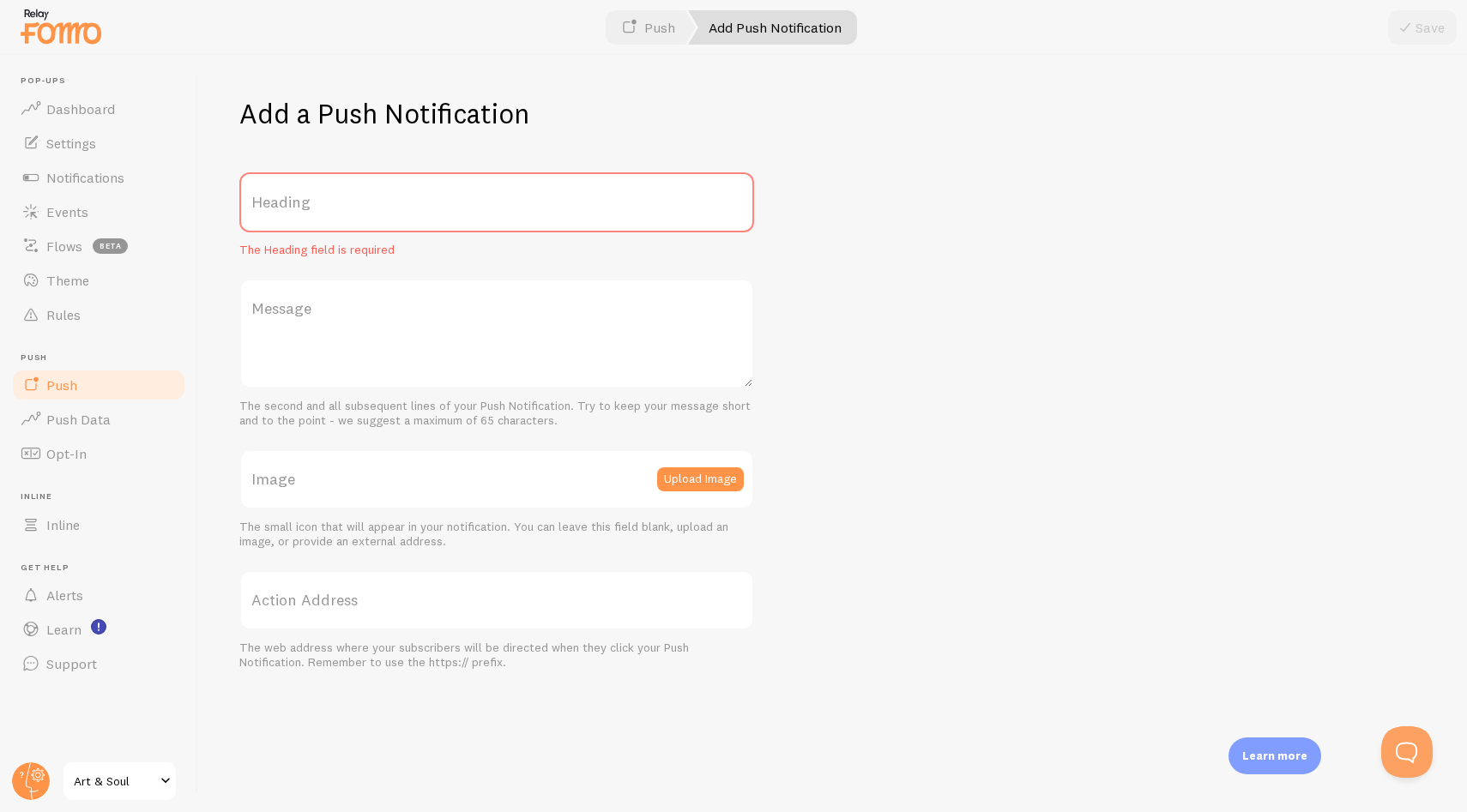
click at [890, 286] on div "Add a Push Notification Heading The Heading field is required Message The secon…" at bounding box center [832, 433] width 1268 height 757
click at [763, 460] on div "Add a Push Notification Heading The Heading field is required Message The secon…" at bounding box center [832, 433] width 1268 height 757
click at [71, 111] on span "Dashboard" at bounding box center [80, 109] width 68 height 17
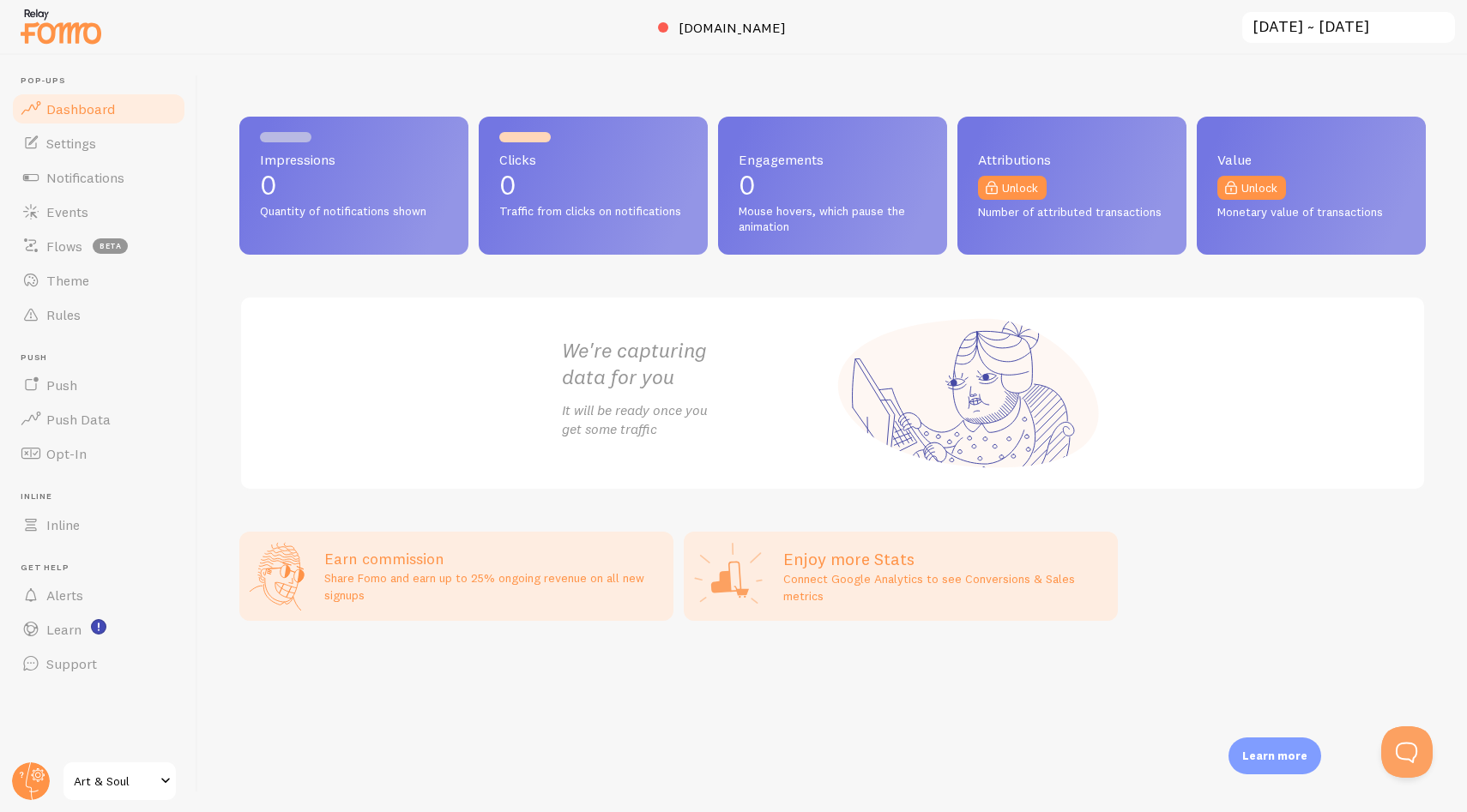
click at [493, 425] on div "We're capturing data for you It will be ready once you get some traffic" at bounding box center [832, 393] width 1186 height 194
click at [87, 145] on span "Settings" at bounding box center [70, 143] width 49 height 17
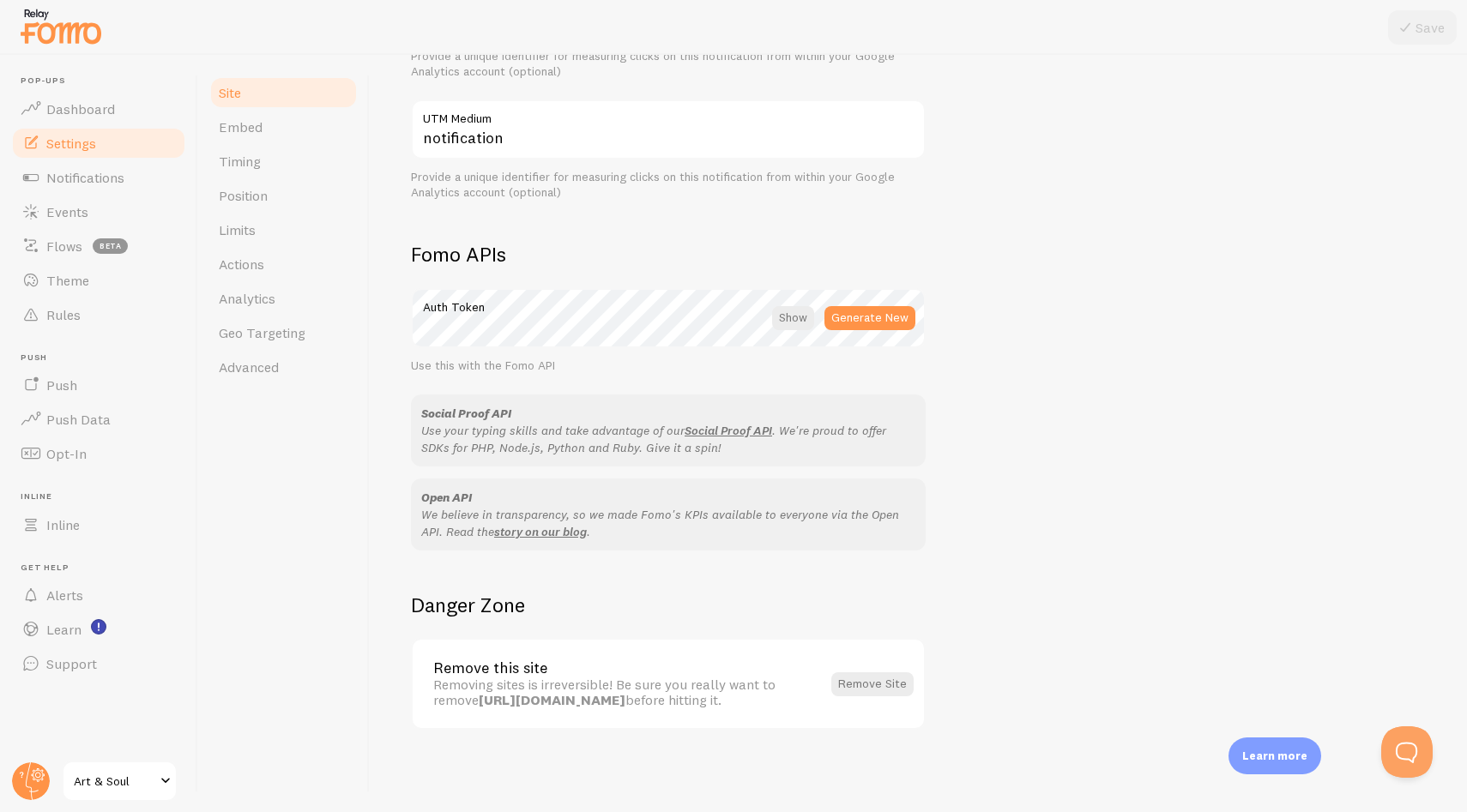
scroll to position [582, 0]
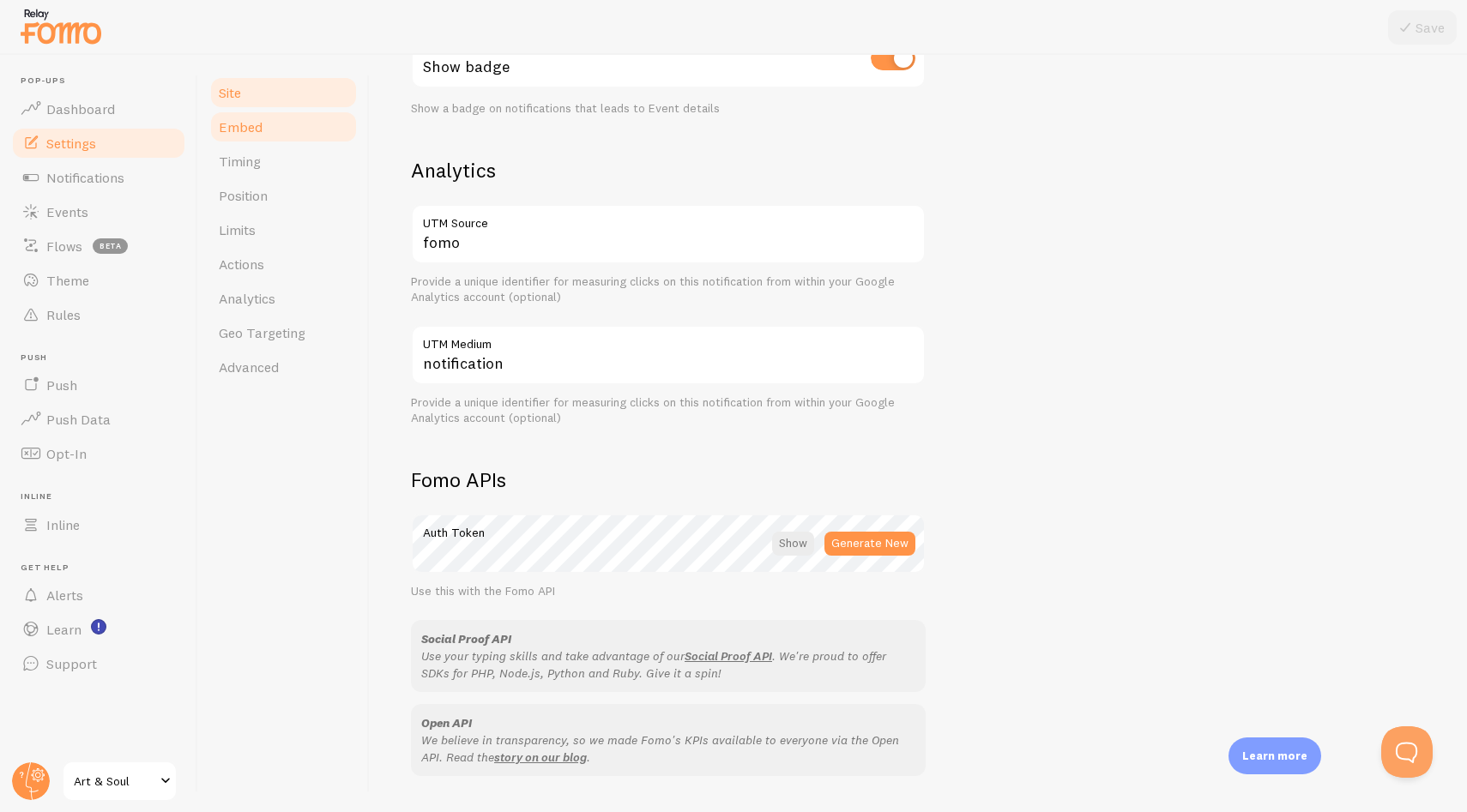
click at [291, 115] on link "Embed" at bounding box center [283, 127] width 150 height 34
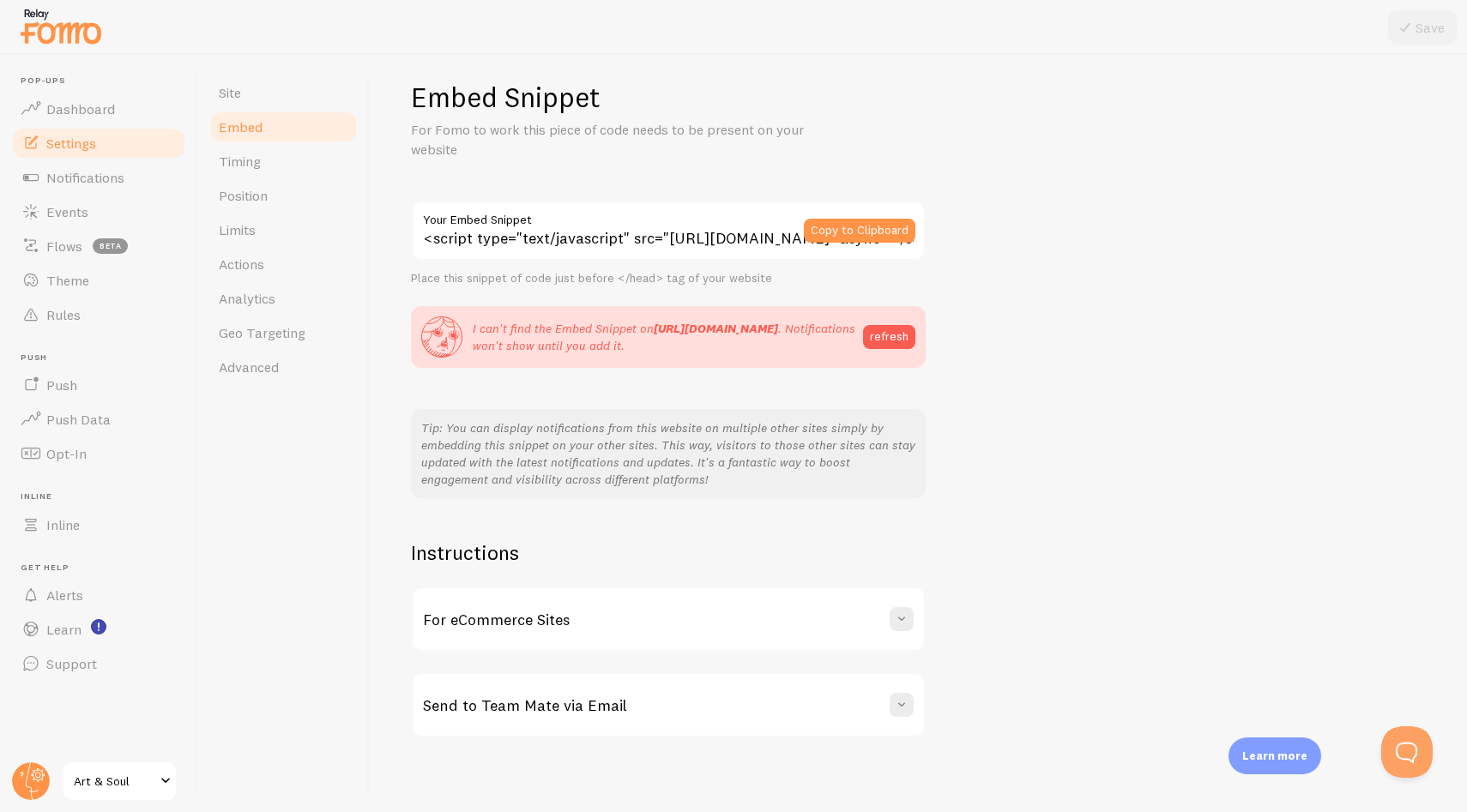
scroll to position [24, 0]
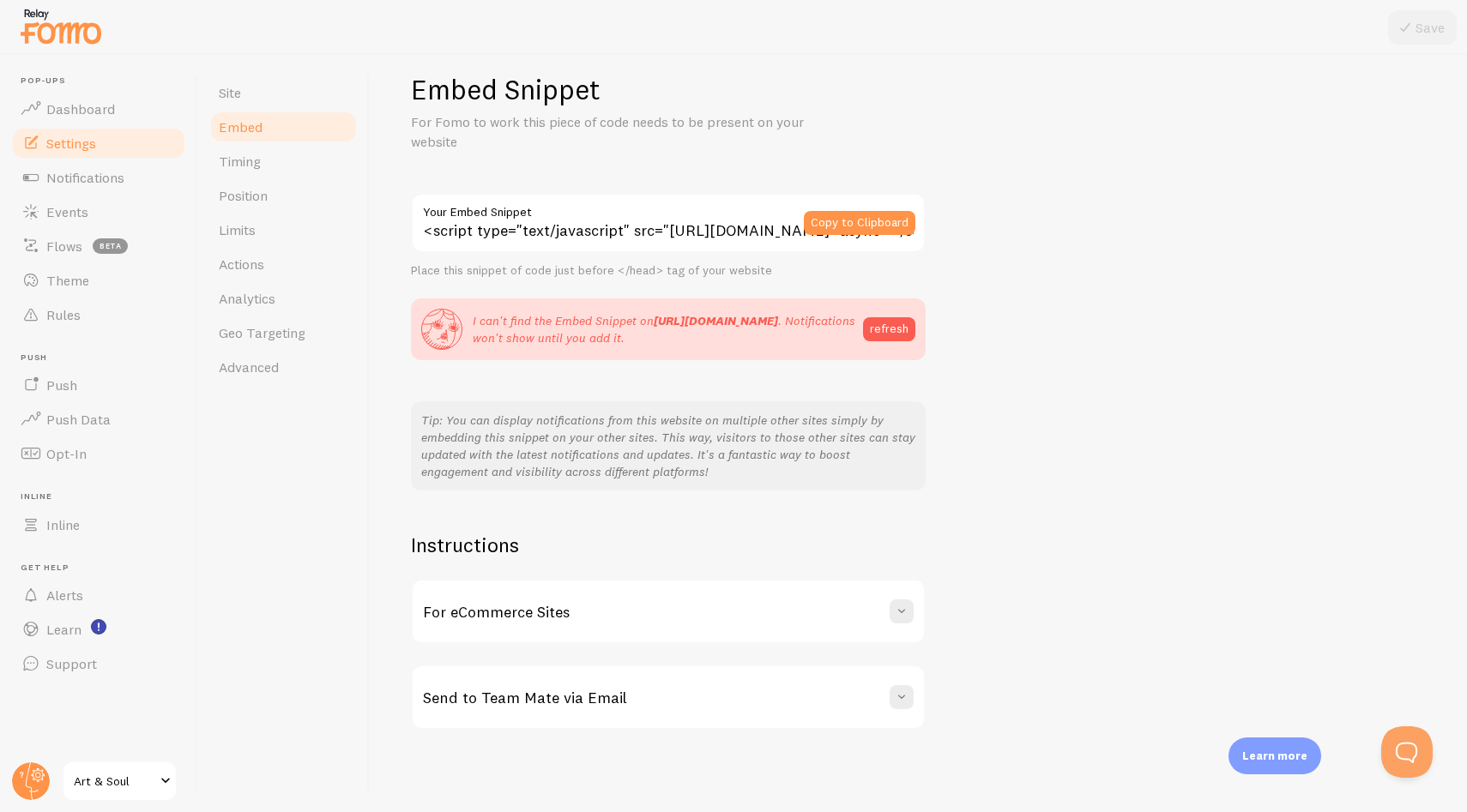
click at [1060, 373] on div "Embed Snippet For Fomo to work this piece of code needs to be present on your w…" at bounding box center [918, 400] width 1015 height 657
click at [265, 148] on link "Timing" at bounding box center [283, 161] width 150 height 34
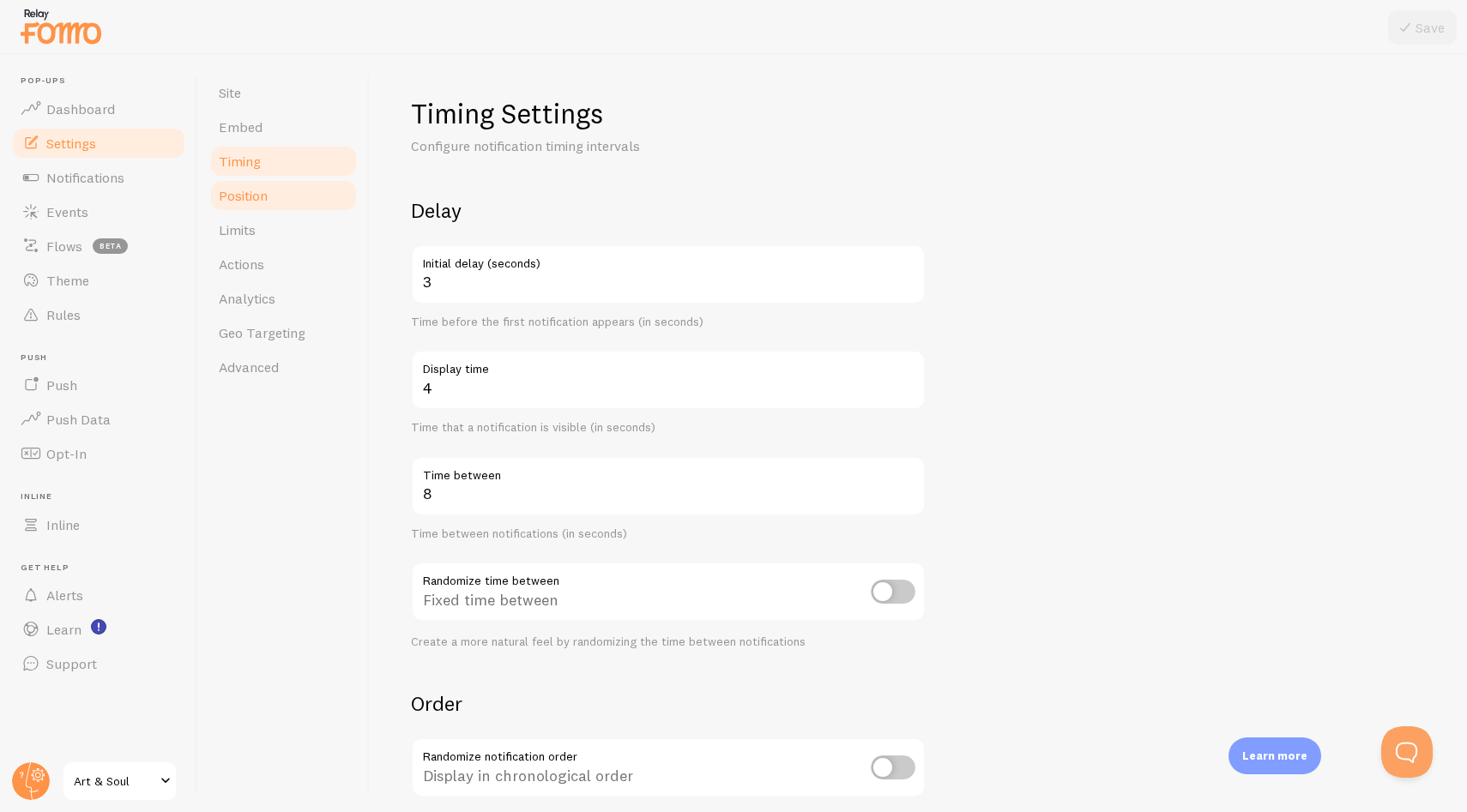
click at [280, 183] on link "Position" at bounding box center [283, 195] width 150 height 34
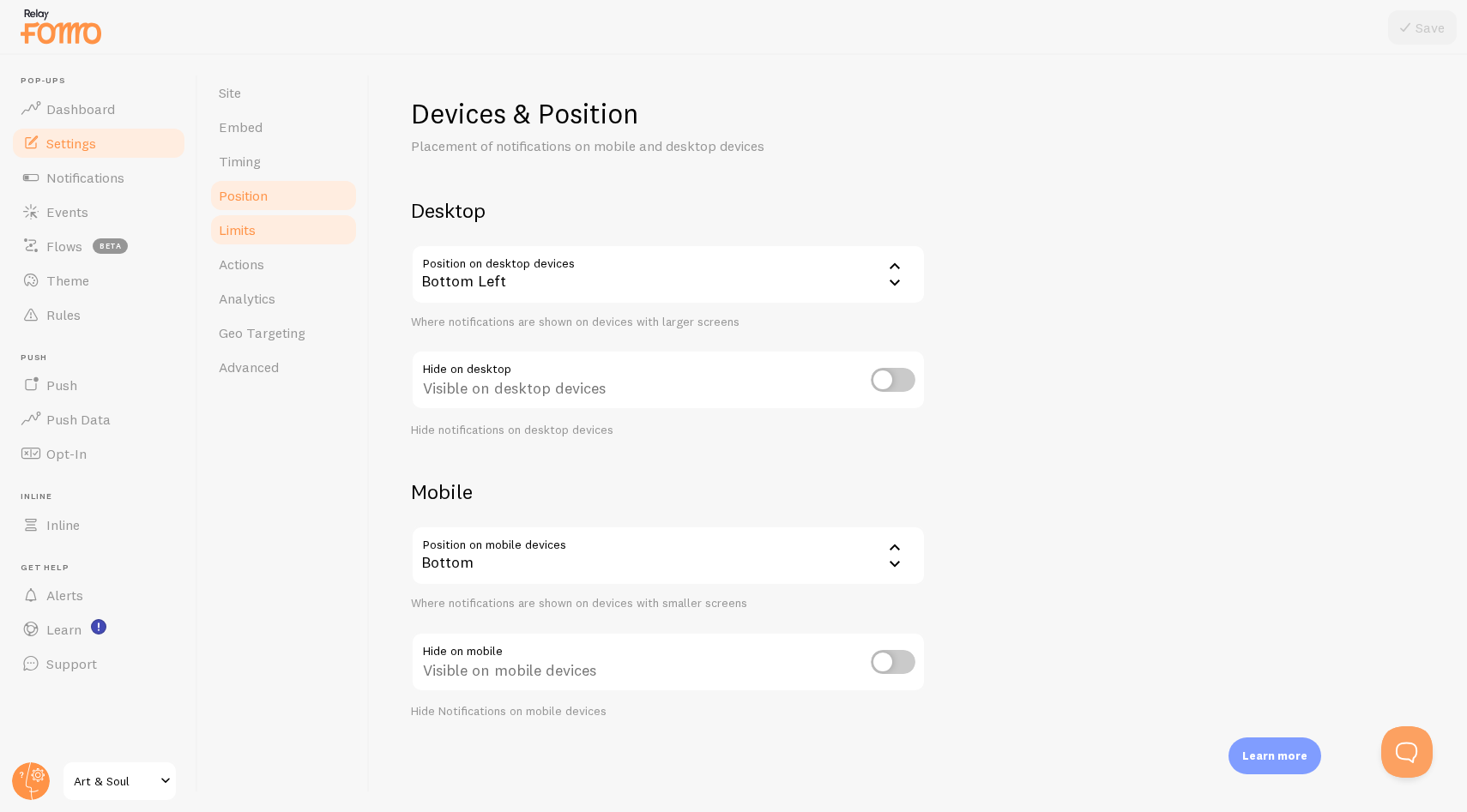
click at [293, 238] on link "Limits" at bounding box center [283, 229] width 150 height 34
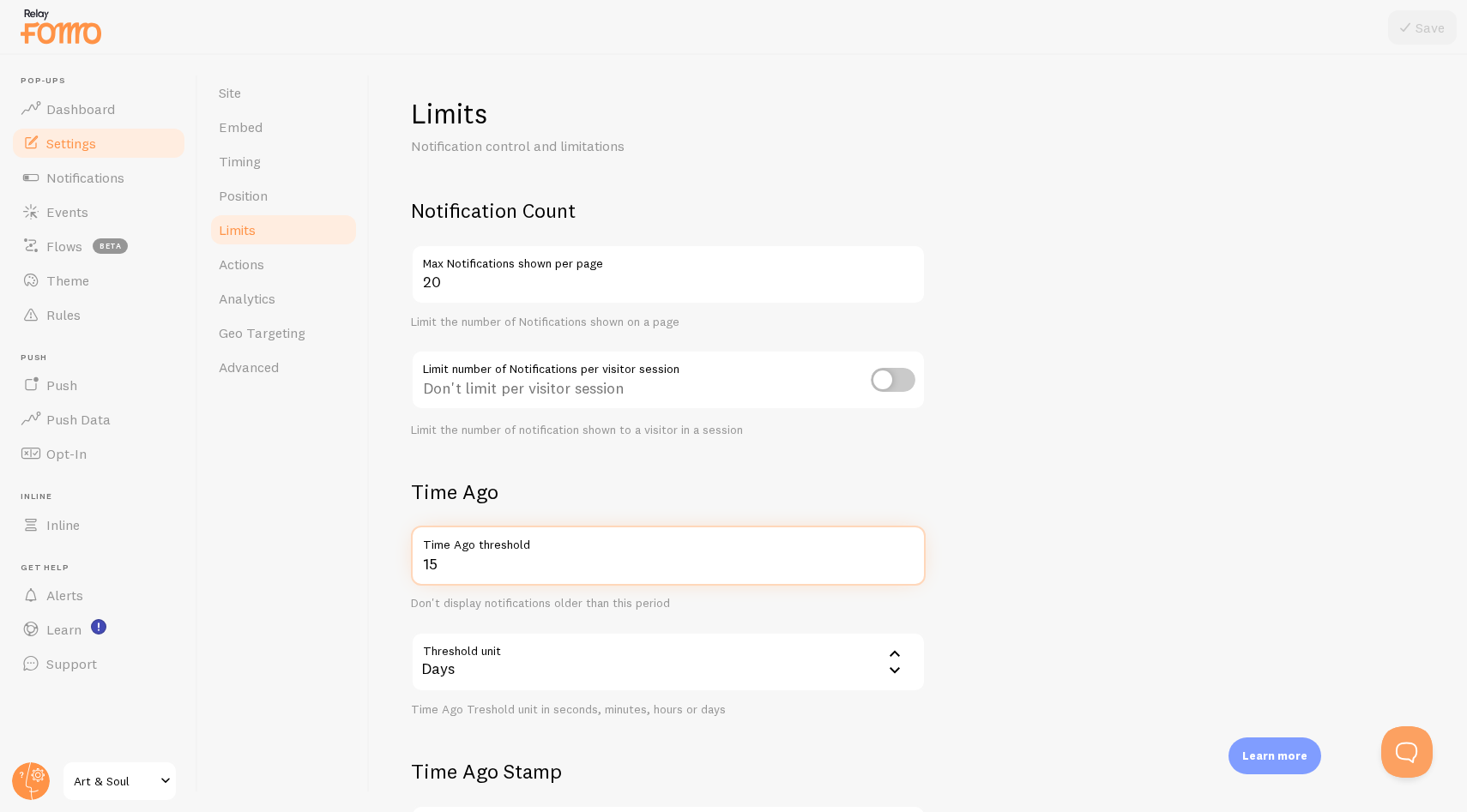
click at [1117, 552] on form "Notification Count 20 Max Notifications shown per page Limit the number of Noti…" at bounding box center [918, 596] width 1015 height 799
click at [677, 166] on div "Limits Notification control and limitations Notification Count 20 Max Notificat…" at bounding box center [918, 546] width 1015 height 900
click at [448, 144] on p "Notification control and limitations" at bounding box center [617, 147] width 412 height 20
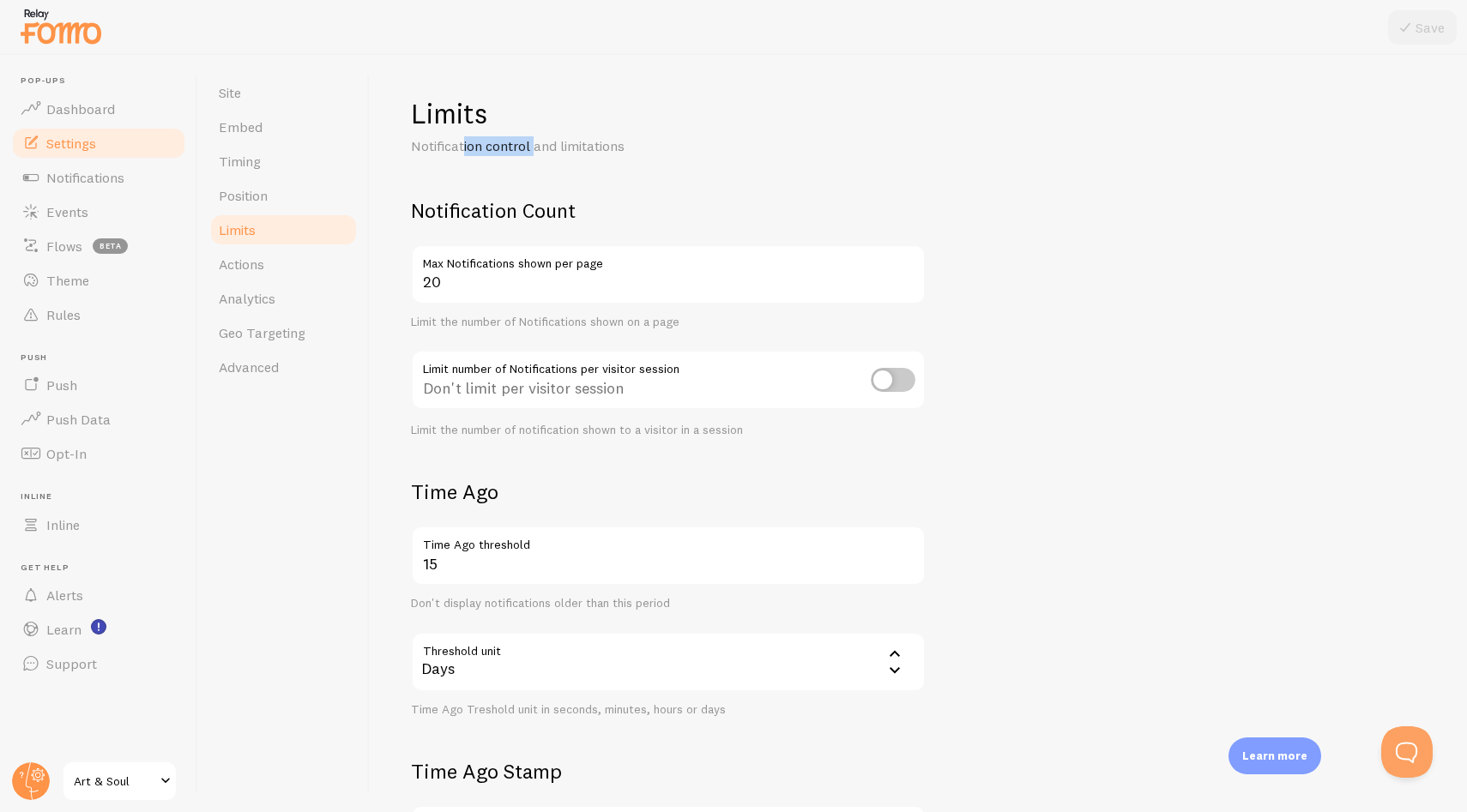
click at [448, 144] on p "Notification control and limitations" at bounding box center [617, 147] width 412 height 20
click at [668, 157] on div "Limits Notification control and limitations Notification Count 20 Max Notificat…" at bounding box center [918, 546] width 1015 height 900
click at [121, 112] on link "Dashboard" at bounding box center [98, 109] width 176 height 34
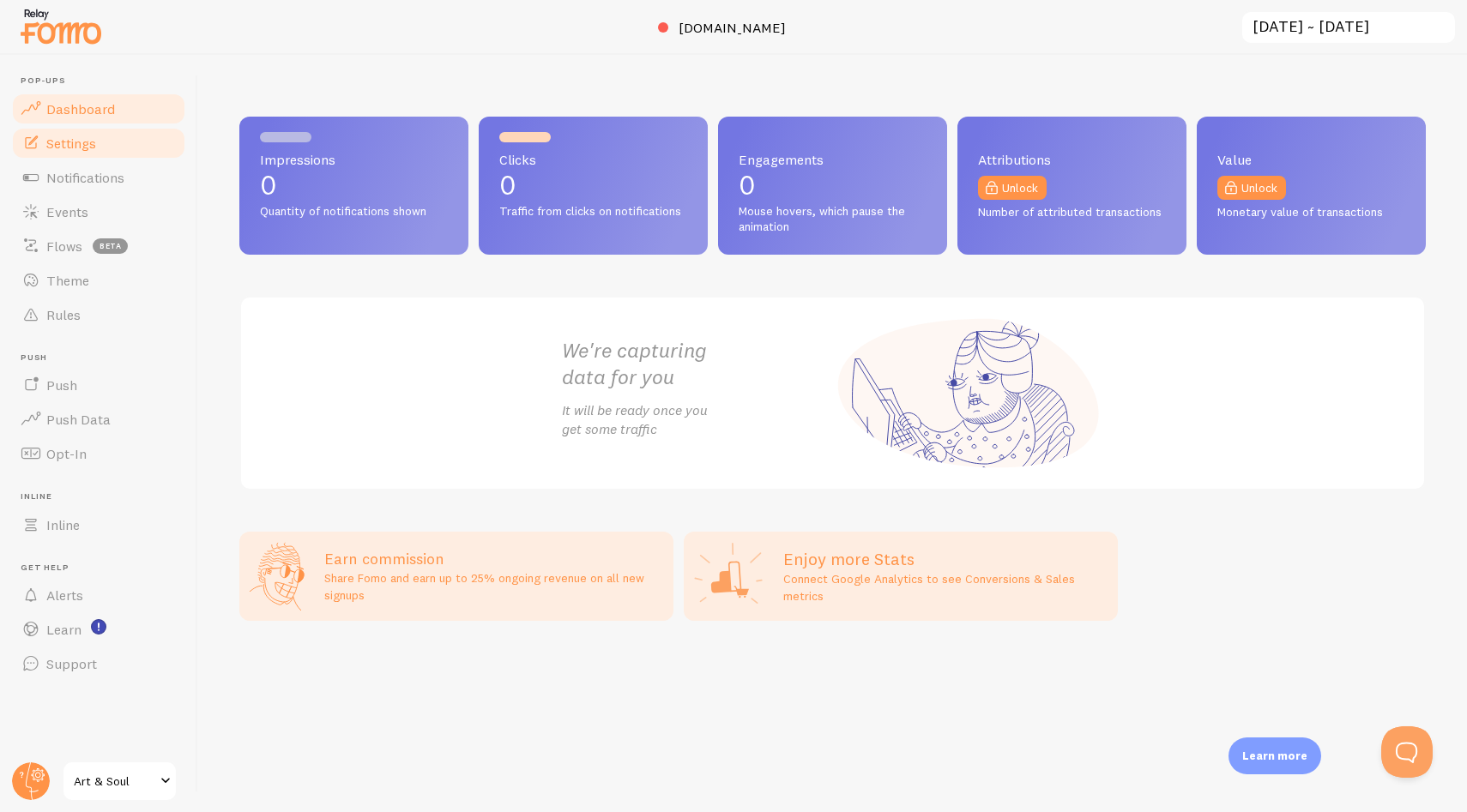
click at [122, 138] on link "Settings" at bounding box center [98, 143] width 176 height 34
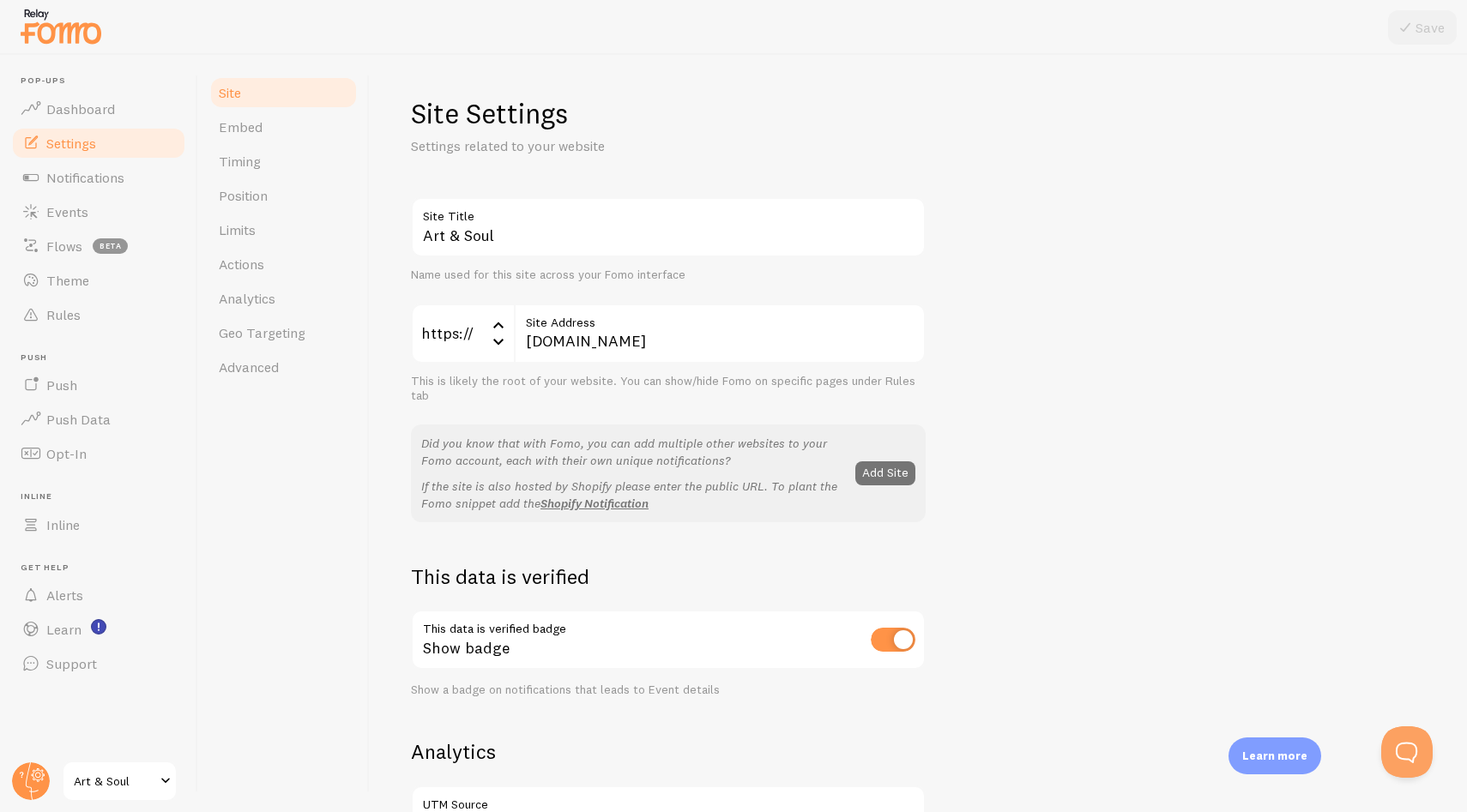
click at [953, 276] on div "Art & Soul Site Title Name used for this site across your Fomo interface https:…" at bounding box center [918, 777] width 1015 height 1160
click at [1001, 304] on div "Art & Soul Site Title Name used for this site across your Fomo interface https:…" at bounding box center [918, 777] width 1015 height 1160
click at [335, 433] on div "Site Embed Timing Position Limits Actions Analytics Geo Targeting Advanced" at bounding box center [283, 433] width 172 height 757
click at [328, 509] on div "Site Embed Timing Position Limits Actions Analytics Geo Targeting Advanced" at bounding box center [283, 433] width 172 height 757
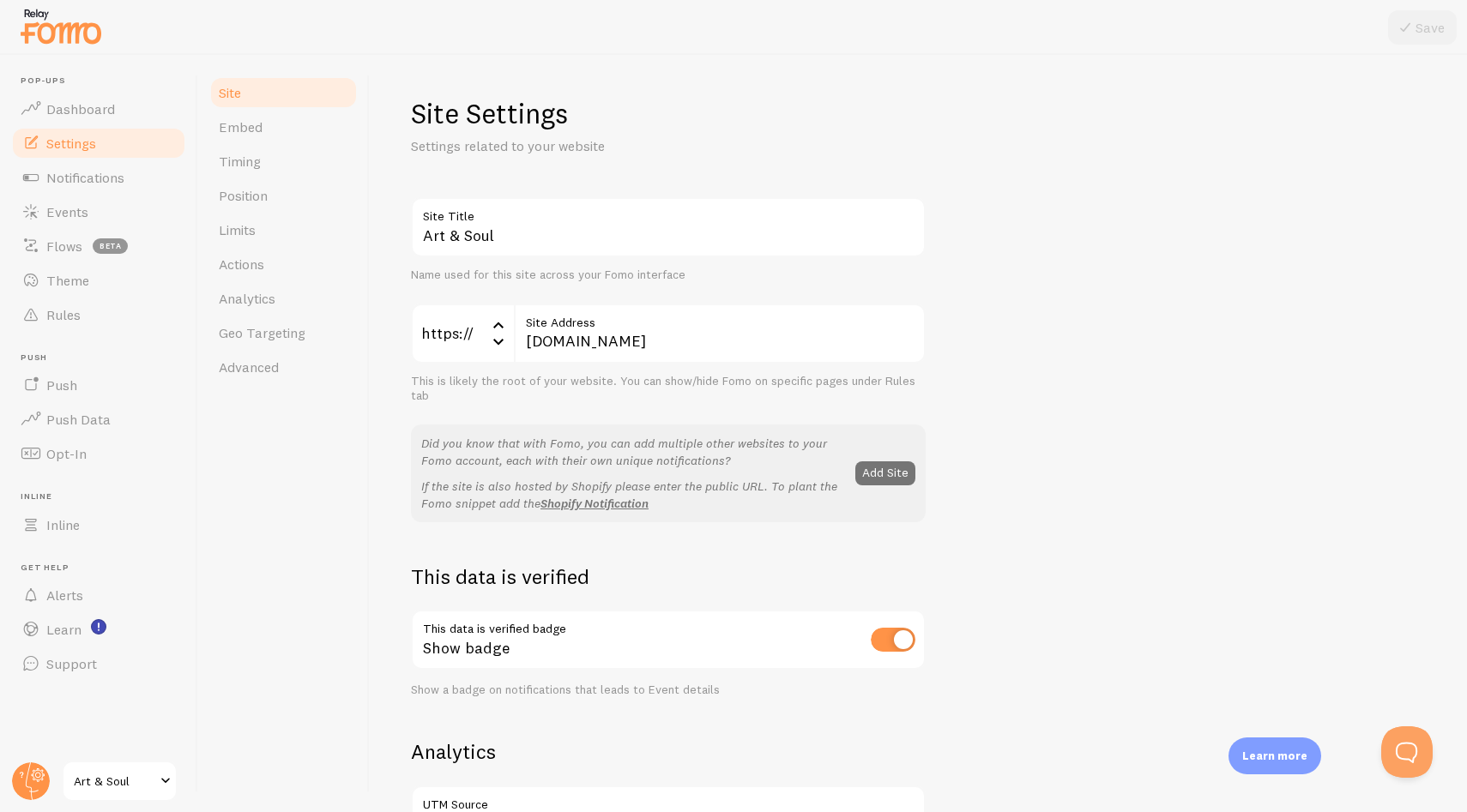
click at [973, 337] on div "Art & Soul Site Title Name used for this site across your Fomo interface https:…" at bounding box center [918, 777] width 1015 height 1160
drag, startPoint x: 411, startPoint y: 113, endPoint x: 620, endPoint y: 147, distance: 211.7
click at [620, 147] on div "Site Settings Settings related to your website" at bounding box center [668, 126] width 514 height 60
click at [626, 148] on p "Settings related to your website" at bounding box center [617, 147] width 412 height 20
drag, startPoint x: 598, startPoint y: 144, endPoint x: 413, endPoint y: 103, distance: 189.5
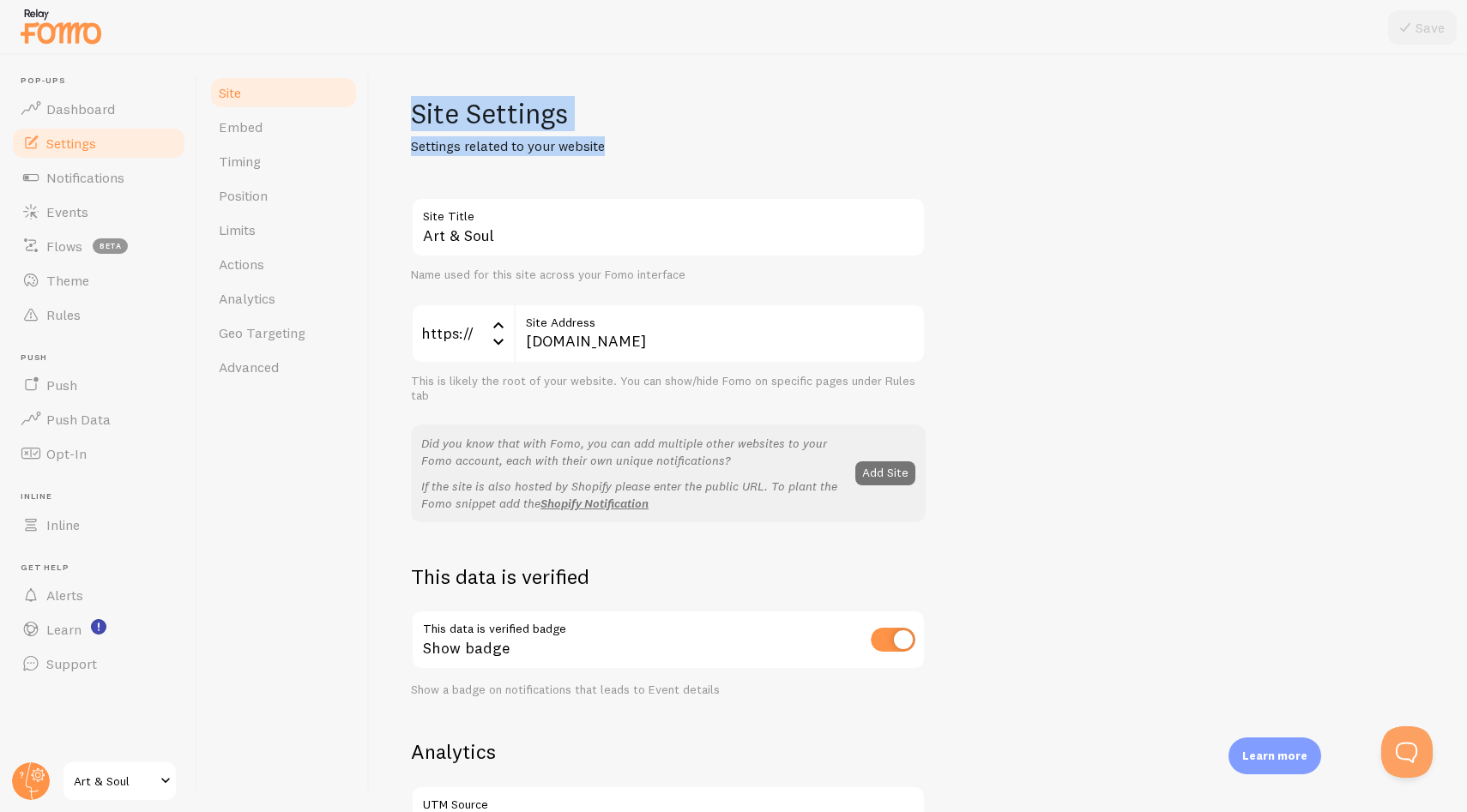
click at [413, 103] on div "Site Settings Settings related to your website" at bounding box center [668, 126] width 514 height 60
click at [516, 135] on div "Site Settings Settings related to your website" at bounding box center [668, 126] width 514 height 60
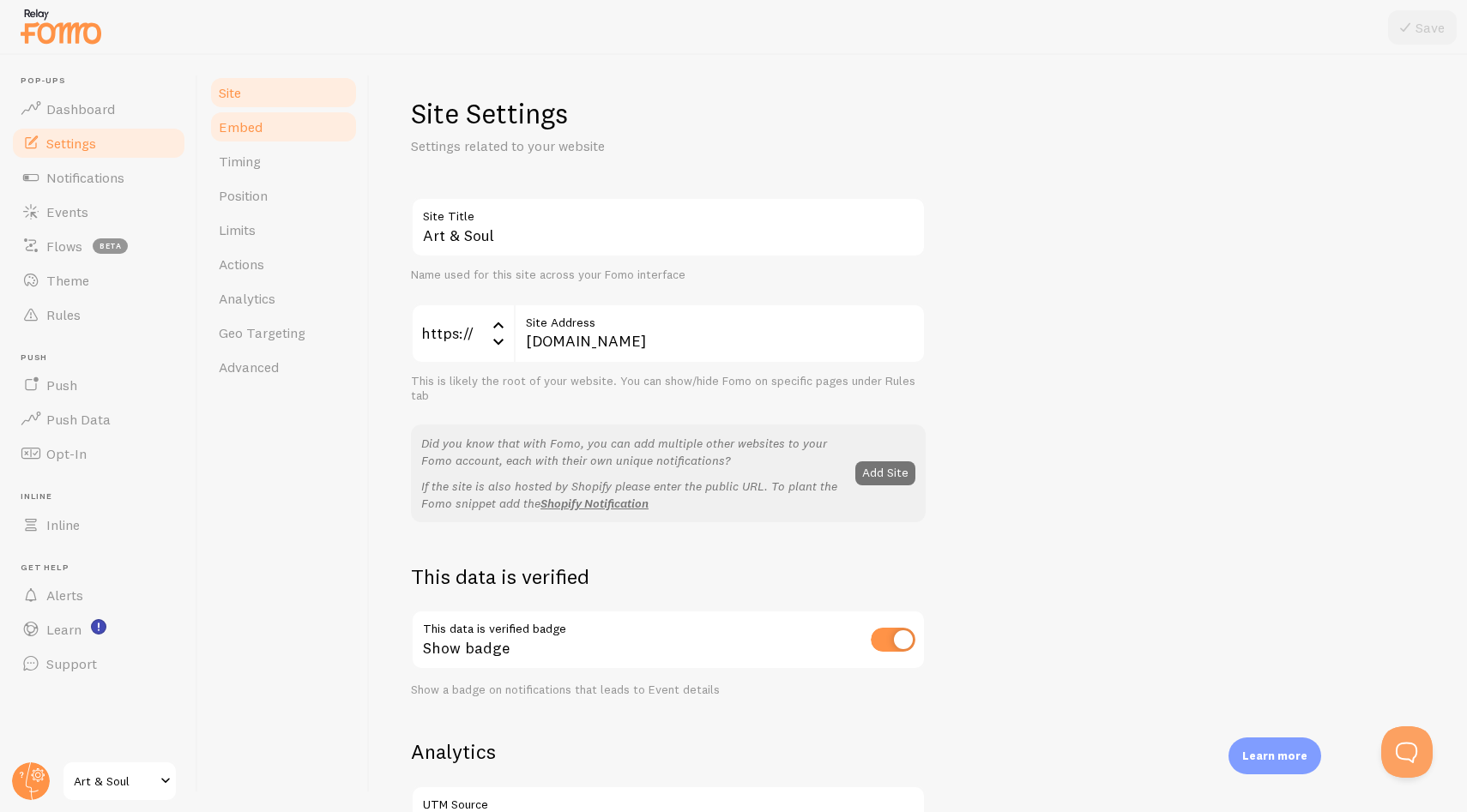
click at [256, 137] on link "Embed" at bounding box center [283, 127] width 150 height 34
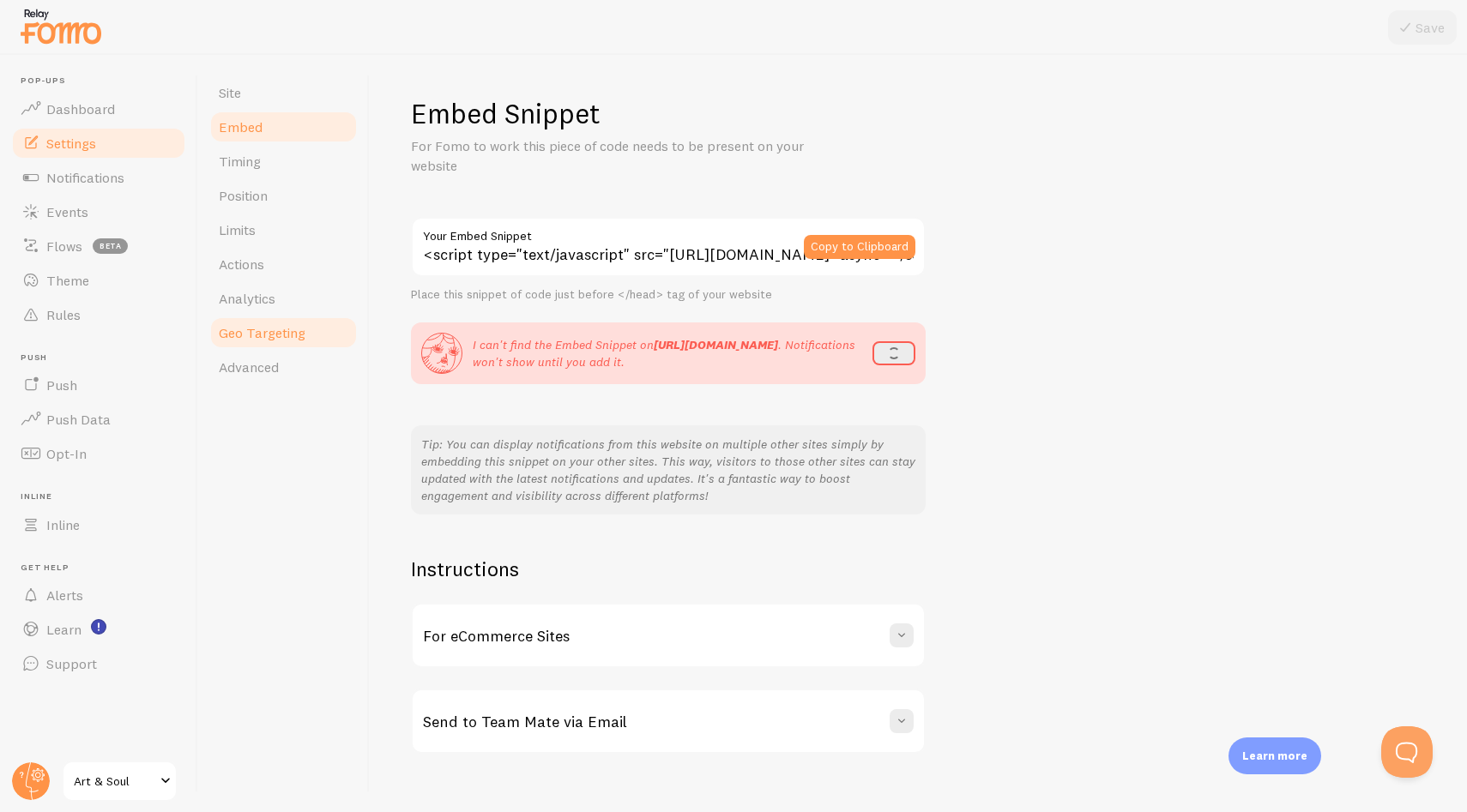
click at [309, 323] on link "Geo Targeting" at bounding box center [283, 333] width 150 height 34
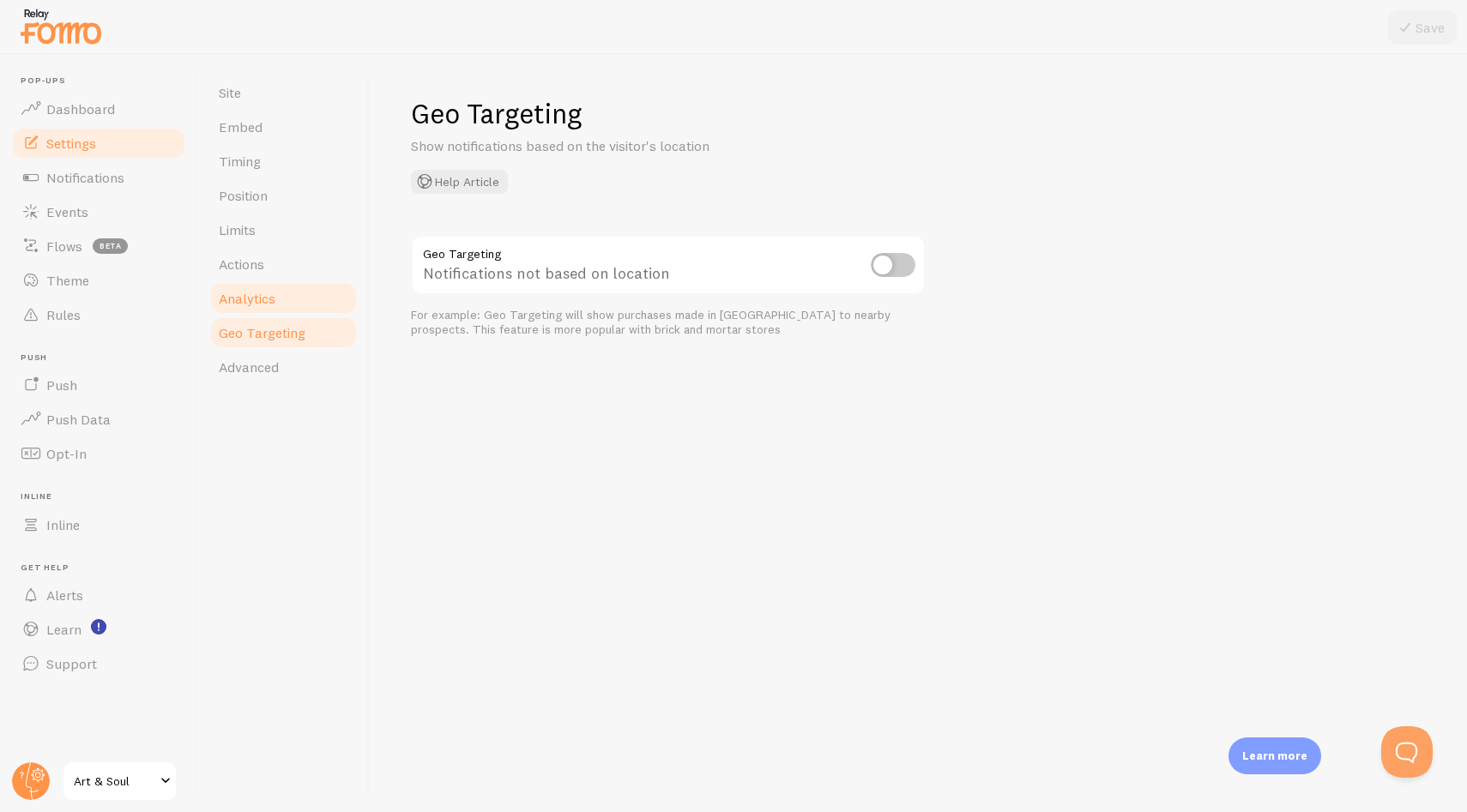
click at [300, 284] on link "Analytics" at bounding box center [283, 299] width 150 height 34
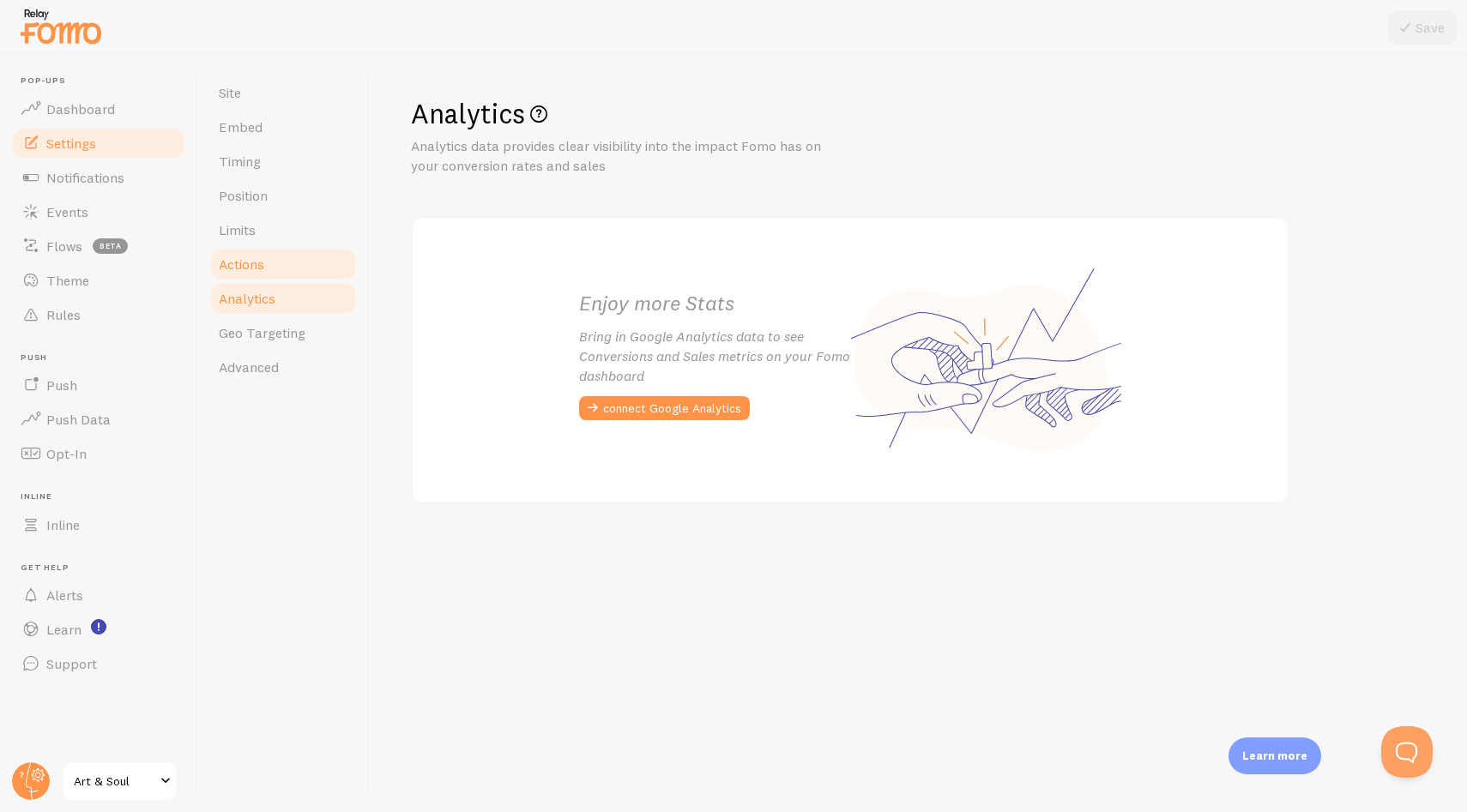
click at [292, 255] on link "Actions" at bounding box center [283, 264] width 150 height 34
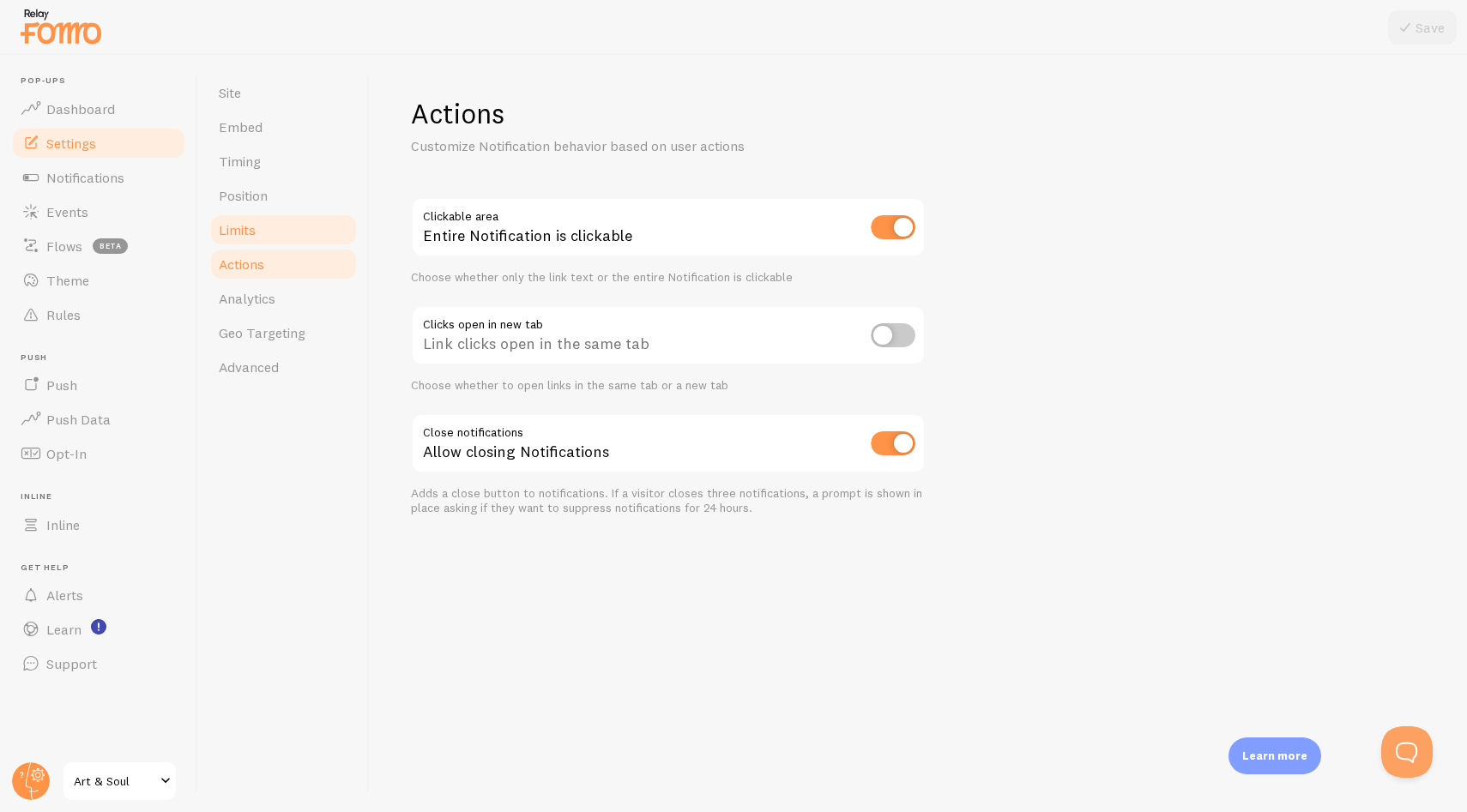
click at [291, 236] on link "Limits" at bounding box center [283, 229] width 150 height 34
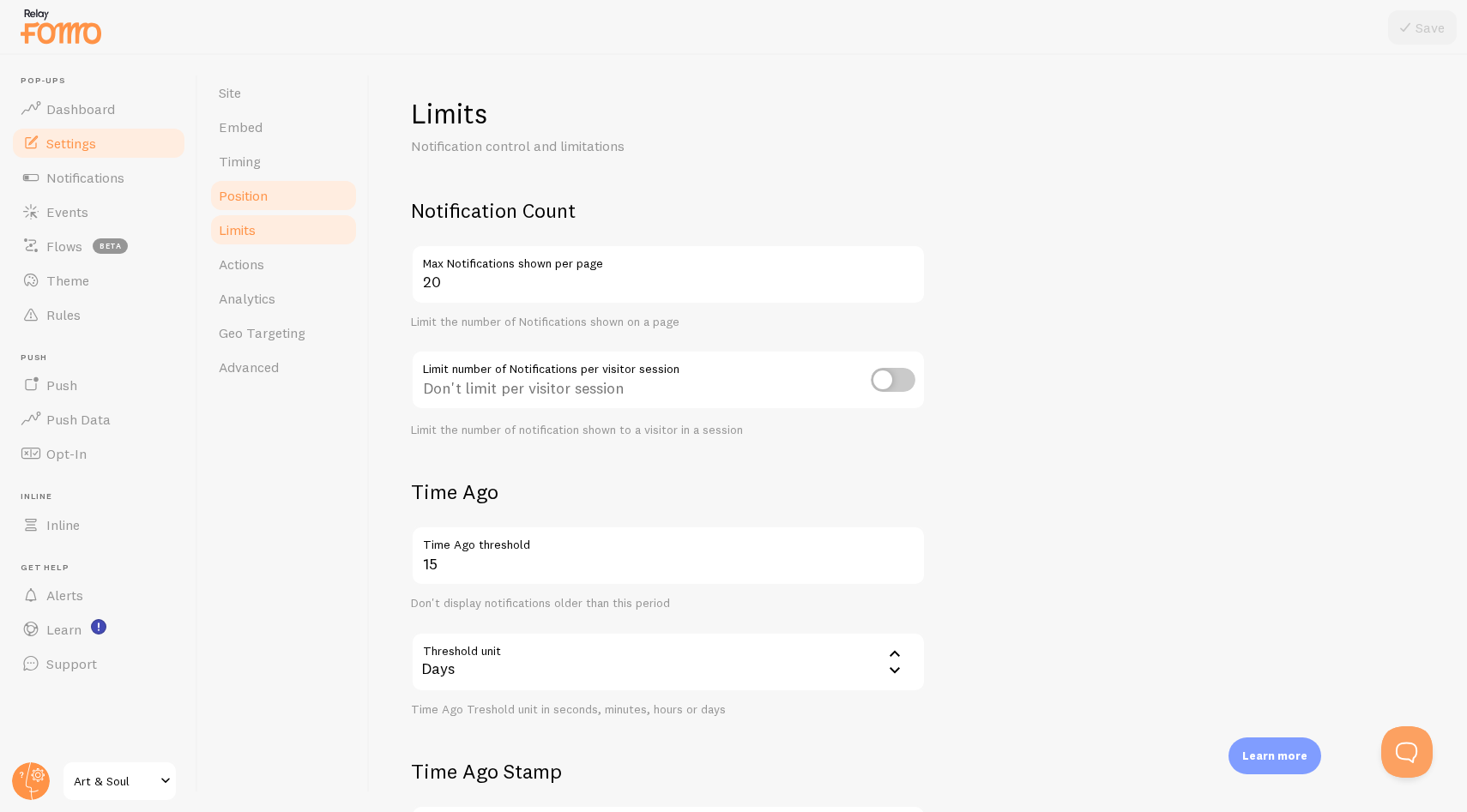
click at [267, 191] on span "Position" at bounding box center [243, 195] width 49 height 17
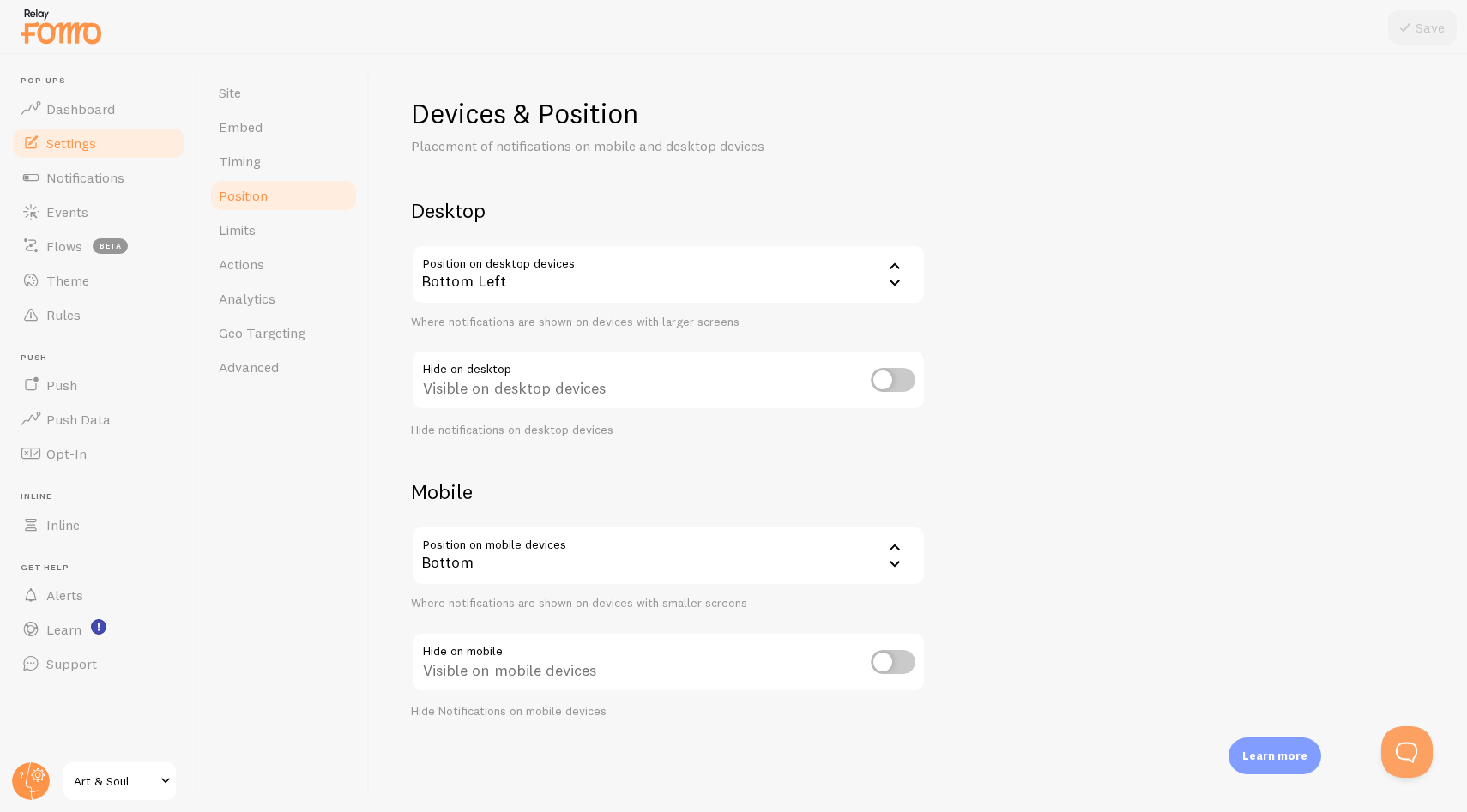
click at [729, 543] on div "Bottom" at bounding box center [668, 556] width 514 height 60
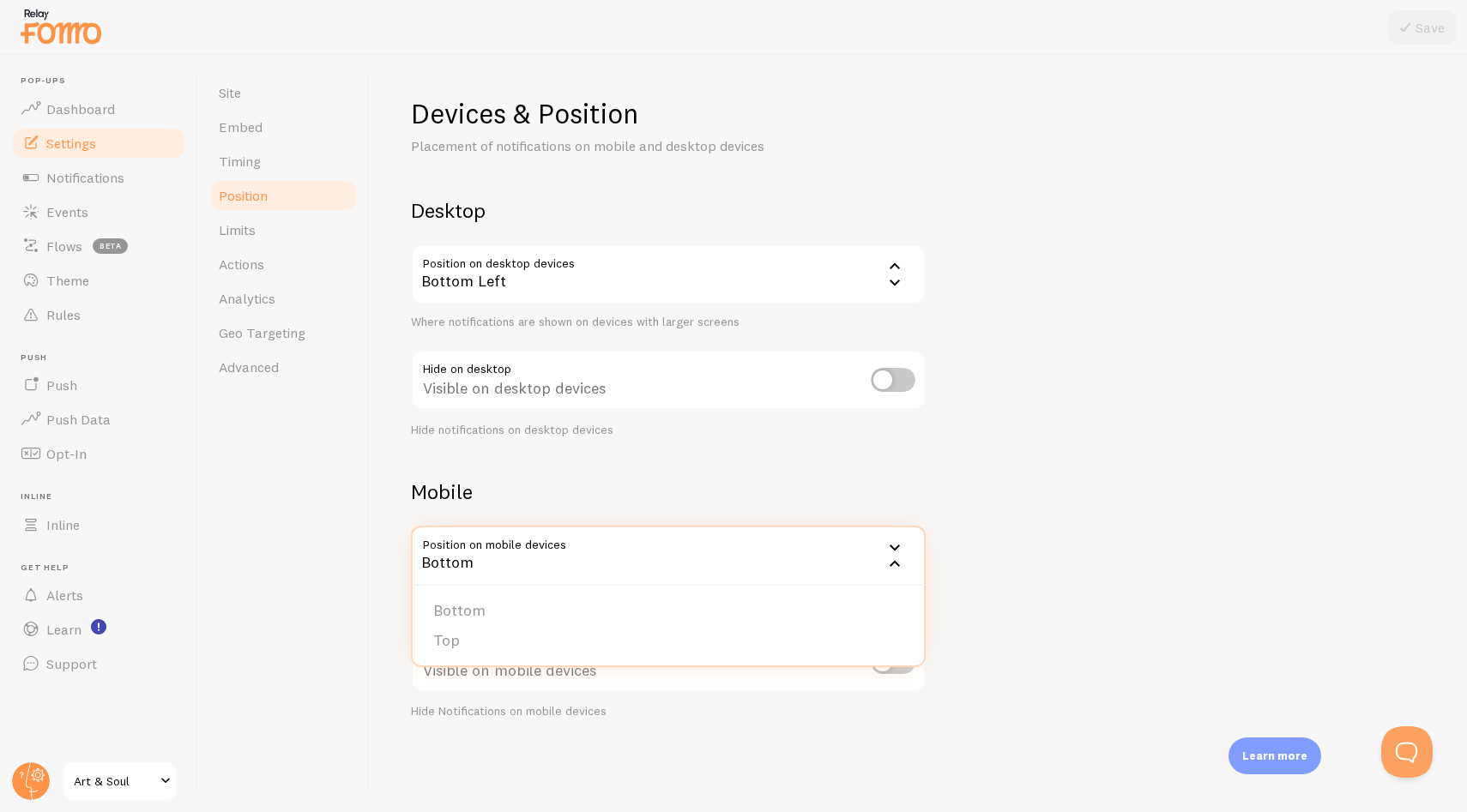
click at [738, 503] on h2 "Mobile" at bounding box center [668, 492] width 514 height 27
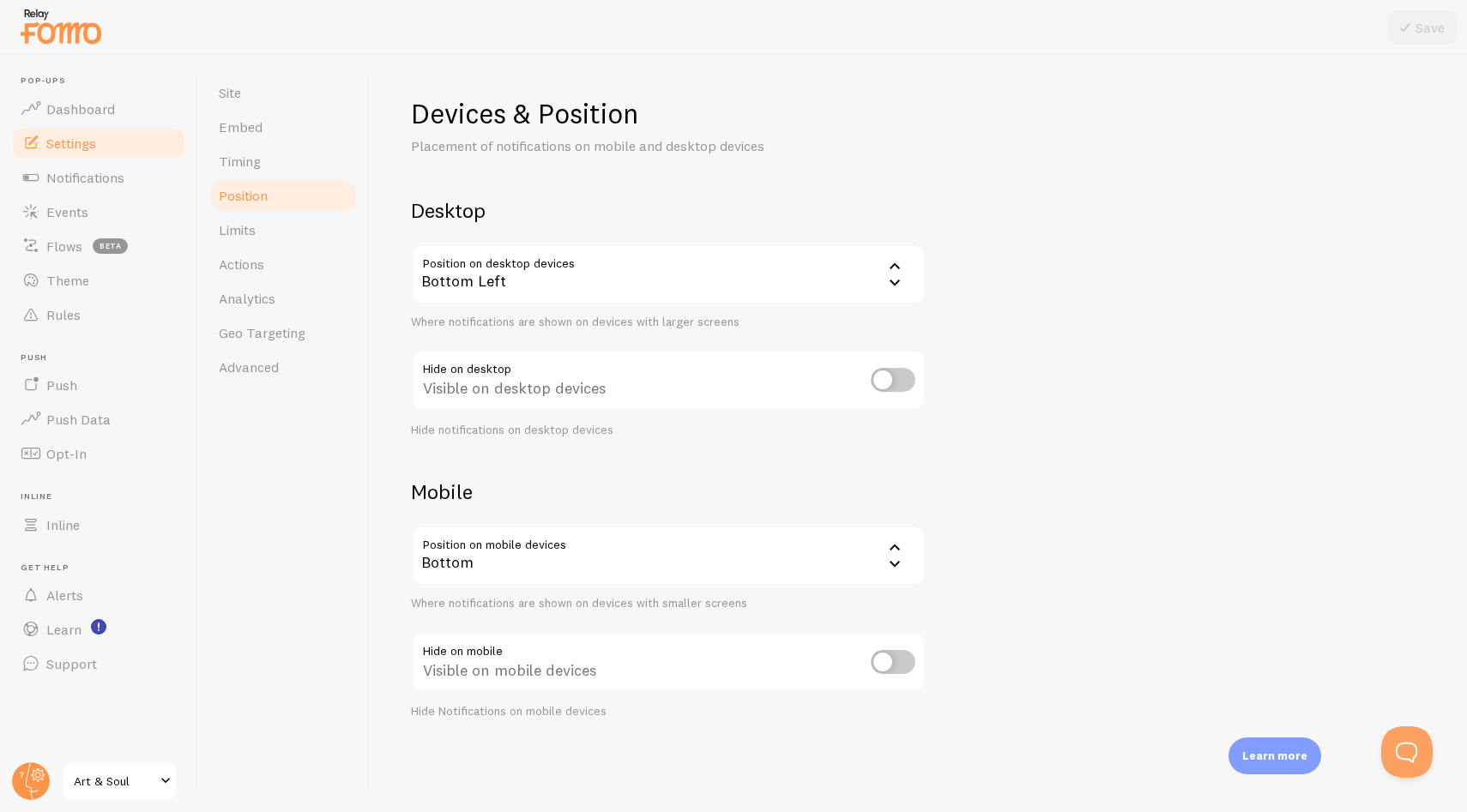
click at [900, 661] on input "checkbox" at bounding box center [893, 662] width 45 height 24
click at [886, 656] on input "checkbox" at bounding box center [893, 662] width 45 height 24
checkbox input "false"
click at [992, 517] on div "Devices & Position Placement of notifications on mobile and desktop devices Des…" at bounding box center [918, 407] width 1015 height 623
click at [300, 227] on link "Limits" at bounding box center [283, 229] width 150 height 34
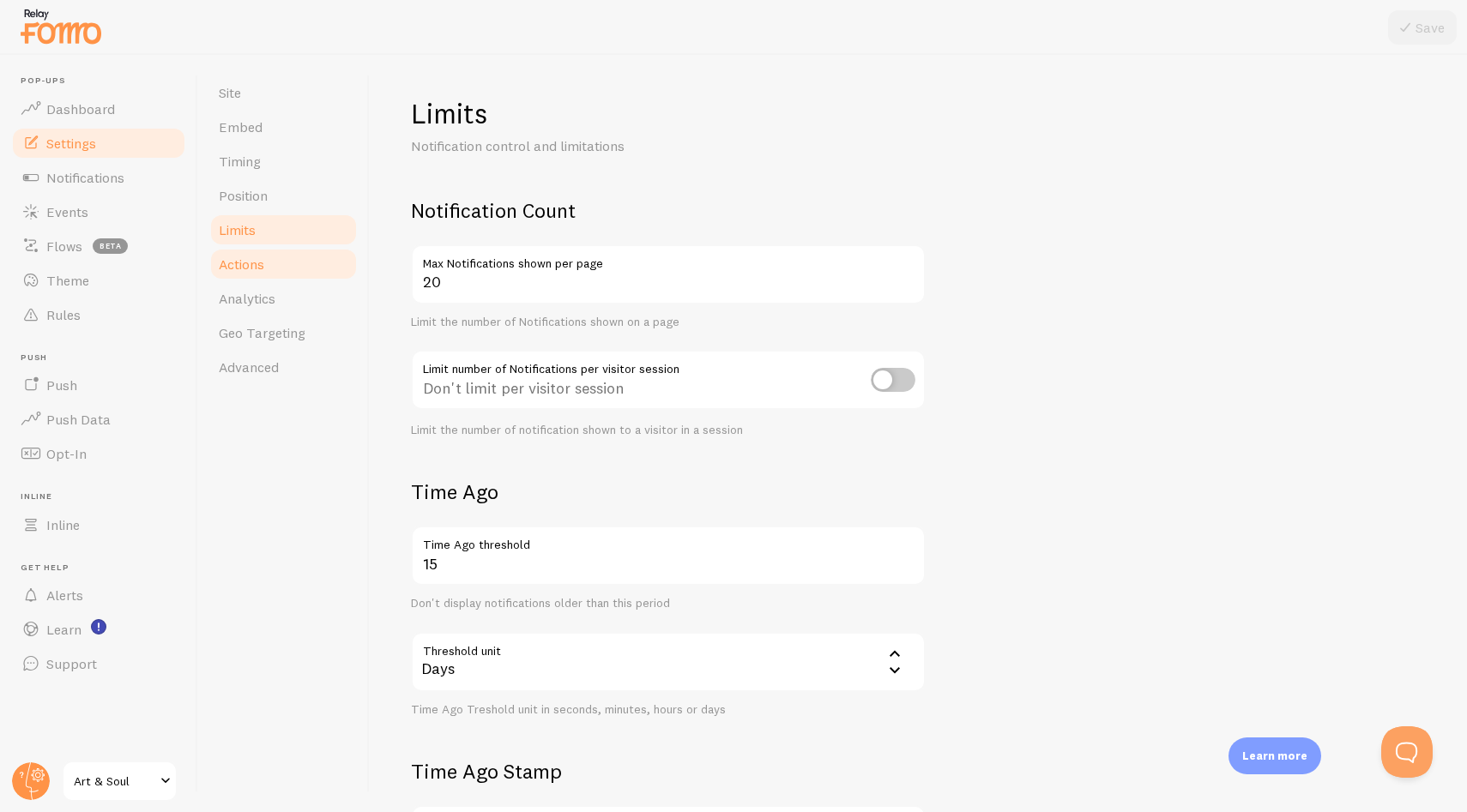
click at [289, 257] on link "Actions" at bounding box center [283, 264] width 150 height 34
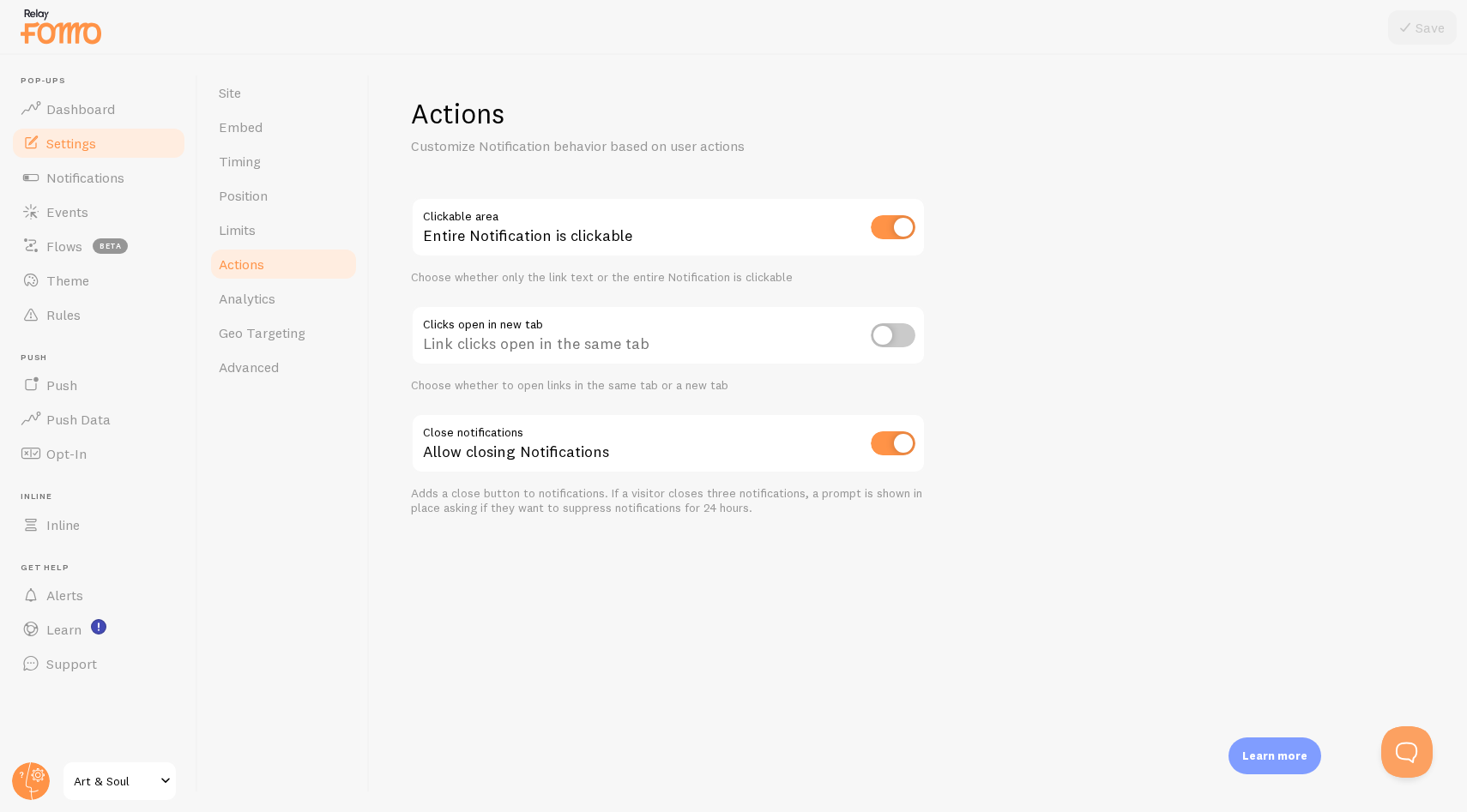
click at [880, 232] on input "checkbox" at bounding box center [893, 227] width 45 height 24
checkbox input "false"
click at [299, 299] on link "Analytics" at bounding box center [283, 299] width 150 height 34
drag, startPoint x: 1387, startPoint y: 27, endPoint x: 1397, endPoint y: 21, distance: 11.7
click at [1390, 25] on div "Pop-ups Dashboard Settings Notifications Events Flows beta Theme Rules [GEOGRAP…" at bounding box center [733, 406] width 1467 height 812
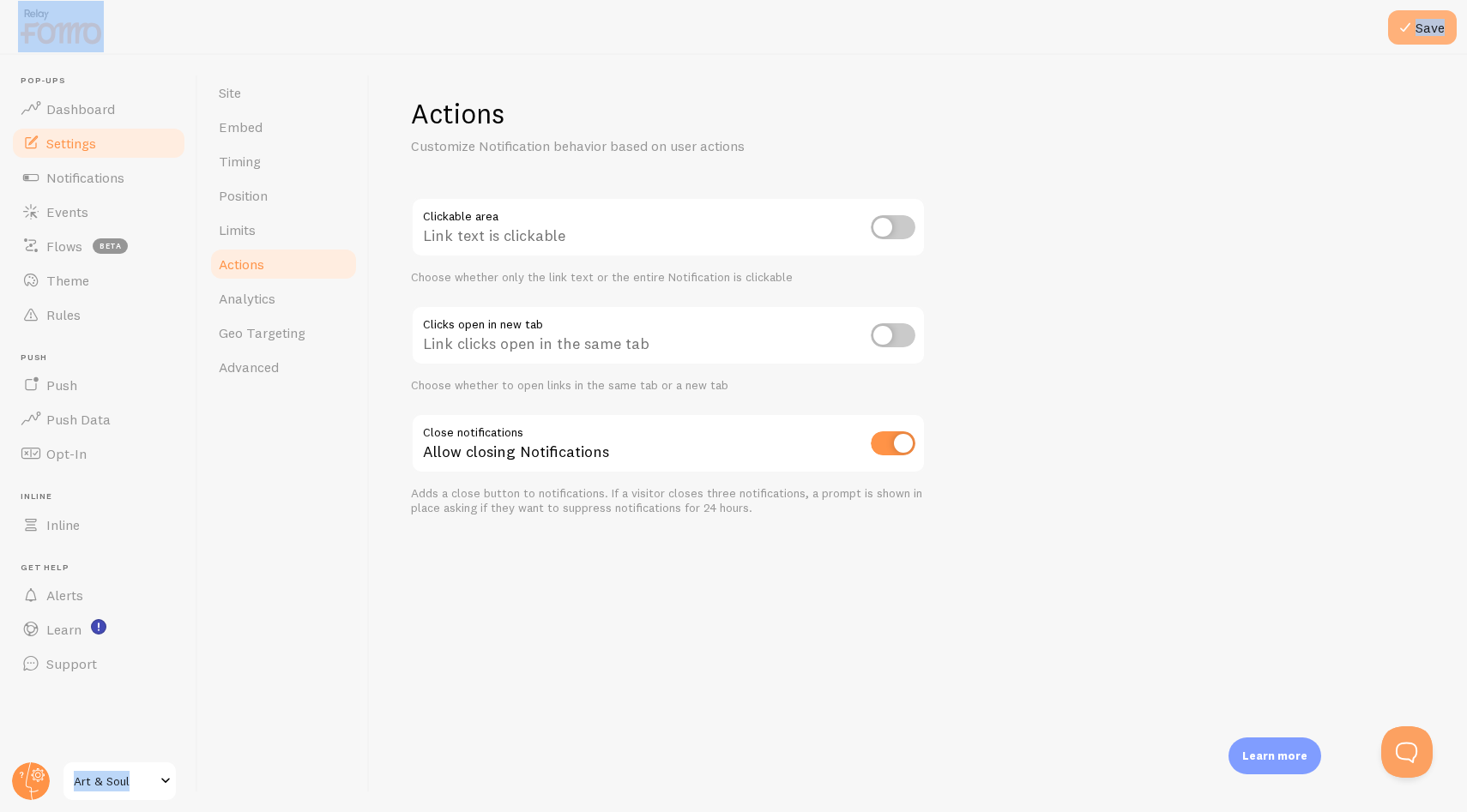
click at [1402, 21] on icon at bounding box center [1404, 27] width 21 height 21
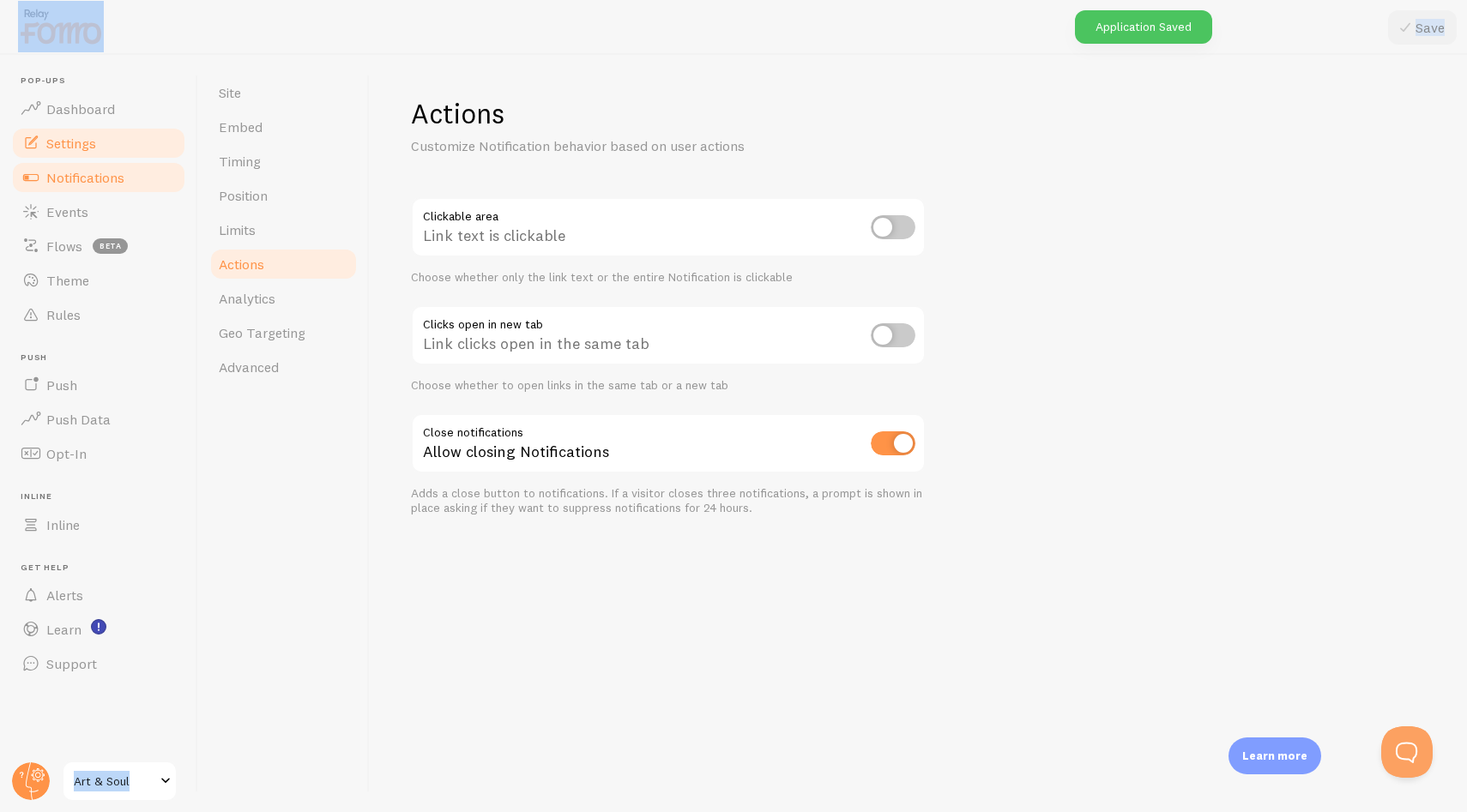
click at [104, 174] on span "Notifications" at bounding box center [85, 177] width 78 height 17
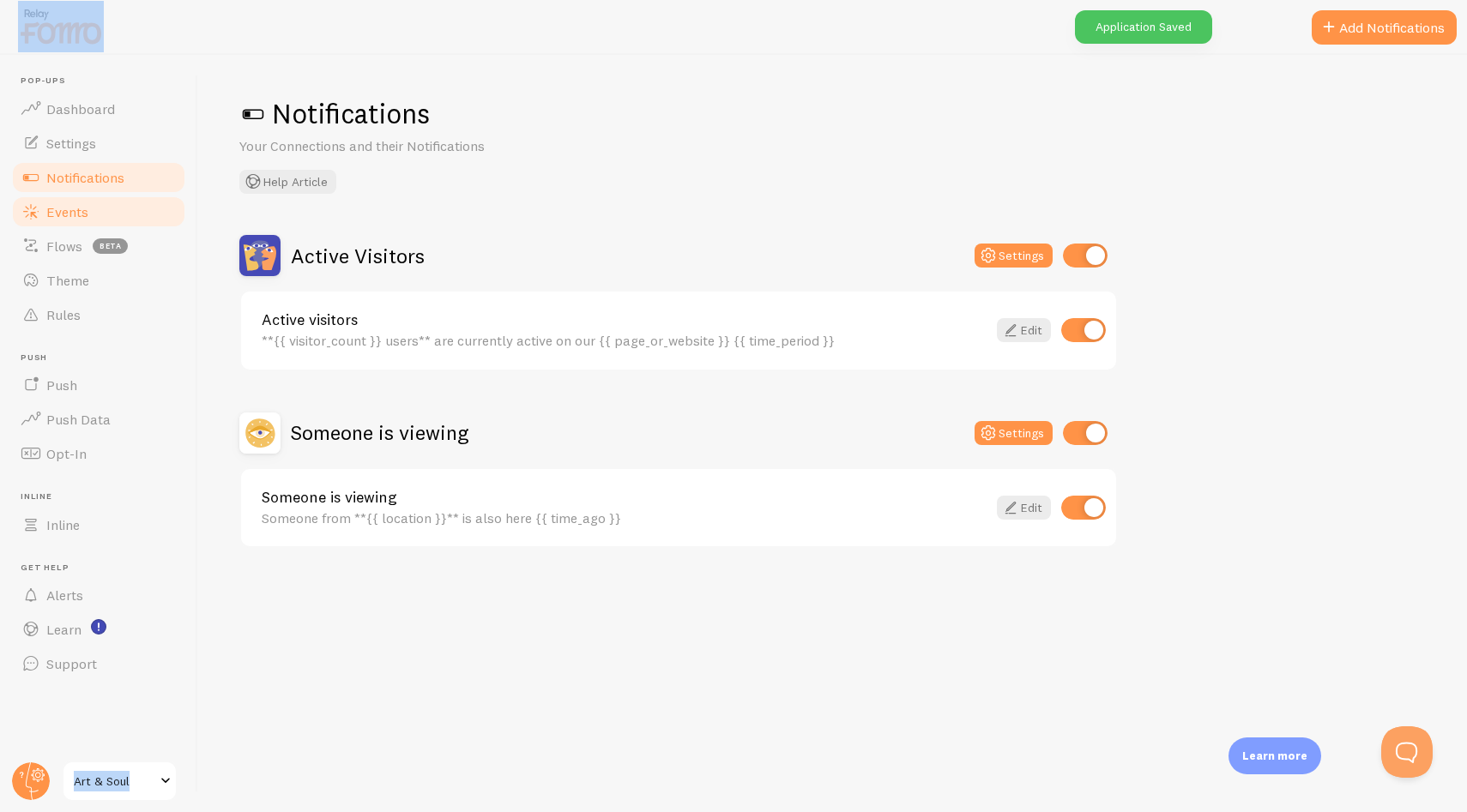
click at [94, 210] on link "Events" at bounding box center [98, 211] width 176 height 34
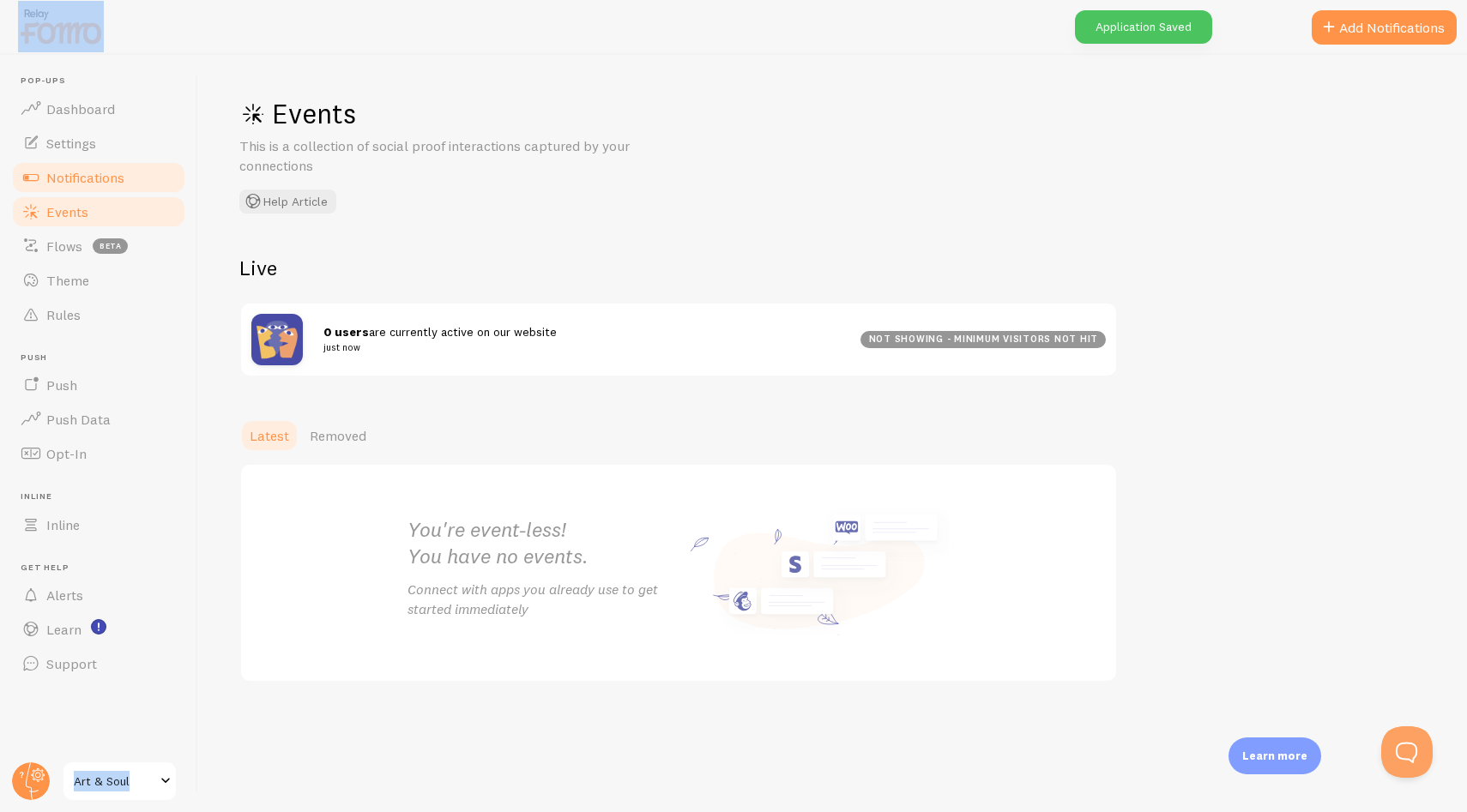
click at [92, 183] on span "Notifications" at bounding box center [85, 177] width 78 height 17
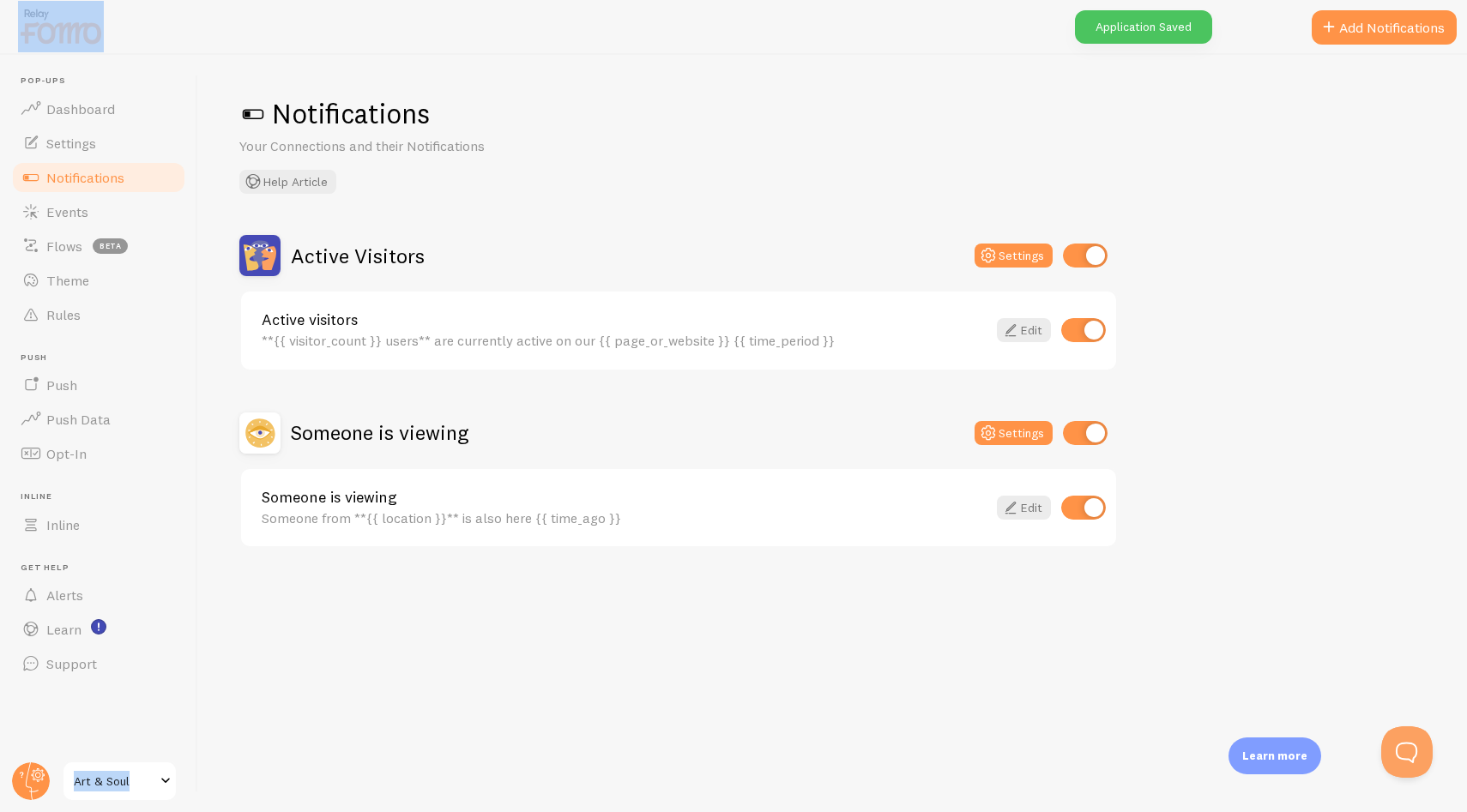
click at [571, 239] on div "Active Visitors Settings" at bounding box center [678, 255] width 878 height 41
click at [553, 406] on div "Active Visitors Settings Active visitors **{{ visitor_count }} users** are curr…" at bounding box center [678, 391] width 878 height 313
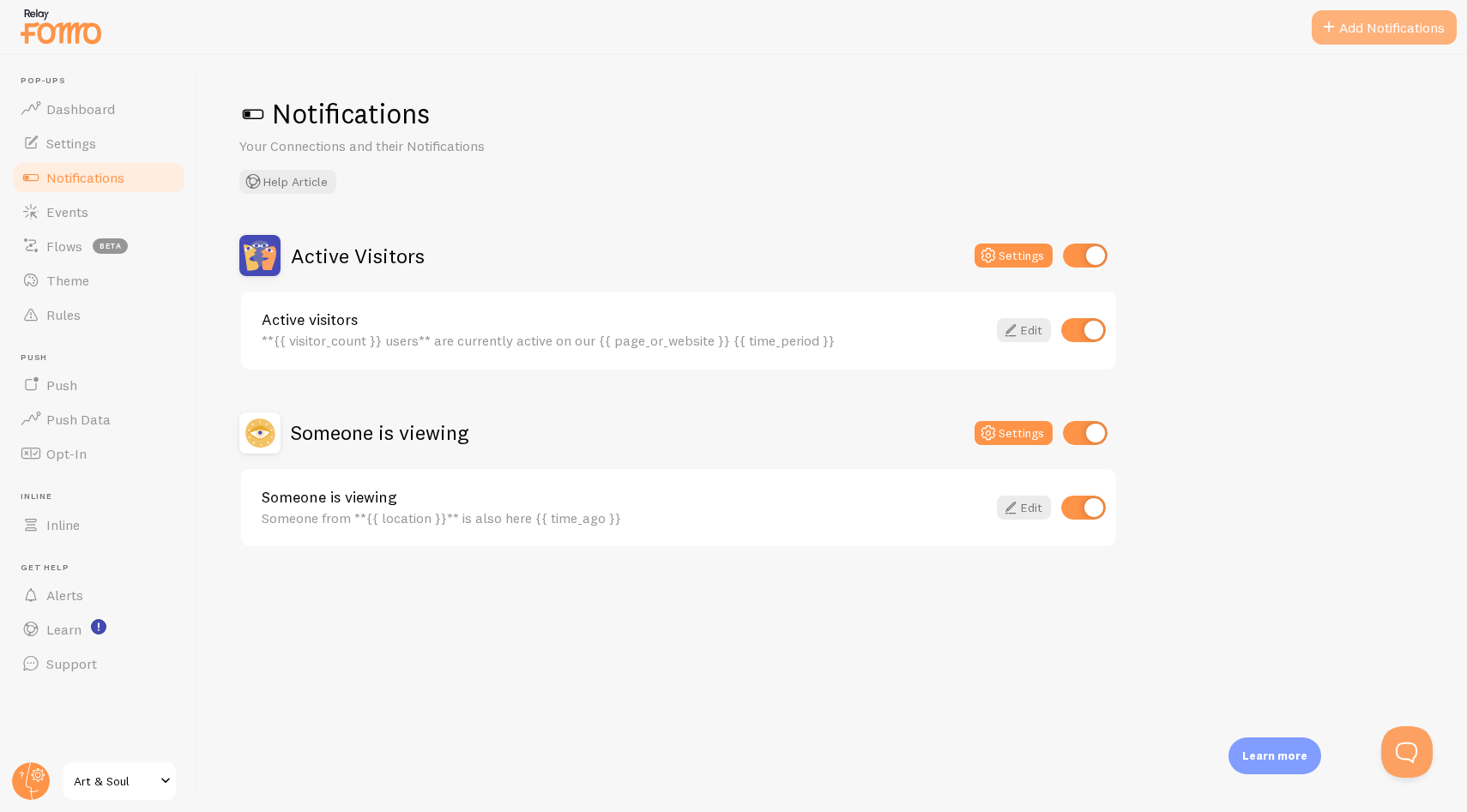
click at [1337, 28] on span at bounding box center [1328, 27] width 21 height 21
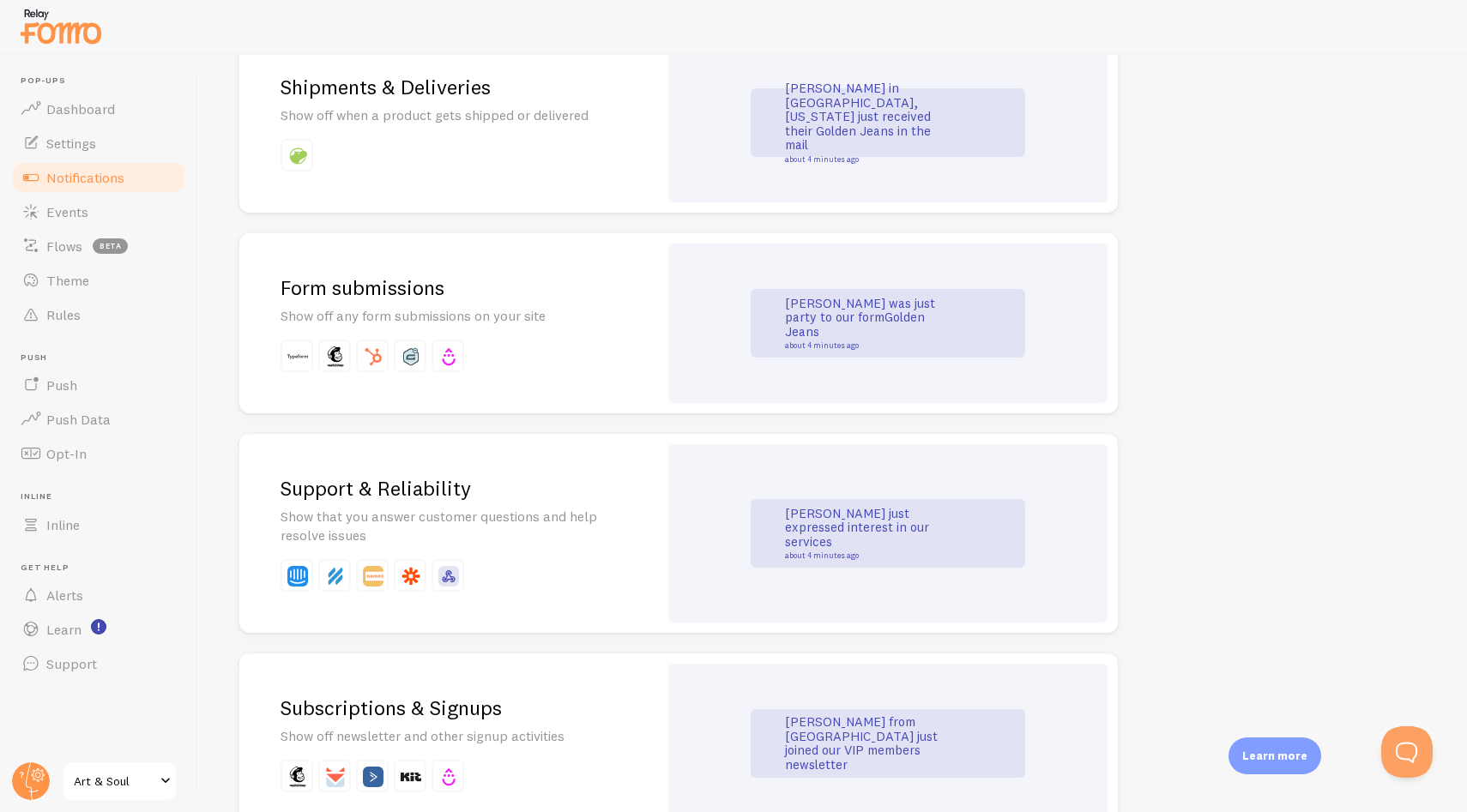
scroll to position [1435, 0]
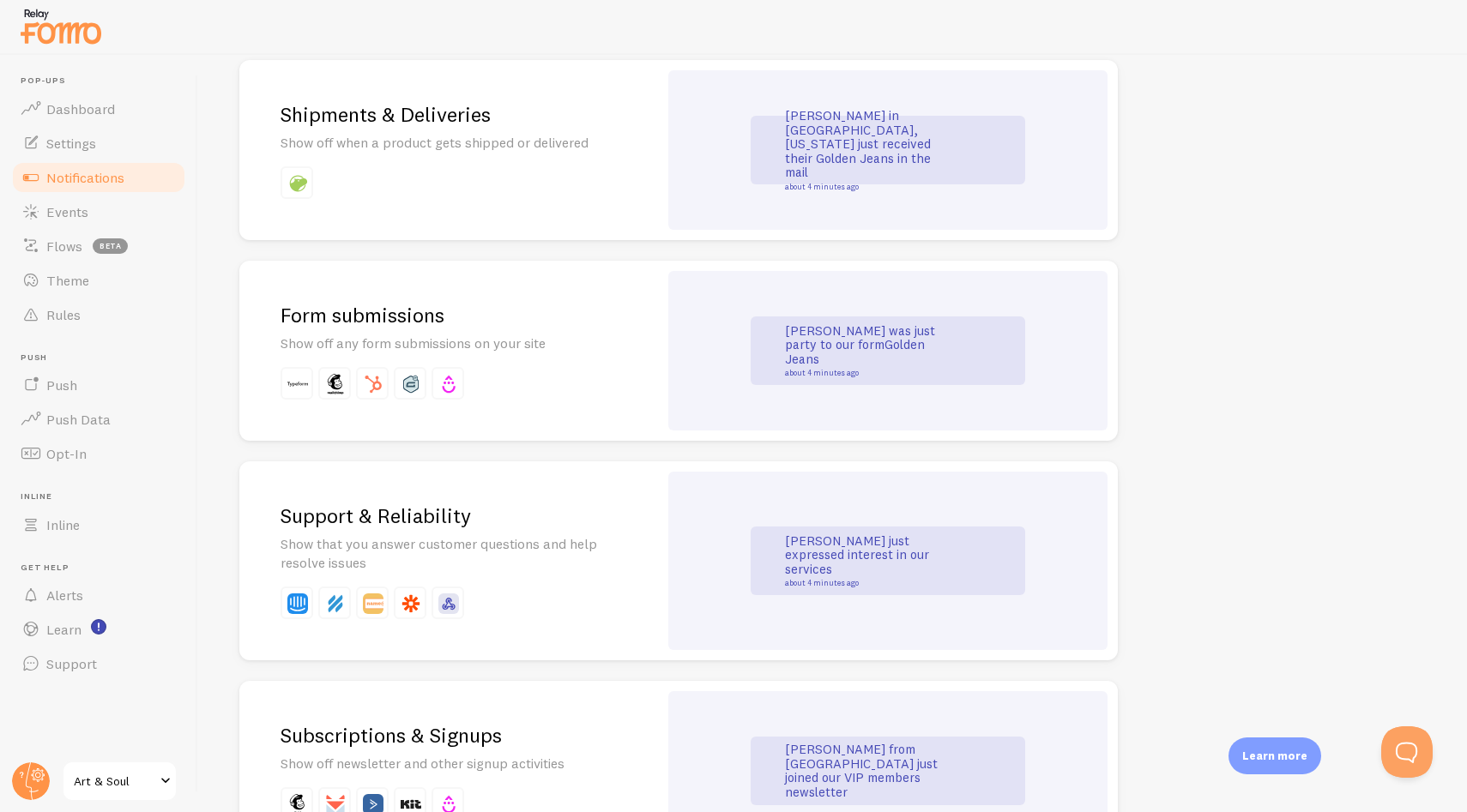
click at [627, 361] on div "Form submissions Show off any form submissions on your site" at bounding box center [448, 351] width 418 height 180
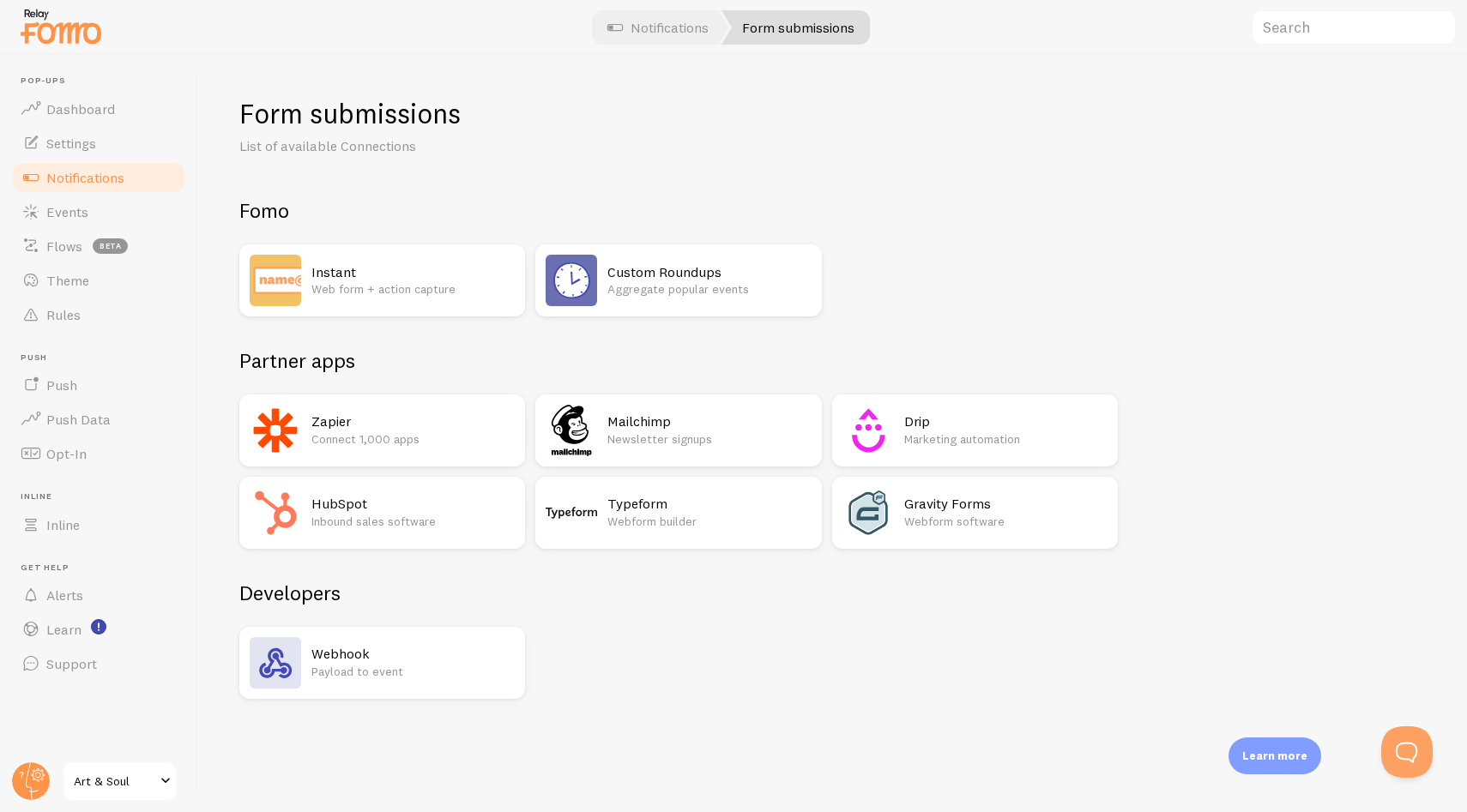
click at [595, 363] on h2 "Partner apps" at bounding box center [678, 361] width 878 height 27
click at [425, 431] on p "Connect 1,000 apps" at bounding box center [413, 439] width 203 height 17
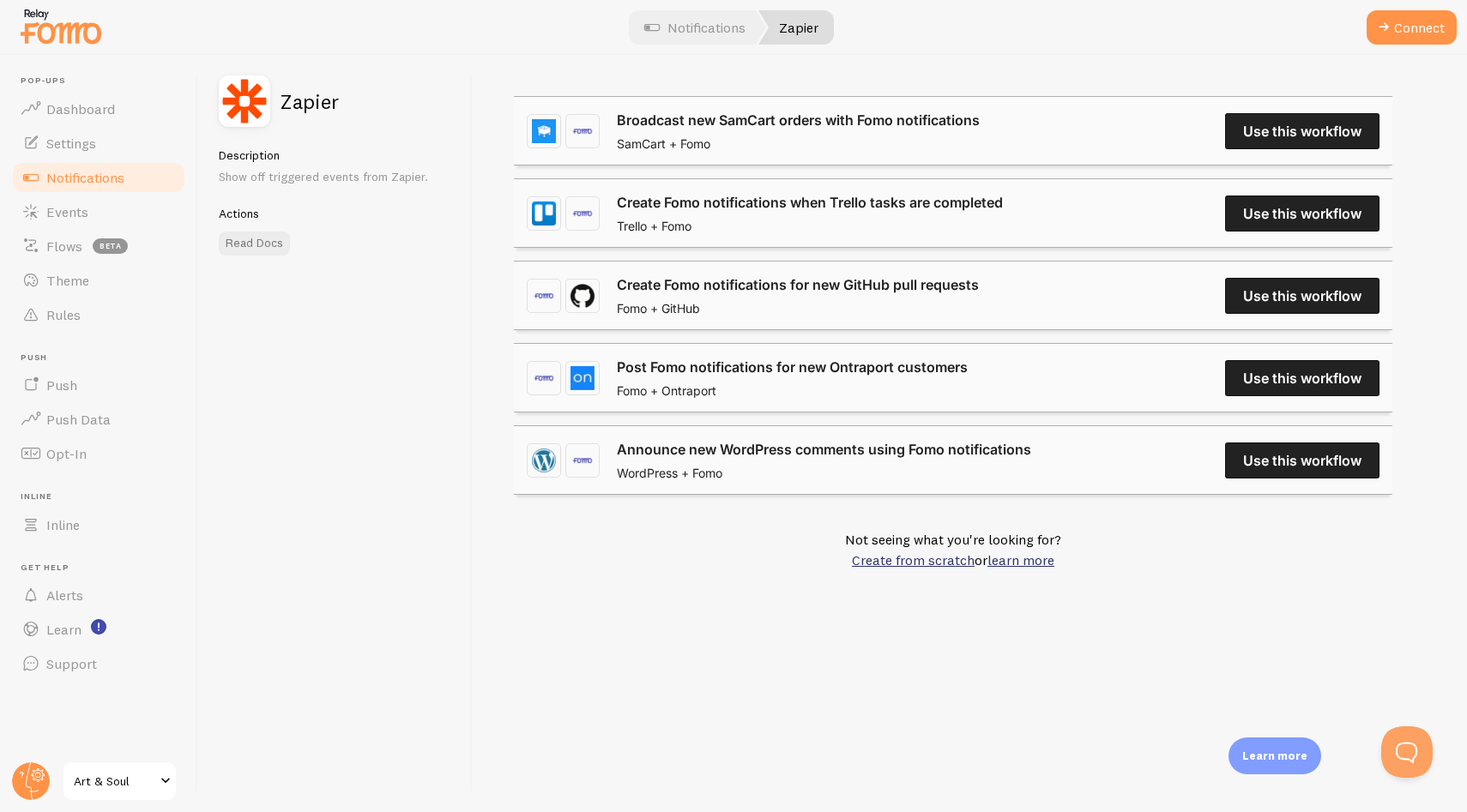
click at [701, 567] on div "Not seeing what you're looking for? Create from scratch or learn more" at bounding box center [953, 549] width 878 height 76
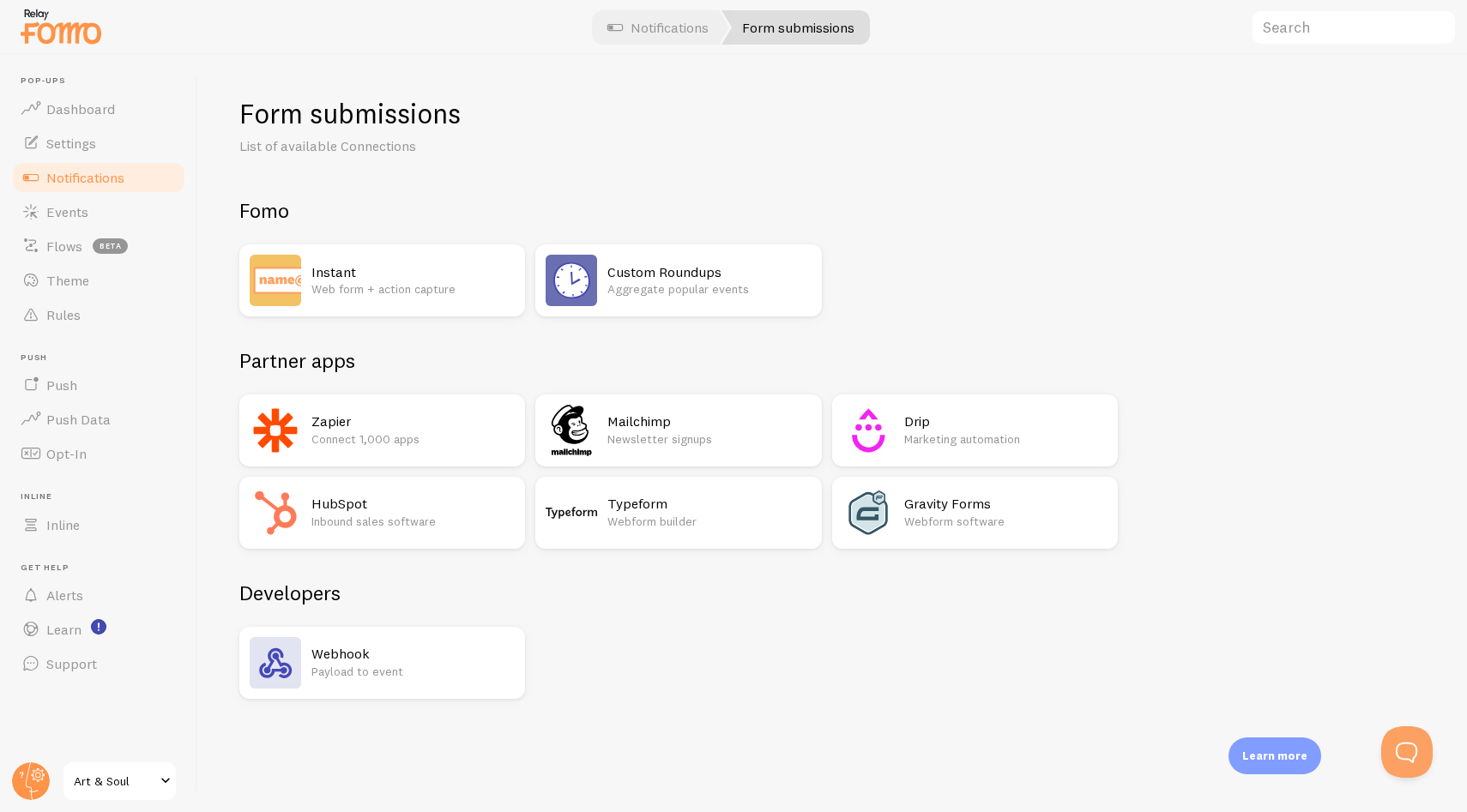
drag, startPoint x: 264, startPoint y: 139, endPoint x: 403, endPoint y: 147, distance: 139.2
click at [384, 143] on p "List of available Connections" at bounding box center [445, 147] width 412 height 20
click at [480, 171] on div "Form submissions List of available Connections Fomo Instant Web form + action c…" at bounding box center [832, 397] width 1186 height 602
click at [87, 102] on span "Dashboard" at bounding box center [80, 109] width 68 height 17
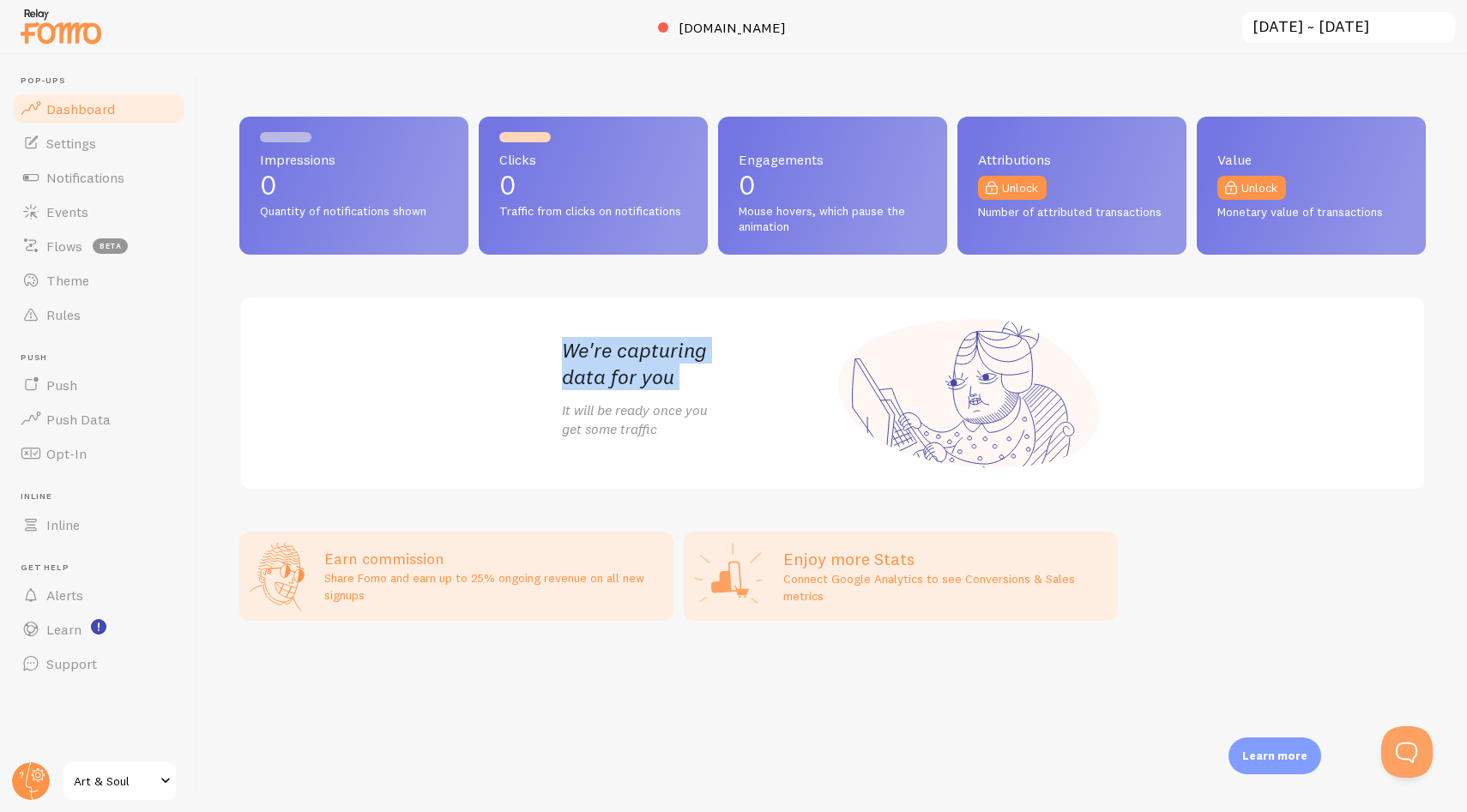
drag, startPoint x: 556, startPoint y: 343, endPoint x: 685, endPoint y: 407, distance: 144.0
click at [685, 406] on div "We're capturing data for you It will be ready once you get some traffic" at bounding box center [833, 393] width 583 height 192
click at [680, 426] on p "It will be ready once you get some traffic" at bounding box center [697, 420] width 271 height 40
click at [681, 432] on p "It will be ready once you get some traffic" at bounding box center [697, 420] width 271 height 40
drag, startPoint x: 566, startPoint y: 347, endPoint x: 706, endPoint y: 427, distance: 161.2
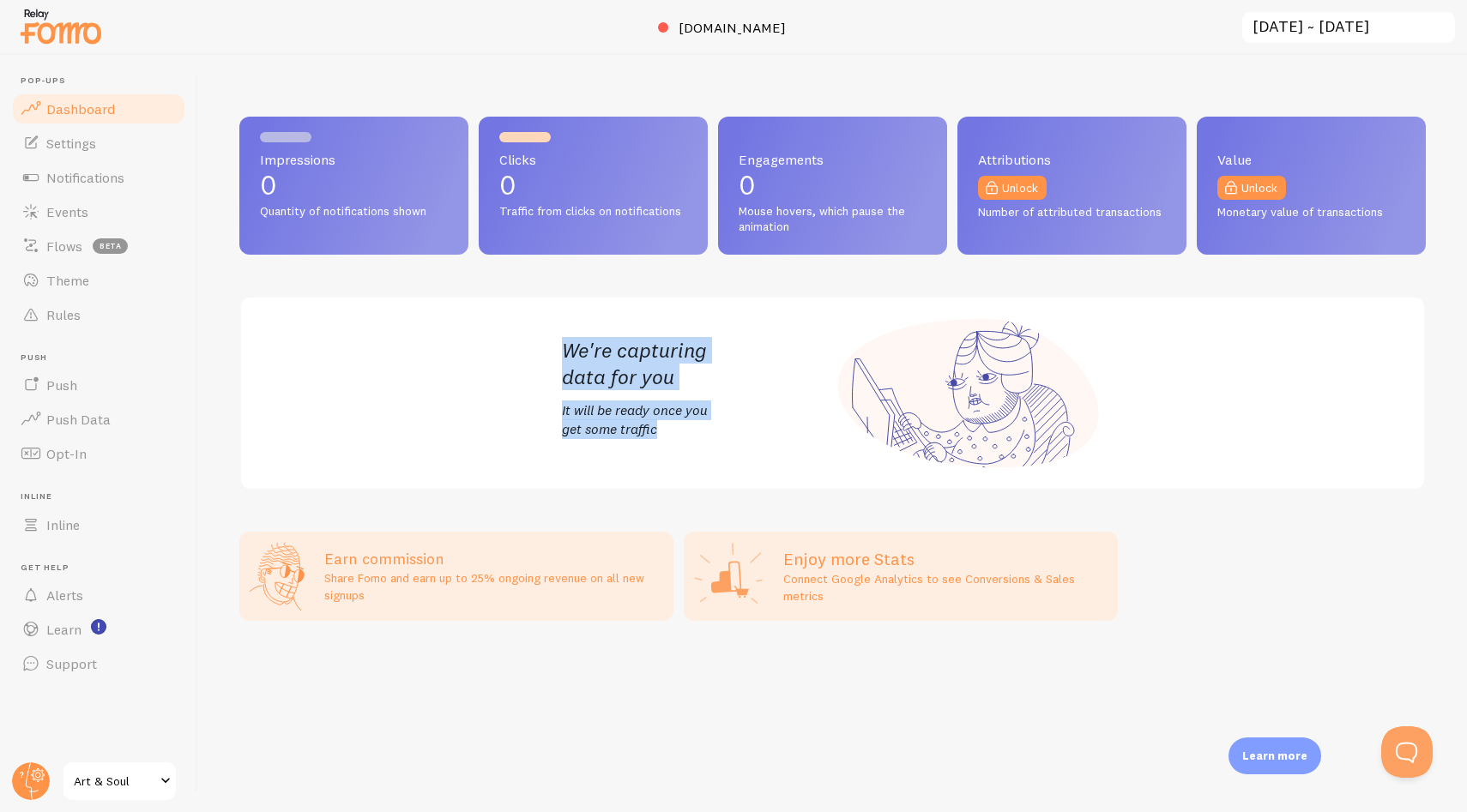
click at [706, 427] on div "We're capturing data for you It will be ready once you get some traffic" at bounding box center [832, 393] width 1186 height 194
click at [705, 430] on p "It will be ready once you get some traffic" at bounding box center [697, 420] width 271 height 40
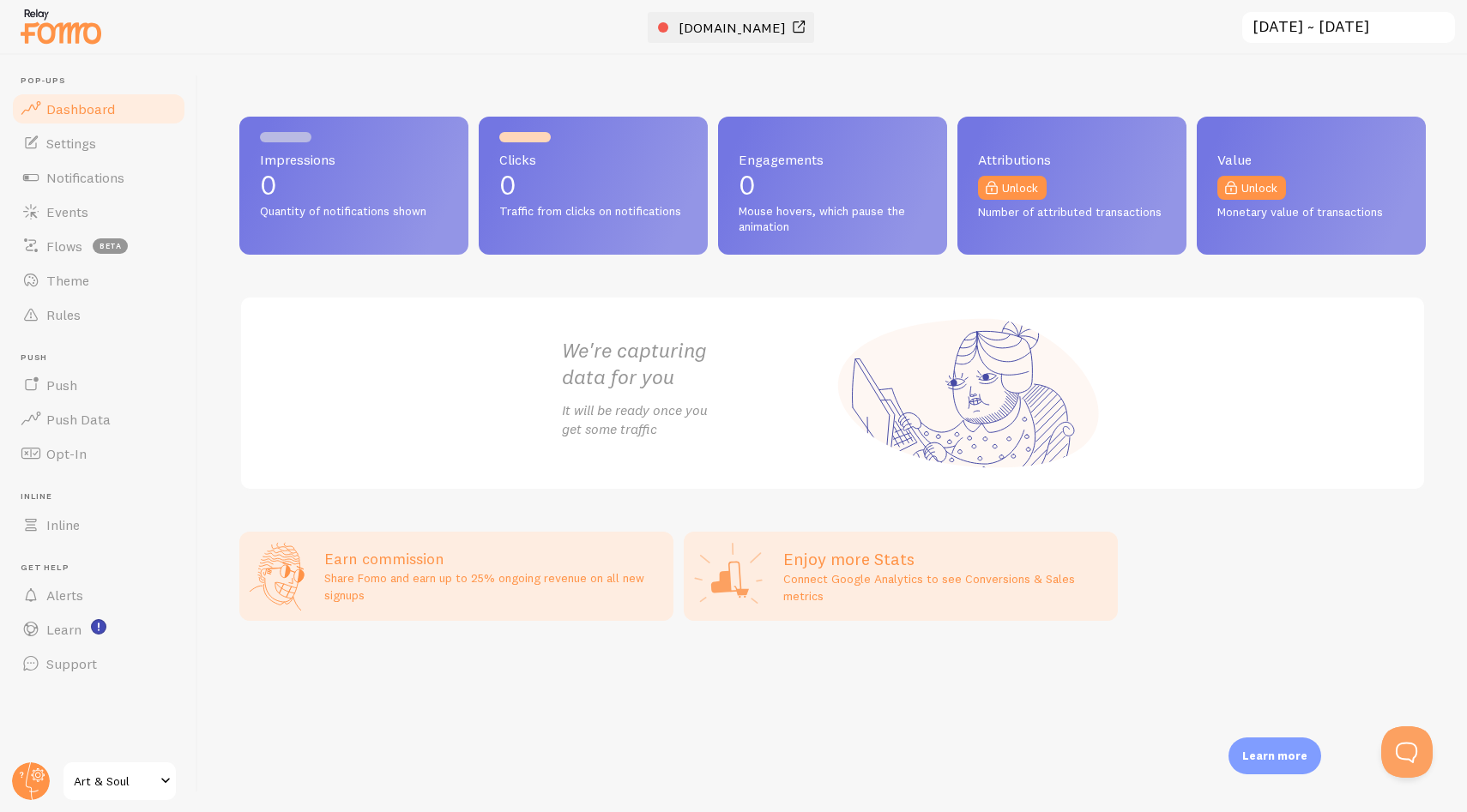
click at [708, 23] on span "[DOMAIN_NAME]" at bounding box center [731, 27] width 107 height 17
click at [1136, 79] on div "Impressions 0 Quantity of notifications shown Clicks 0 Traffic from clicks on n…" at bounding box center [832, 433] width 1268 height 757
